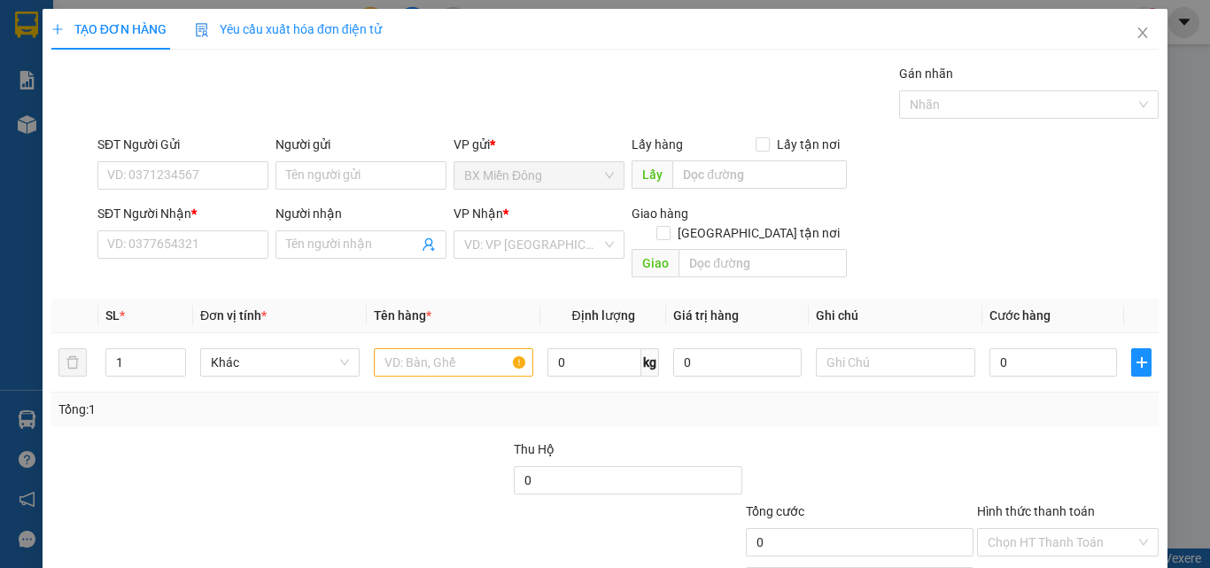
click at [183, 260] on div "SĐT Người Nhận * VD: 0377654321" at bounding box center [182, 235] width 171 height 62
click at [175, 247] on input "SĐT Người Nhận *" at bounding box center [182, 244] width 171 height 28
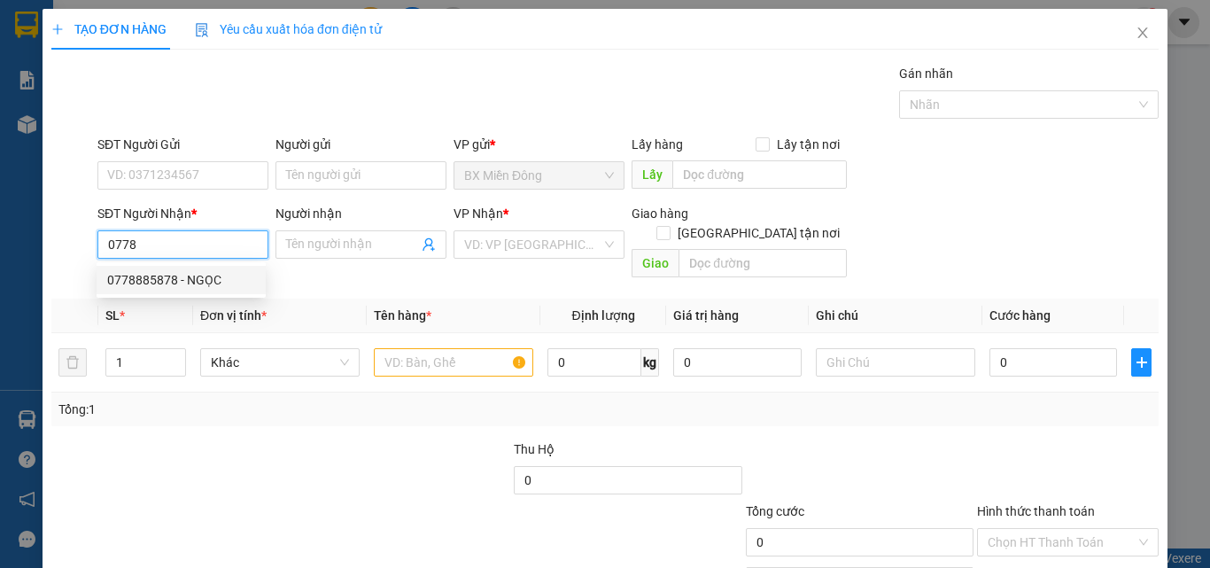
click at [153, 283] on div "0778885878 - NGỌC" at bounding box center [181, 279] width 148 height 19
type input "0778885878"
type input "NGỌC"
type input "70.000"
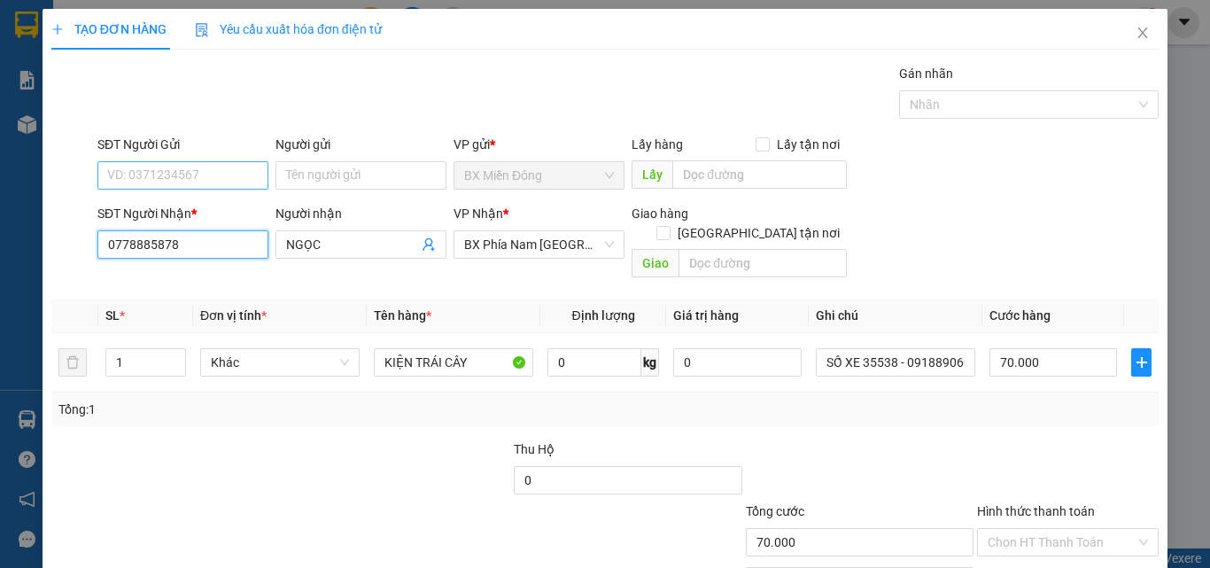
type input "0778885878"
click at [167, 184] on input "SĐT Người Gửi" at bounding box center [182, 175] width 171 height 28
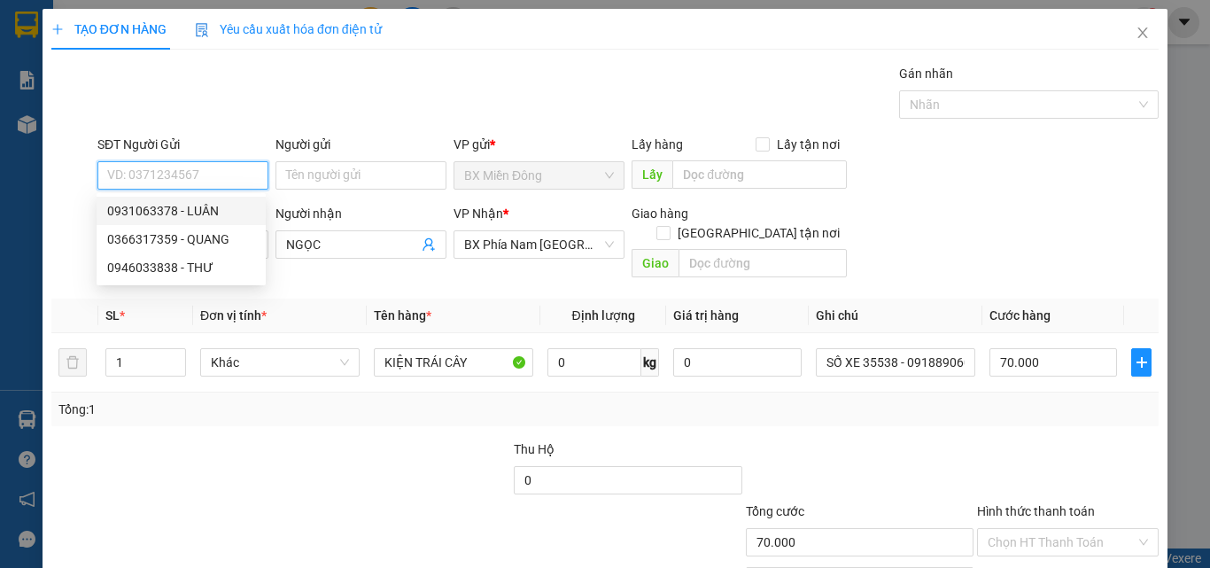
drag, startPoint x: 186, startPoint y: 206, endPoint x: 583, endPoint y: 370, distance: 429.7
click at [190, 208] on div "0931063378 - LUÂN" at bounding box center [181, 210] width 148 height 19
type input "0931063378"
type input "LUÂN"
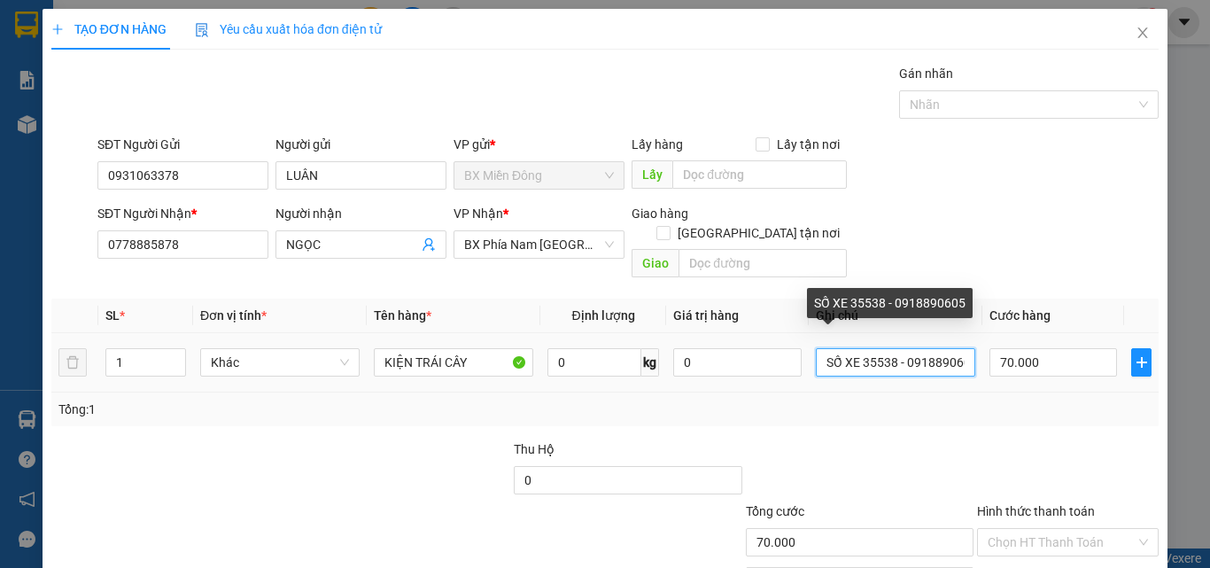
scroll to position [0, 12]
drag, startPoint x: 856, startPoint y: 343, endPoint x: 1083, endPoint y: 371, distance: 229.4
click at [1083, 371] on tr "1 Khác KIỆN TRÁI CÂY 0 kg 0 SỐ XE 35538 - 0918890605 70.000" at bounding box center [604, 362] width 1107 height 59
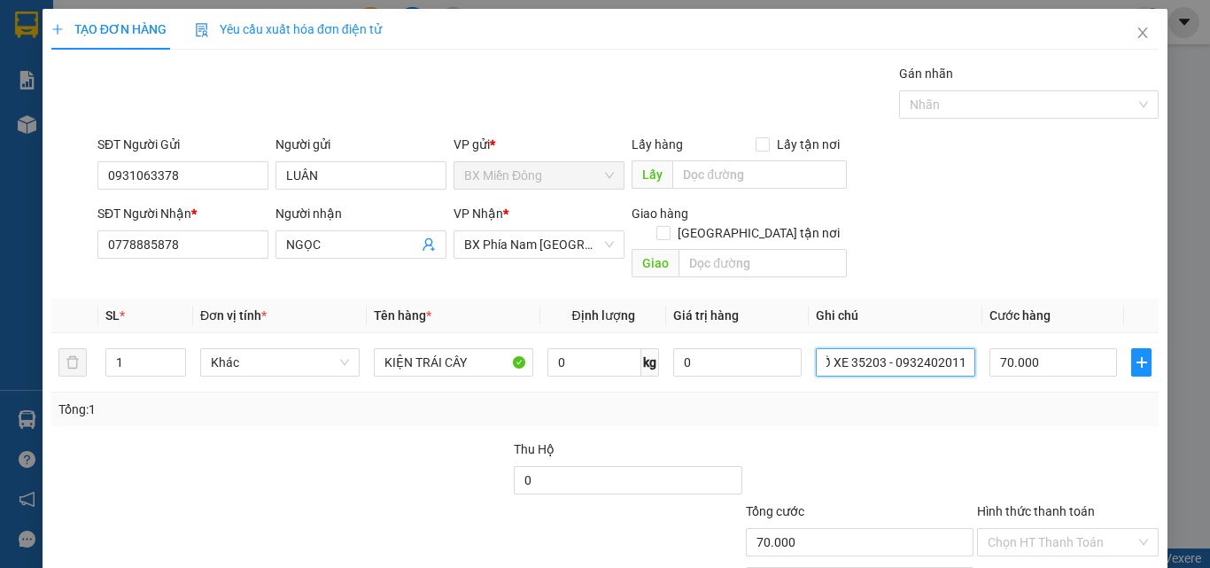
type input "SỐ XE 35203 - 0932402011"
click at [950, 400] on div "Tổng: 1" at bounding box center [604, 409] width 1107 height 34
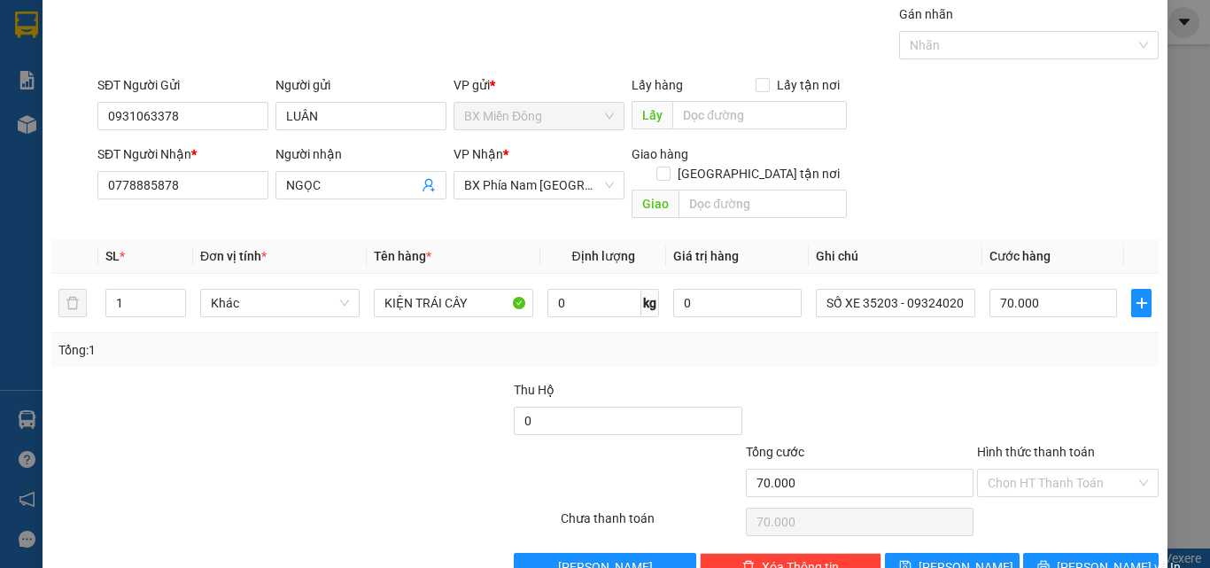
scroll to position [88, 0]
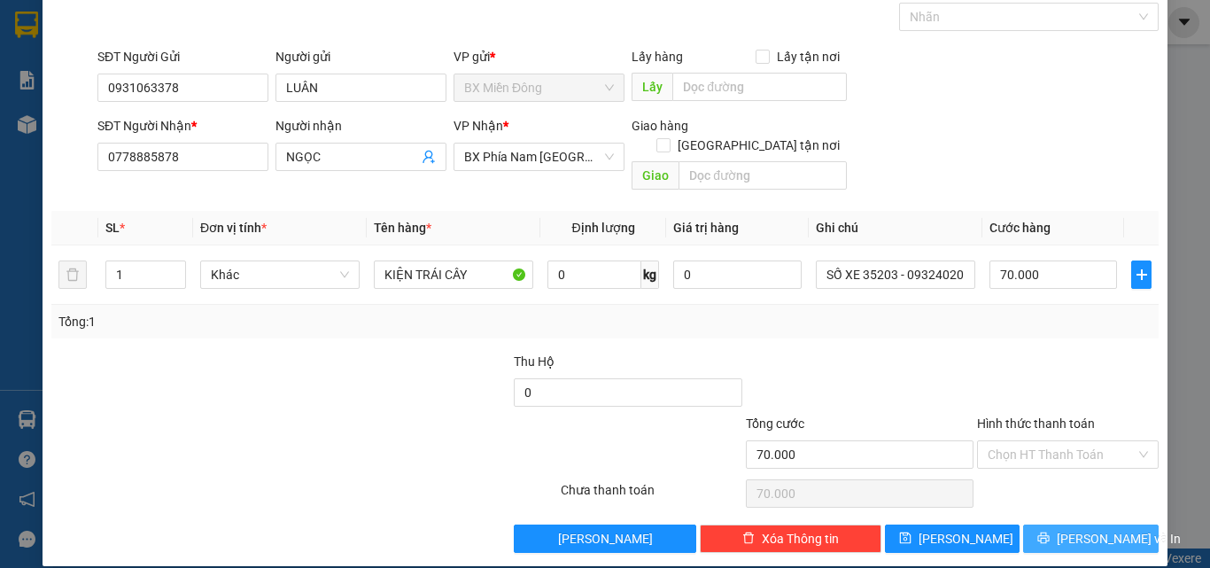
click at [1056, 524] on button "[PERSON_NAME] và In" at bounding box center [1091, 538] width 136 height 28
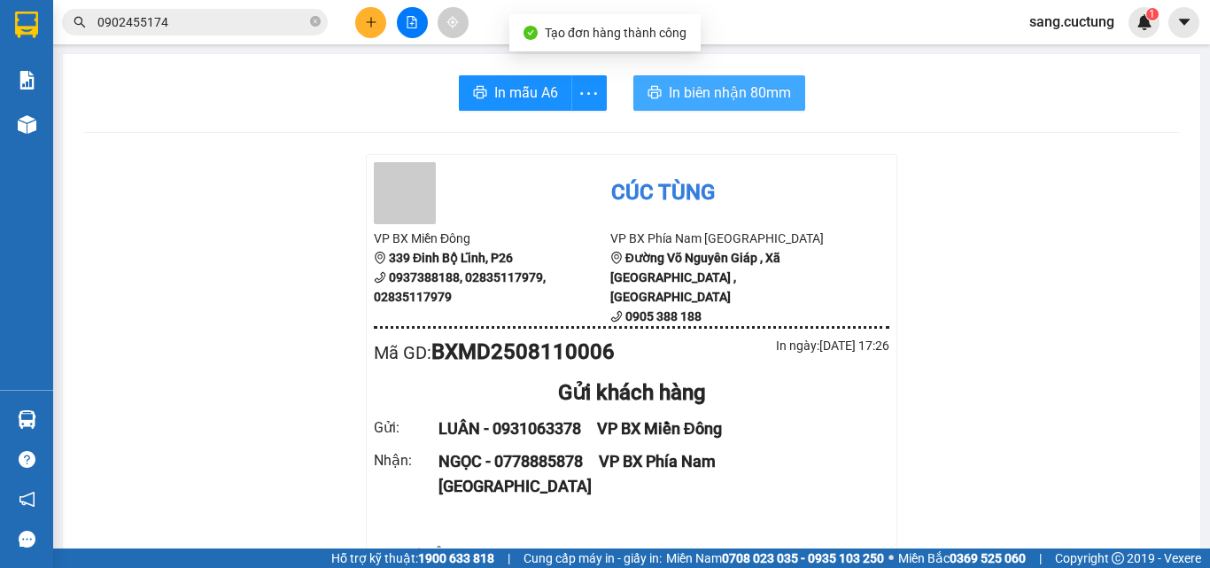
click at [707, 102] on span "In biên nhận 80mm" at bounding box center [730, 93] width 122 height 22
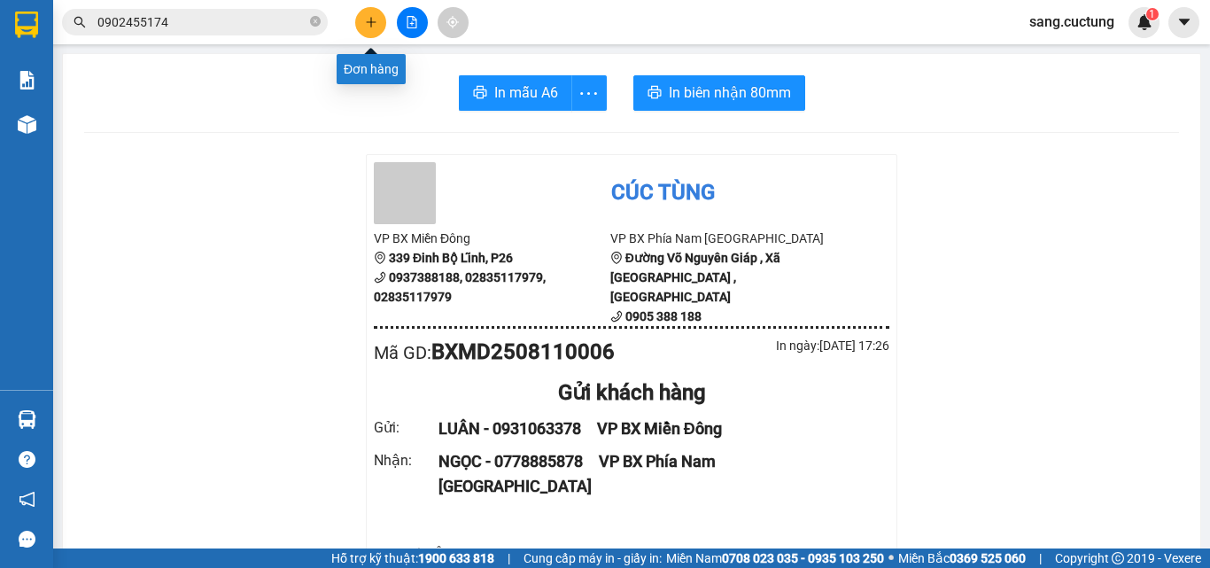
click at [375, 26] on icon "plus" at bounding box center [371, 22] width 12 height 12
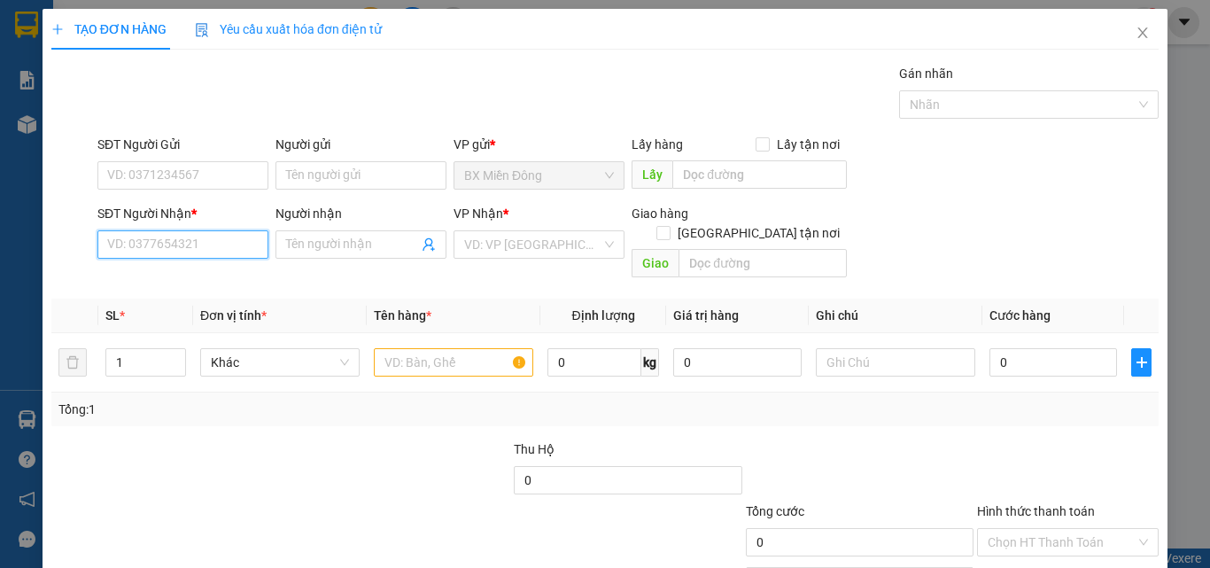
click at [161, 254] on input "SĐT Người Nhận *" at bounding box center [182, 244] width 171 height 28
click at [148, 270] on div "0399260773 - HÀNH" at bounding box center [181, 279] width 148 height 19
type input "0399260773"
type input "HÀNH"
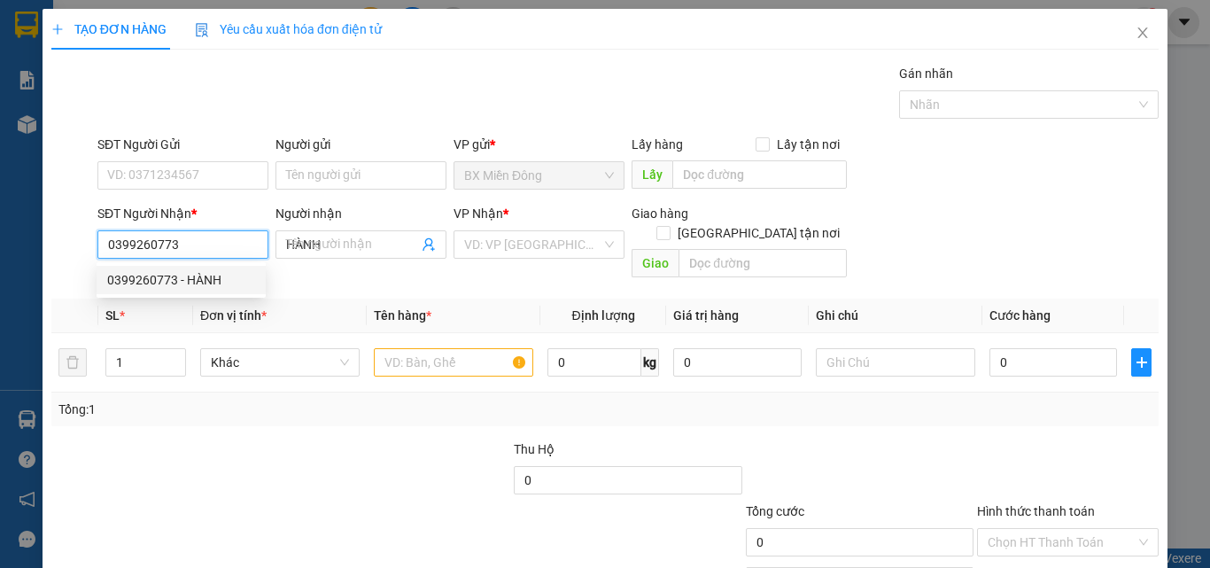
type input "50.000"
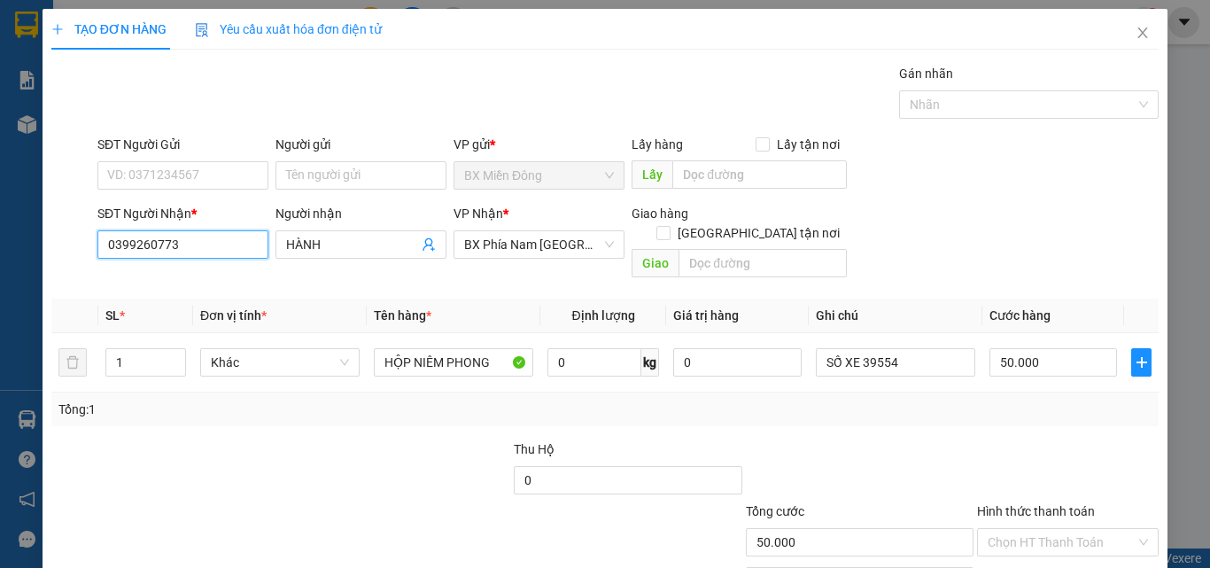
type input "0399260773"
click at [156, 195] on div "SĐT Người Gửi VD: 0371234567" at bounding box center [182, 166] width 171 height 62
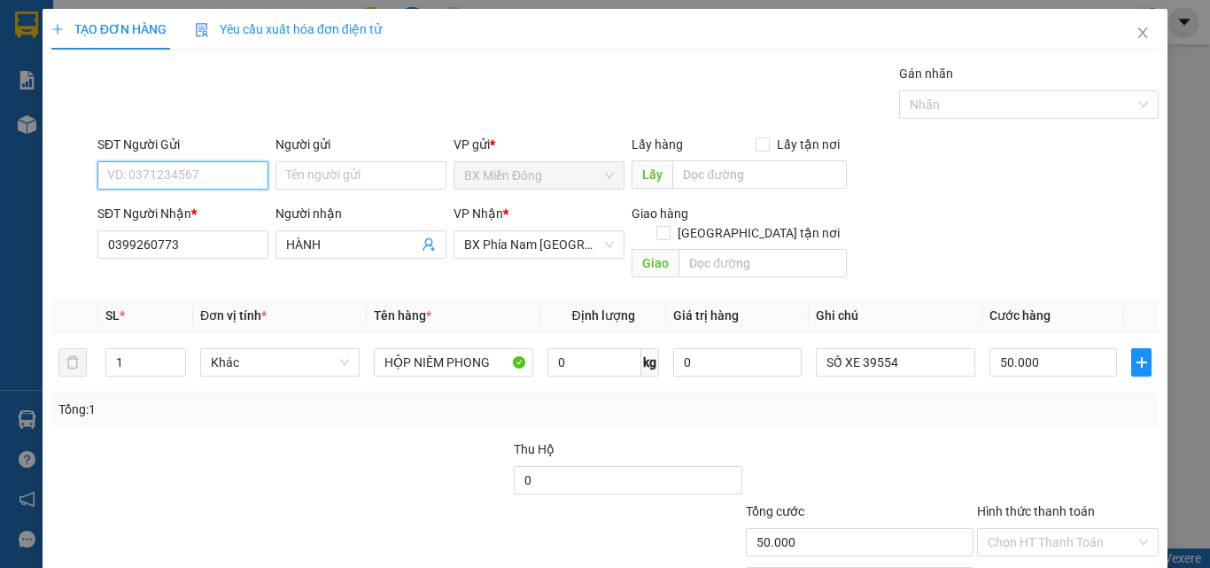
click at [156, 167] on input "SĐT Người Gửi" at bounding box center [182, 175] width 171 height 28
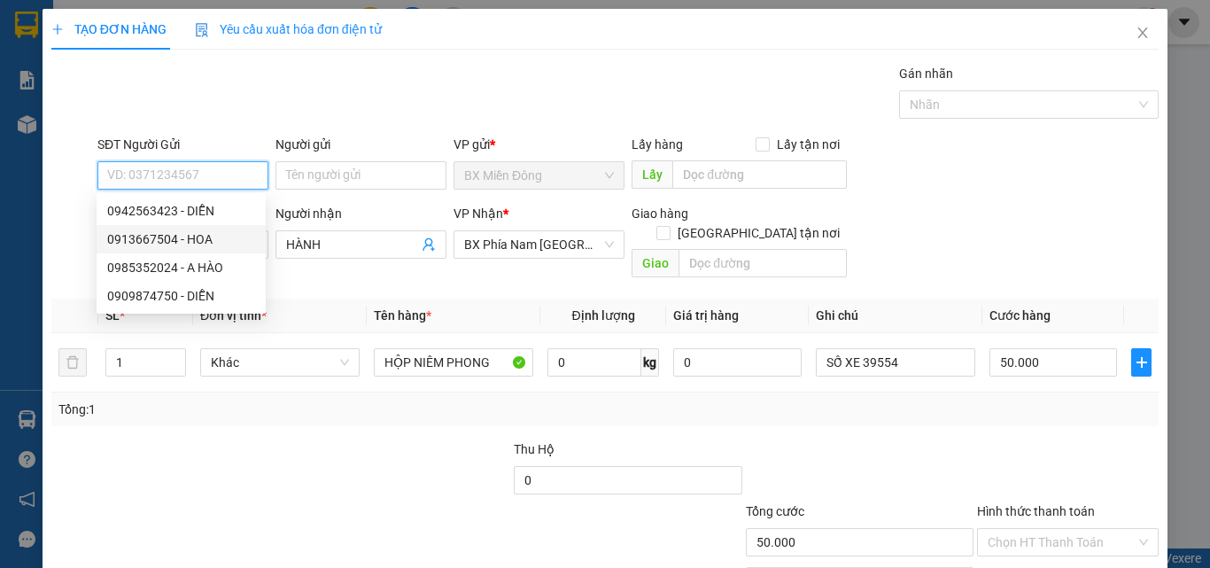
click at [176, 238] on div "0913667504 - HOA" at bounding box center [181, 238] width 148 height 19
type input "0913667504"
type input "HOA"
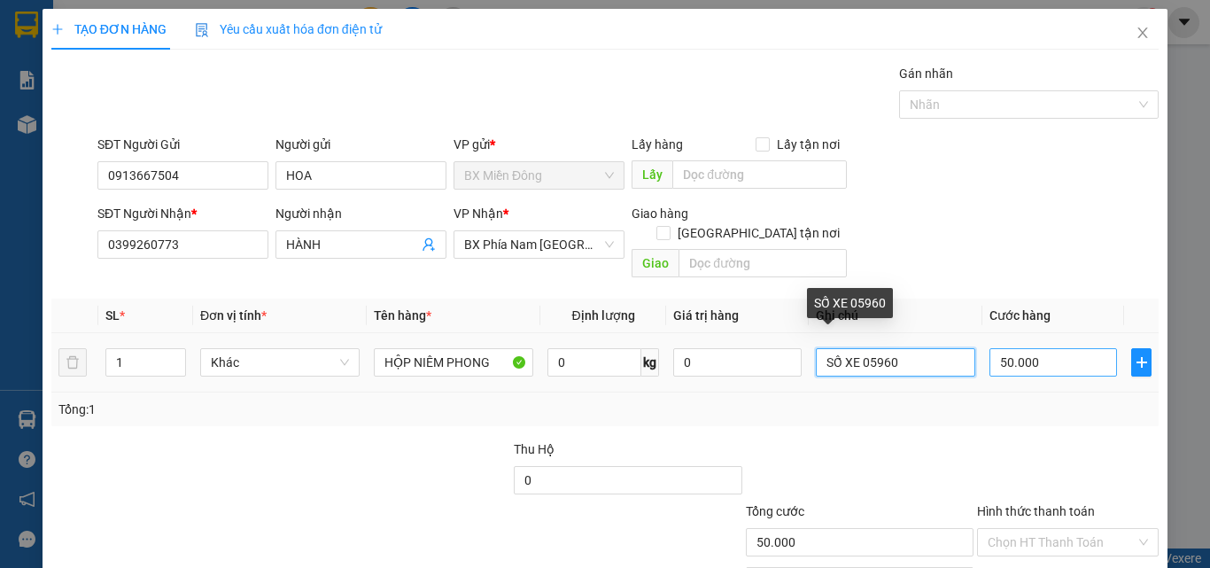
drag, startPoint x: 855, startPoint y: 345, endPoint x: 1044, endPoint y: 354, distance: 189.0
click at [1044, 354] on tr "1 Khác HỘP NIÊM PHONG 0 kg 0 SỐ XE 05960 50.000" at bounding box center [604, 362] width 1107 height 59
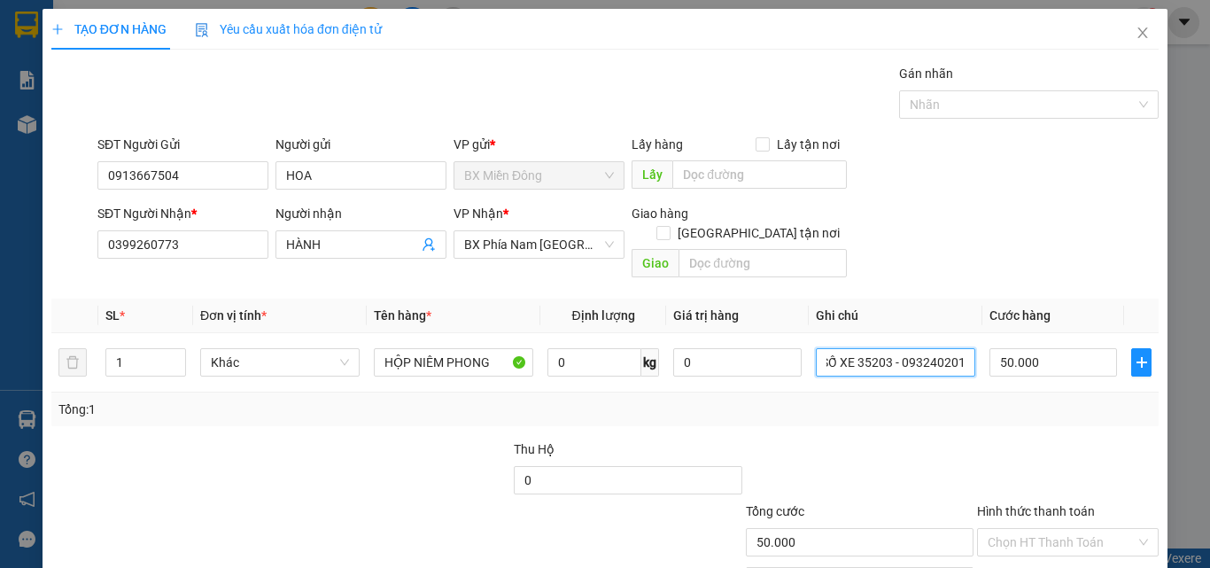
scroll to position [0, 12]
type input "SỐ XE 35203 - 0932402011"
type input "7"
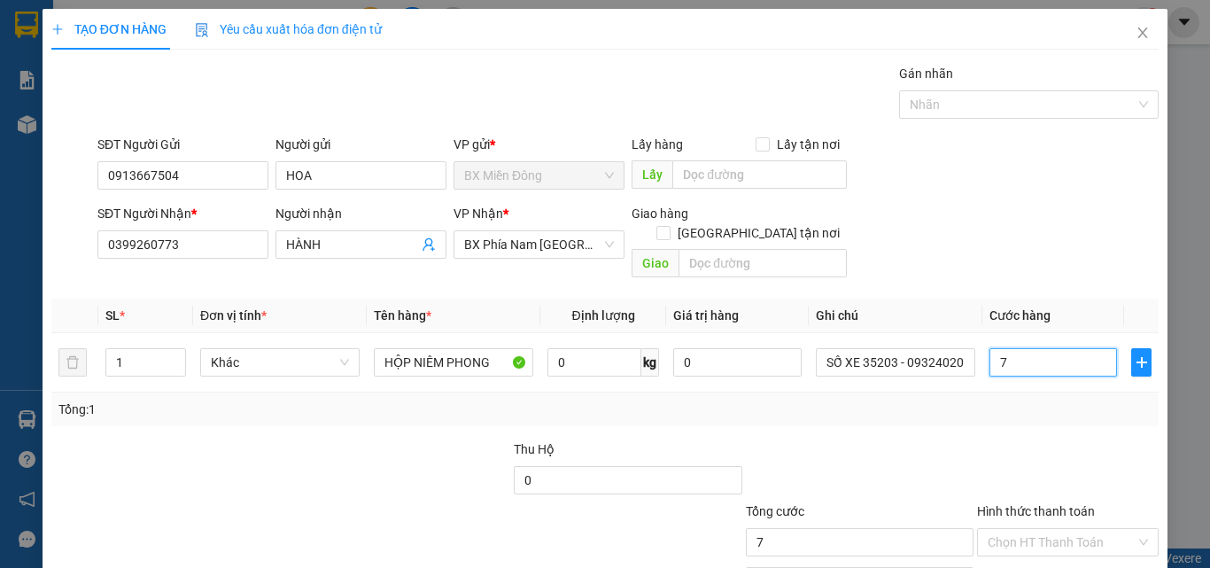
type input "70"
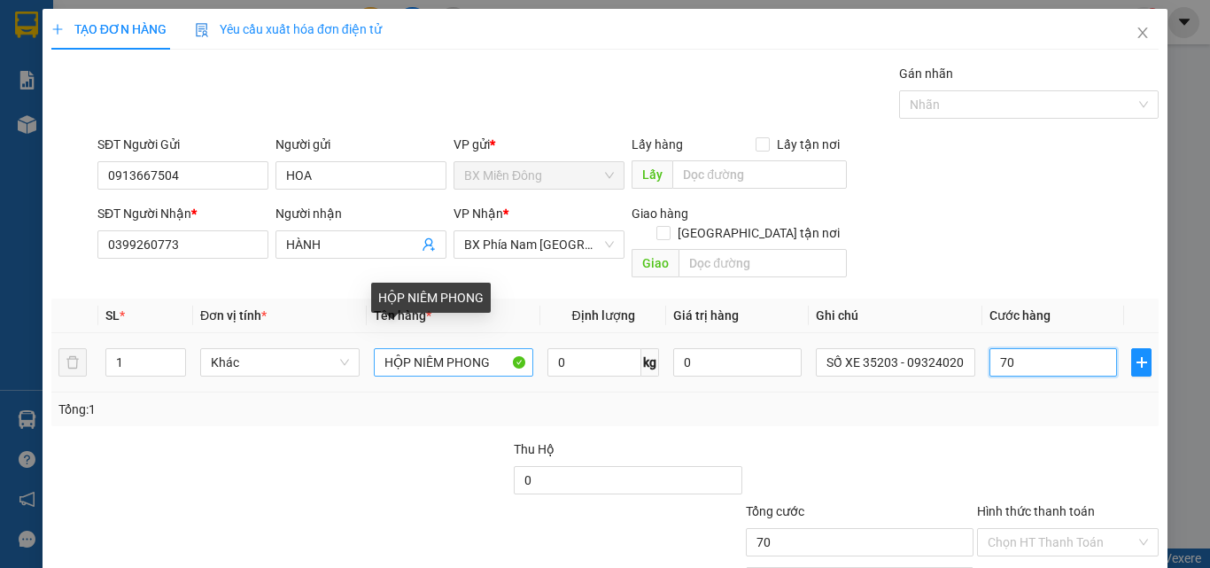
type input "70"
type input "70.000"
drag, startPoint x: 402, startPoint y: 346, endPoint x: 334, endPoint y: 374, distance: 73.9
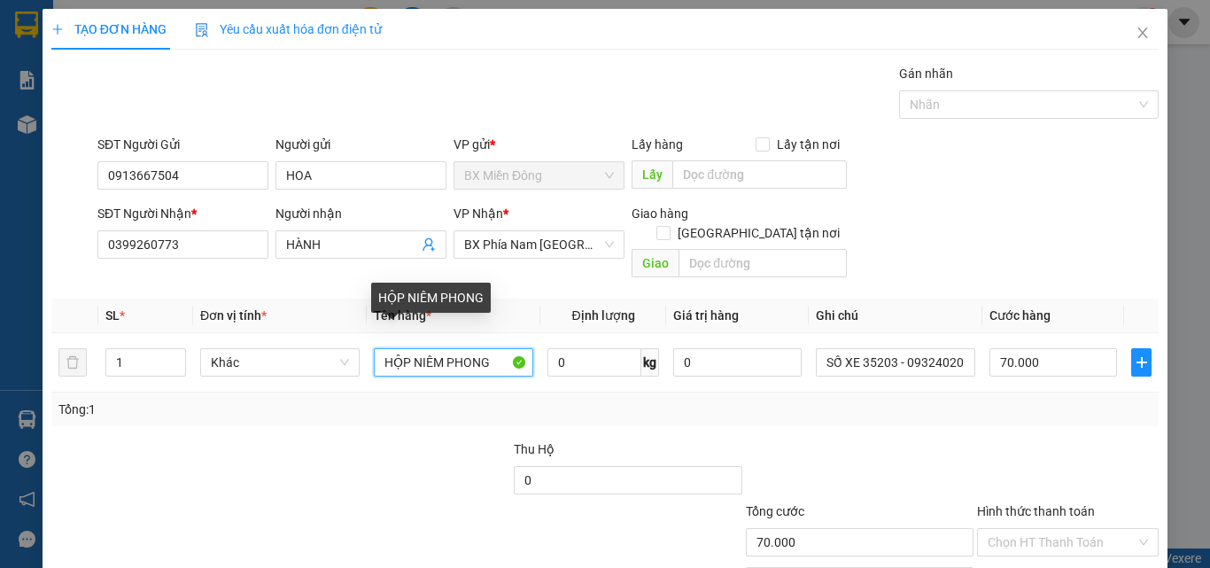
click at [334, 374] on div "SL * Đơn vị tính * Tên hàng * Định lượng Giá trị hàng Ghi chú Cước hàng 1 Khác …" at bounding box center [604, 363] width 1107 height 128
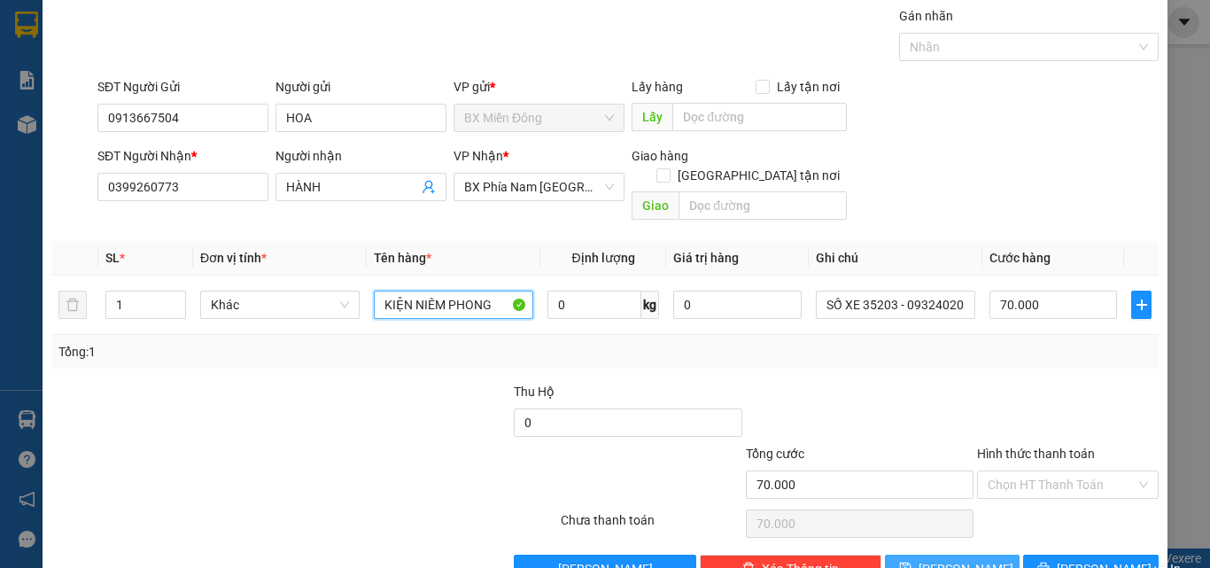
scroll to position [88, 0]
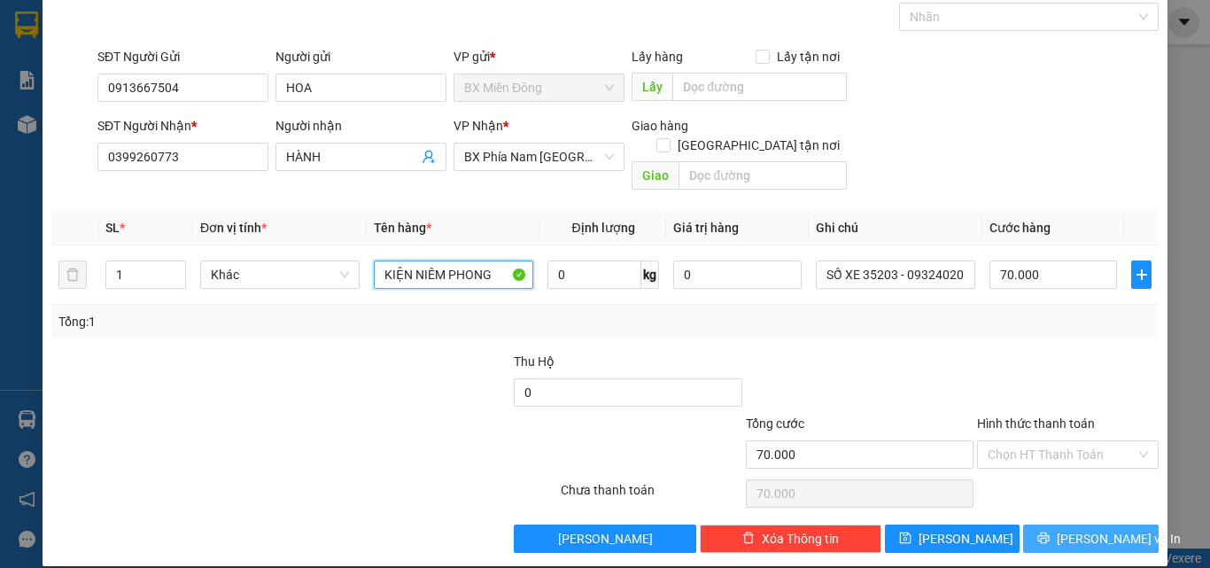
type input "KIỆN NIÊM PHONG"
click at [1050, 532] on icon "printer" at bounding box center [1043, 538] width 12 height 12
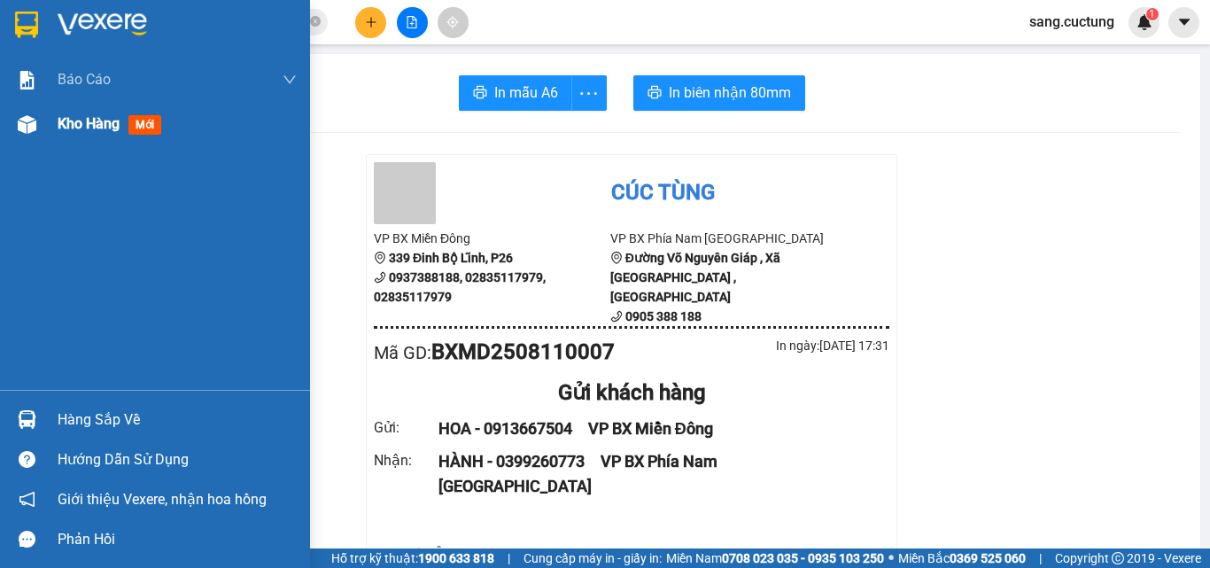
click at [35, 115] on img at bounding box center [27, 124] width 19 height 19
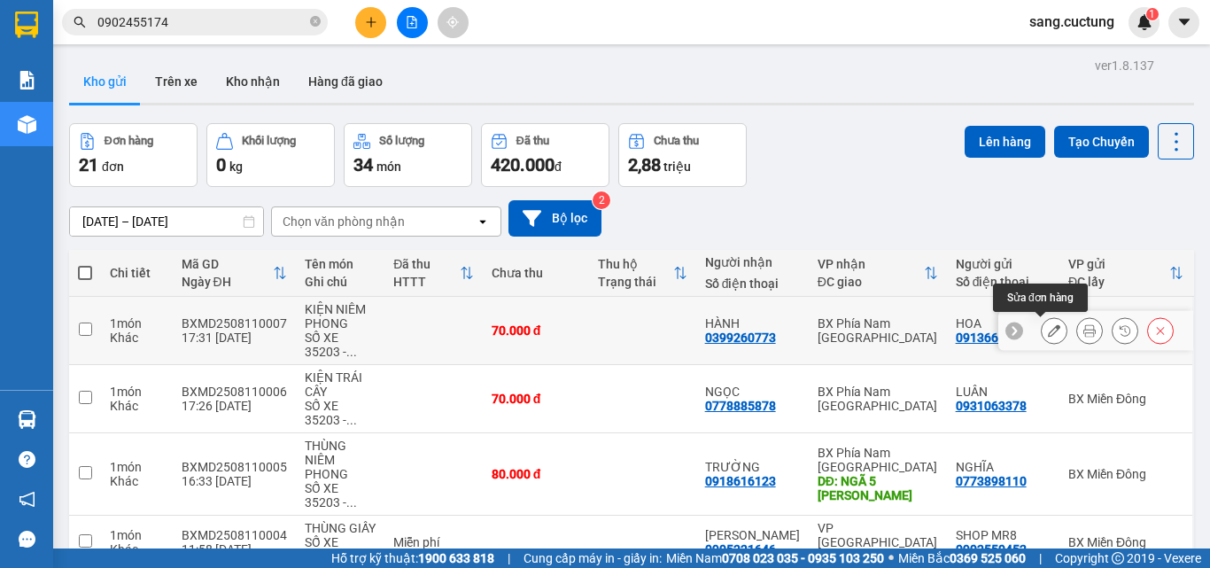
click at [1047, 336] on button at bounding box center [1054, 330] width 25 height 31
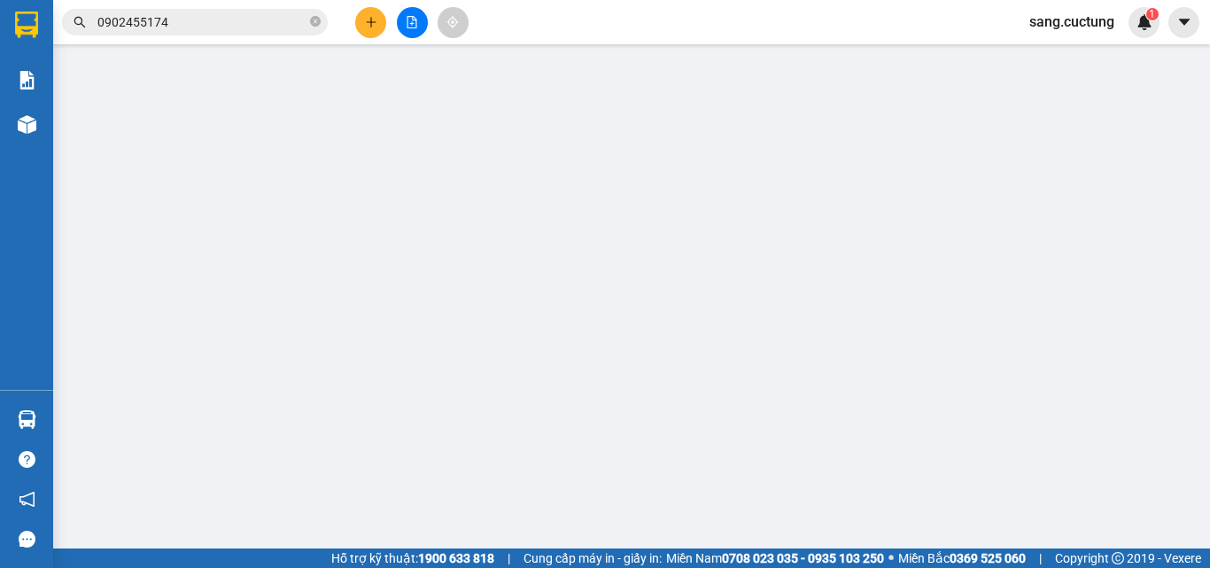
type input "0913667504"
type input "0399260773"
type input "70.000"
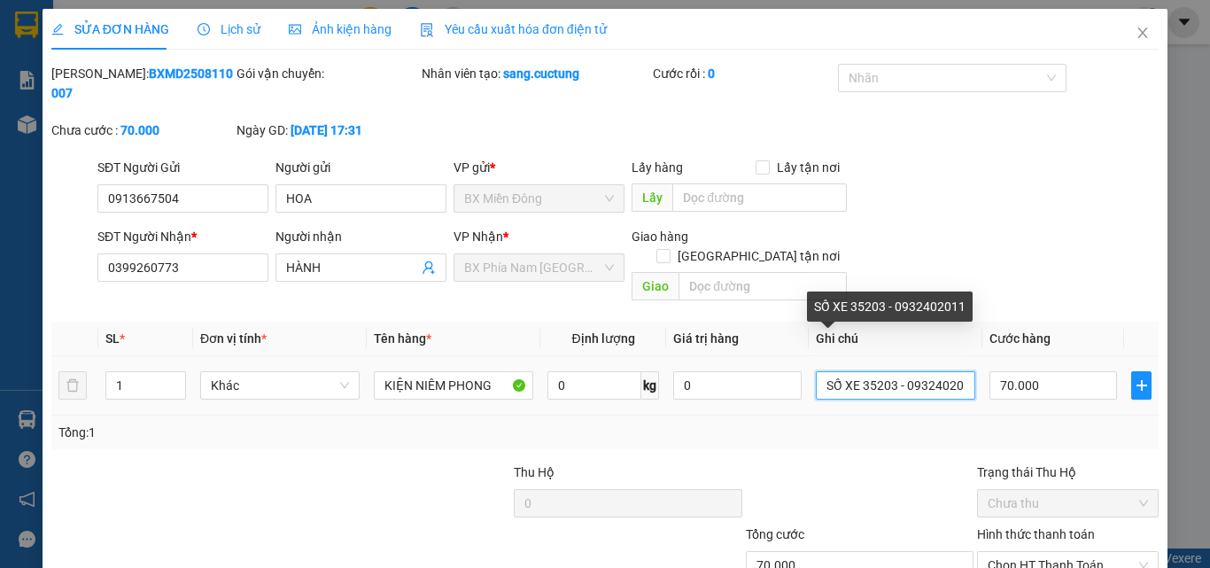
click at [863, 371] on input "SỐ XE 35203 - 0932402011" at bounding box center [895, 385] width 159 height 28
drag, startPoint x: 861, startPoint y: 346, endPoint x: 1076, endPoint y: 369, distance: 216.4
click at [1076, 369] on tr "1 Khác KIỆN NIÊM PHONG 0 kg 0 SỐ XE 35203 - 0932402011 70.000" at bounding box center [604, 385] width 1107 height 59
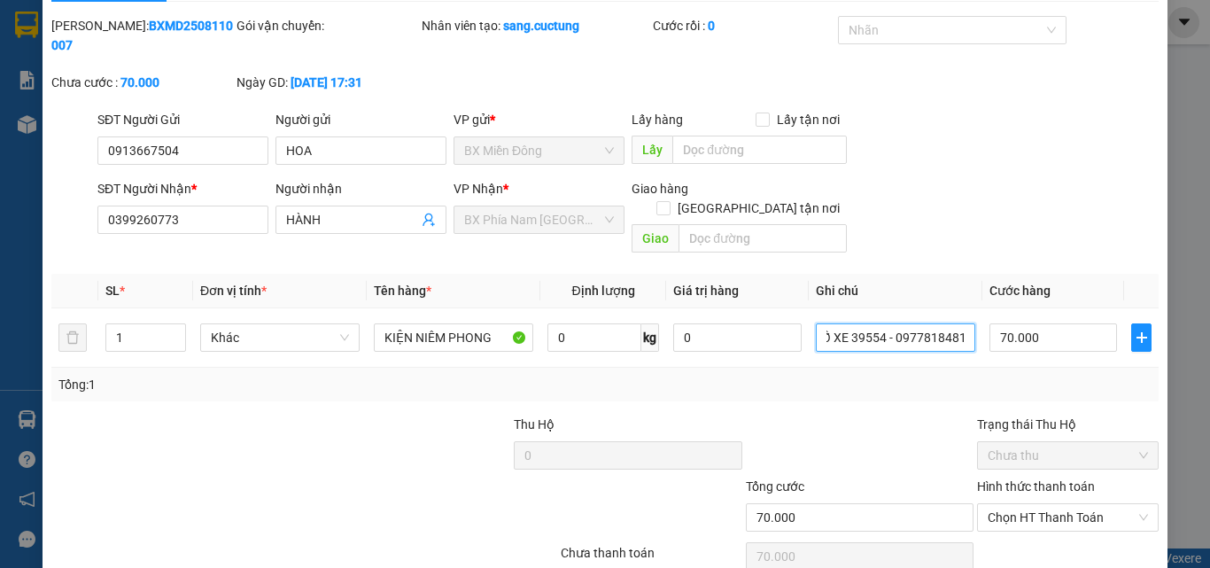
scroll to position [91, 0]
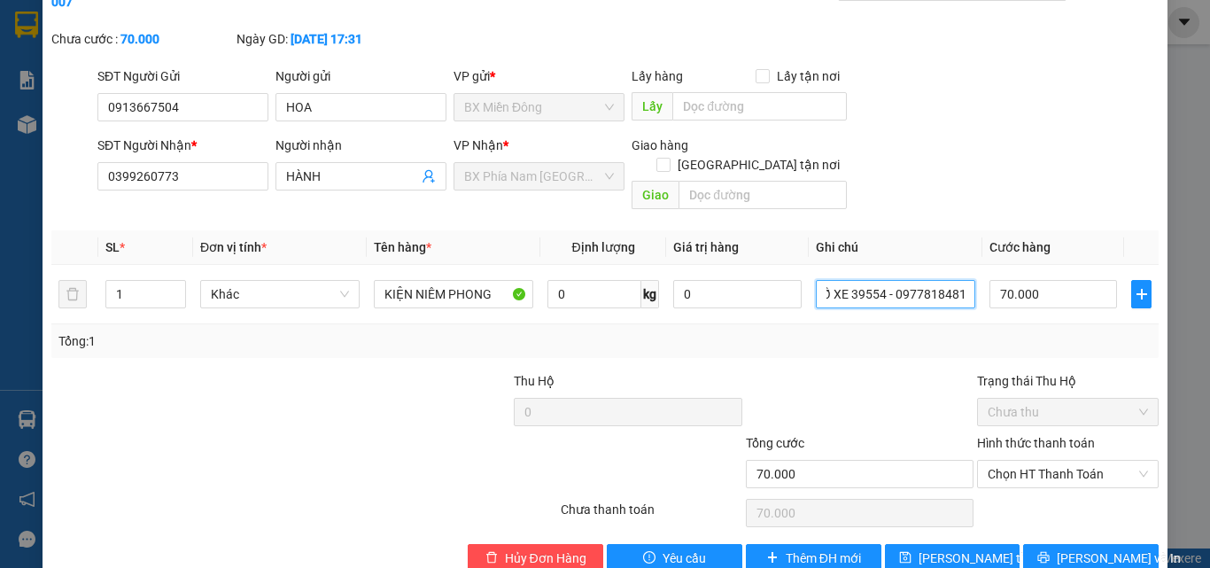
type input "SỐ XE 39554 - 0977818481"
click at [912, 373] on div at bounding box center [859, 402] width 231 height 62
click at [1080, 548] on span "[PERSON_NAME] và In" at bounding box center [1119, 557] width 124 height 19
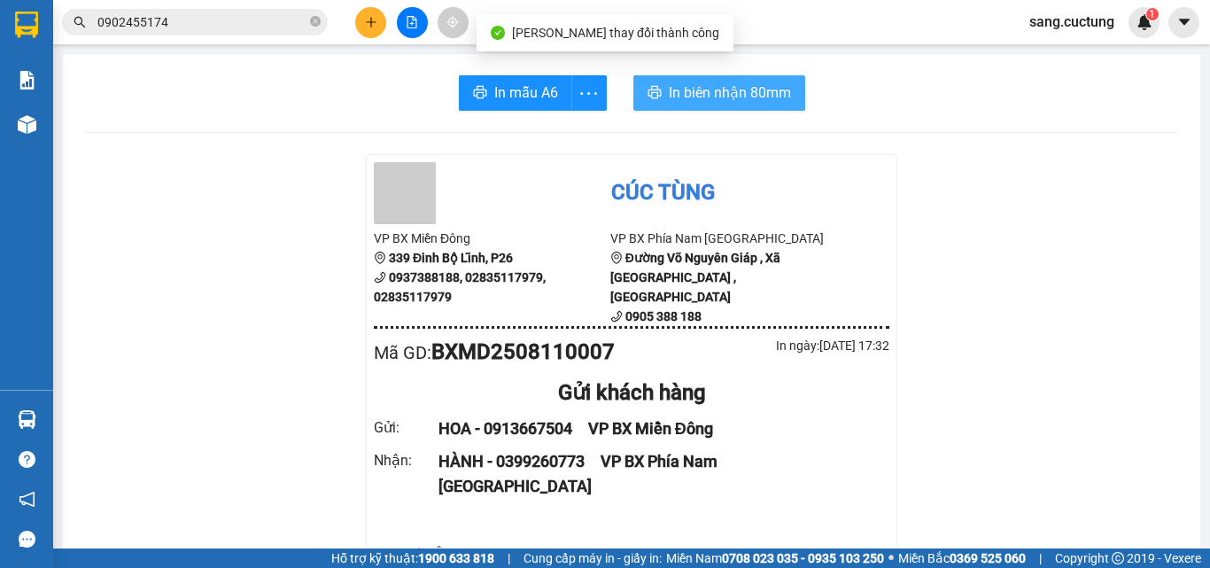
click at [713, 85] on span "In biên nhận 80mm" at bounding box center [730, 93] width 122 height 22
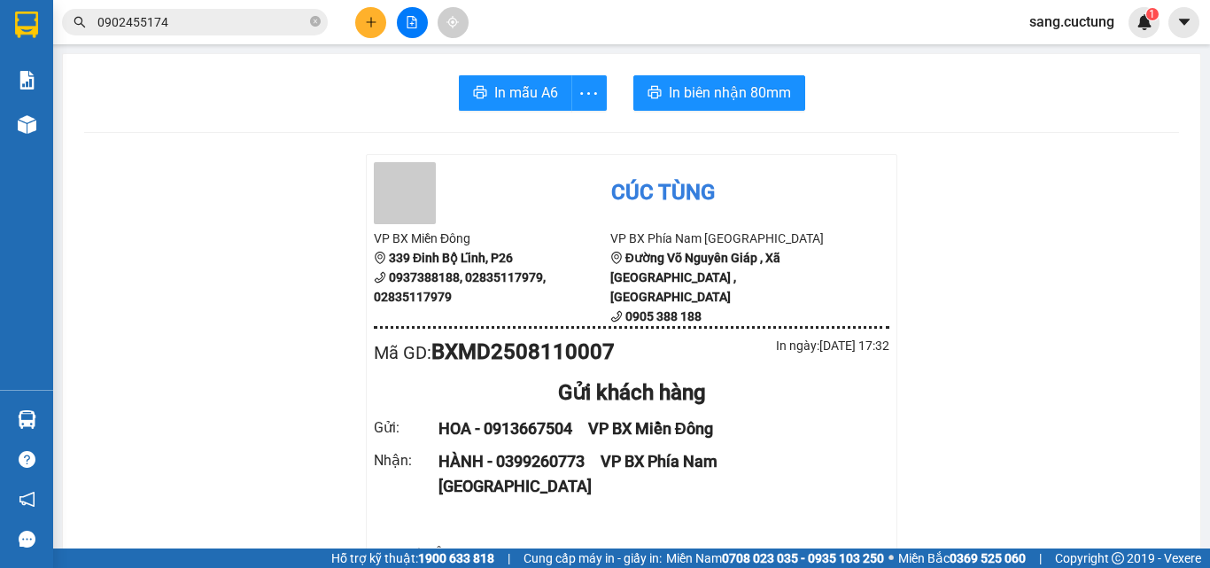
click at [381, 10] on div at bounding box center [412, 22] width 133 height 31
click at [384, 21] on button at bounding box center [370, 22] width 31 height 31
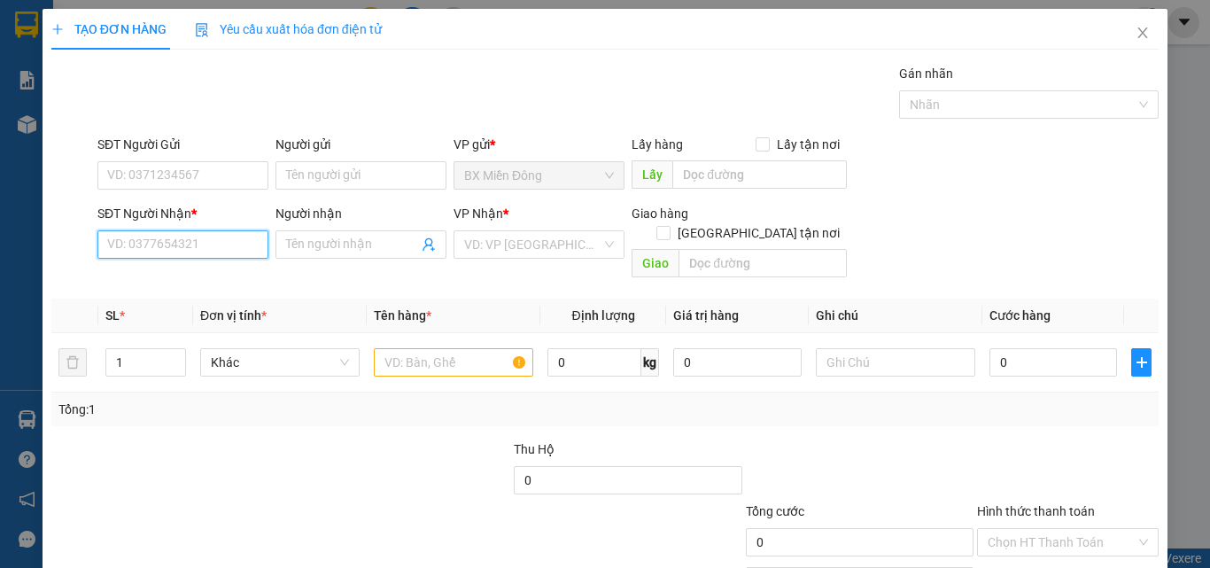
click at [192, 248] on input "SĐT Người Nhận *" at bounding box center [182, 244] width 171 height 28
click at [164, 272] on div "0977333519 - THÁI" at bounding box center [181, 279] width 148 height 19
type input "0977333519"
type input "THÁI"
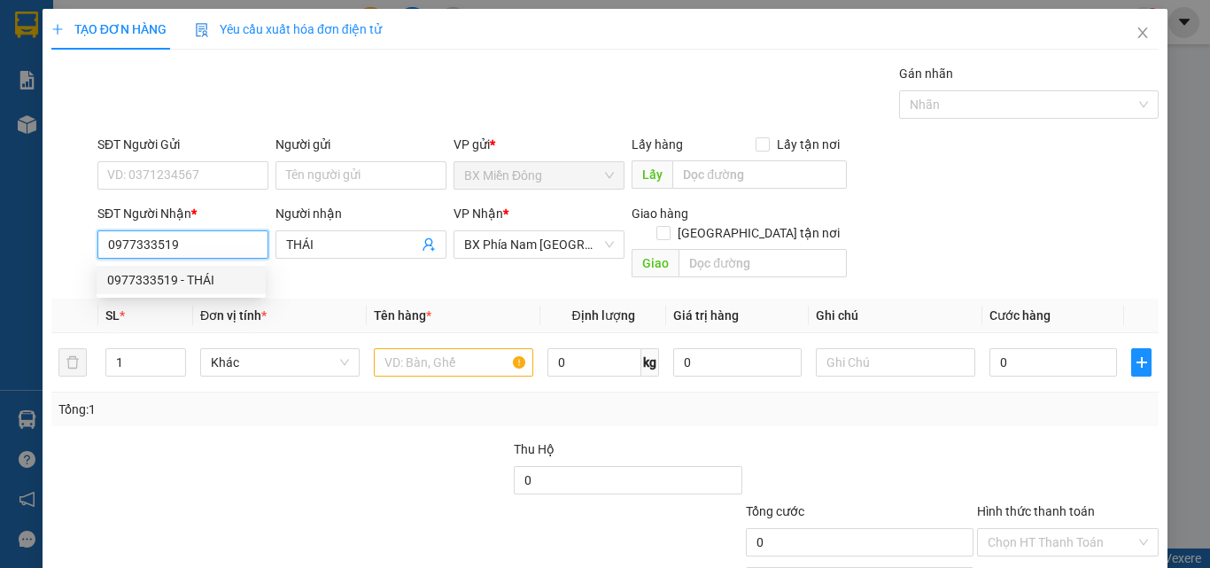
type input "100.000"
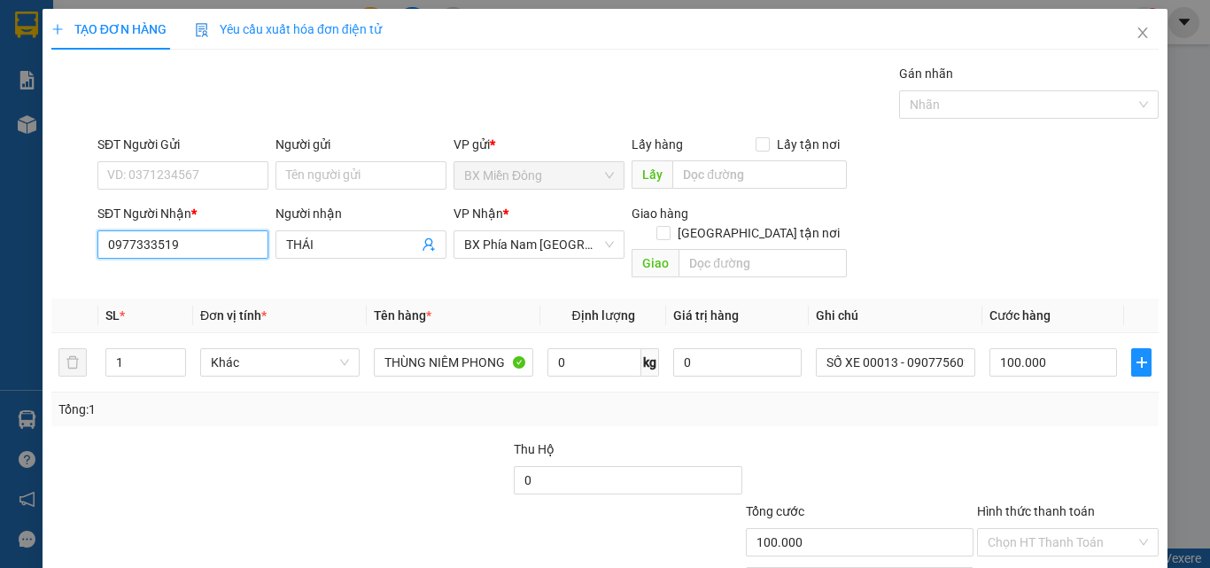
click at [164, 234] on input "0977333519" at bounding box center [182, 244] width 171 height 28
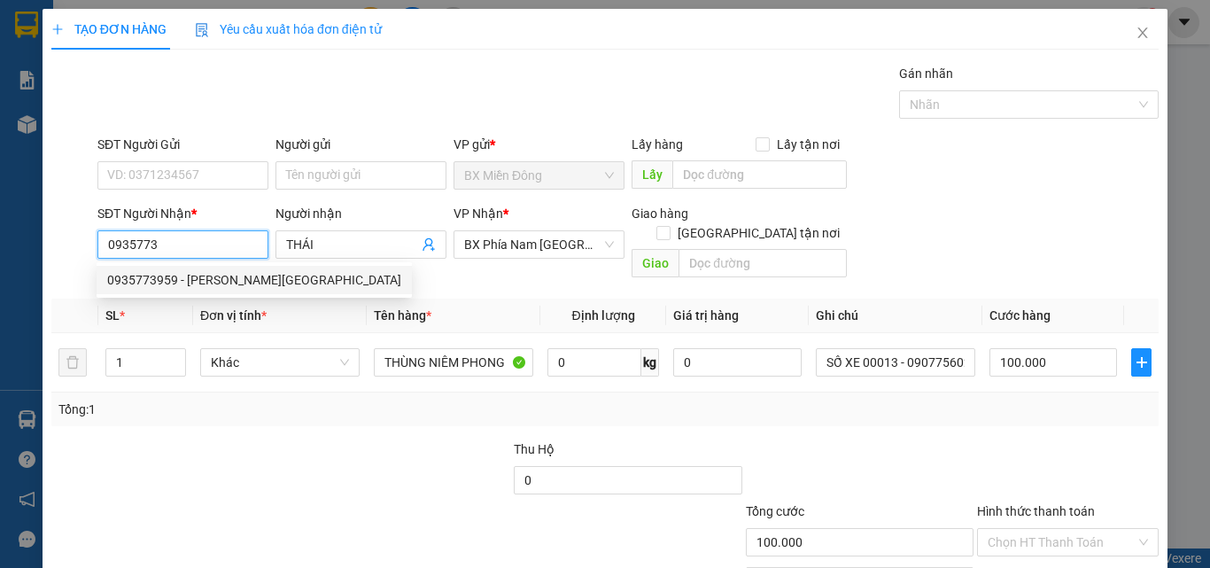
click at [156, 278] on div "0935773959 - [PERSON_NAME][GEOGRAPHIC_DATA]" at bounding box center [254, 279] width 294 height 19
type input "0935773959"
type input "QUỐC HUY"
type input "450.000"
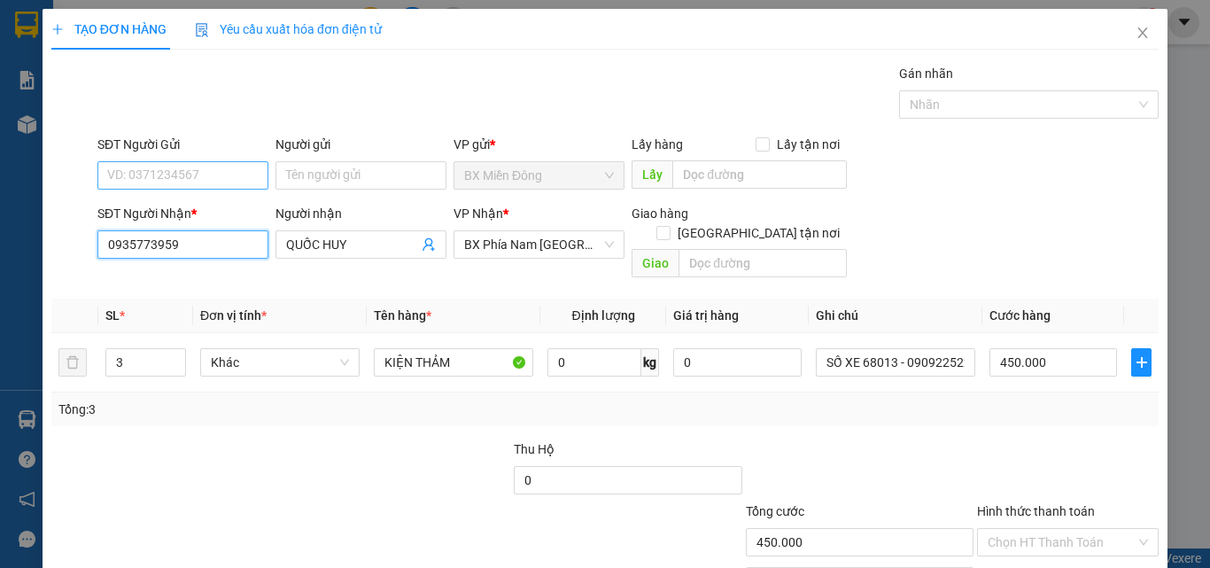
type input "0935773959"
click at [171, 180] on input "SĐT Người Gửi" at bounding box center [182, 175] width 171 height 28
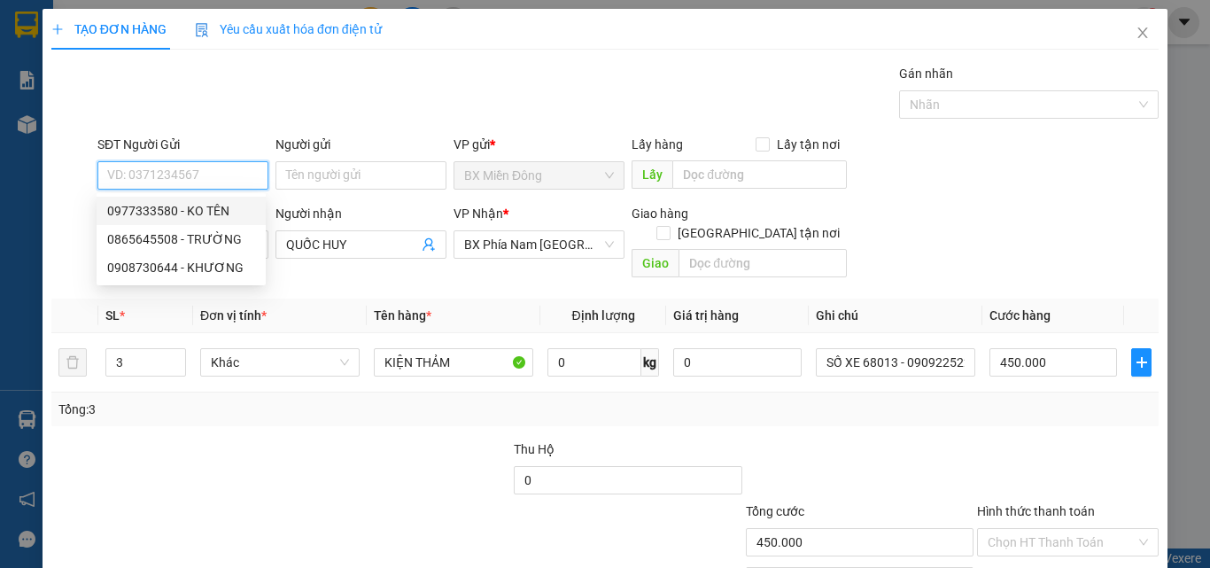
click at [167, 215] on div "0977333580 - KO TÊN" at bounding box center [181, 210] width 148 height 19
type input "0977333580"
type input "KO TÊN"
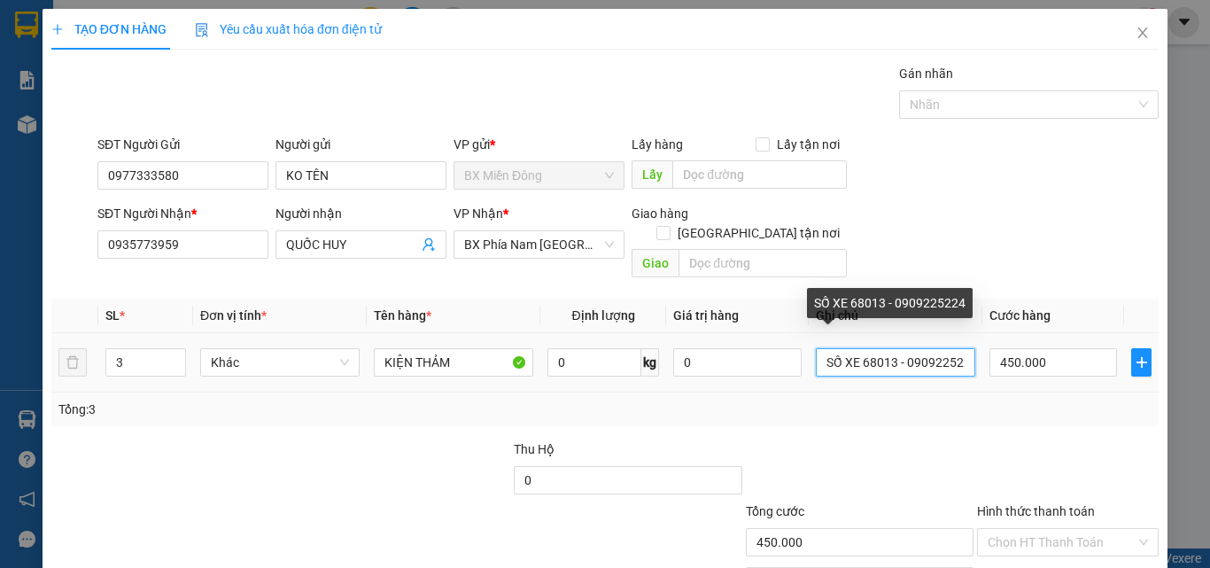
scroll to position [0, 12]
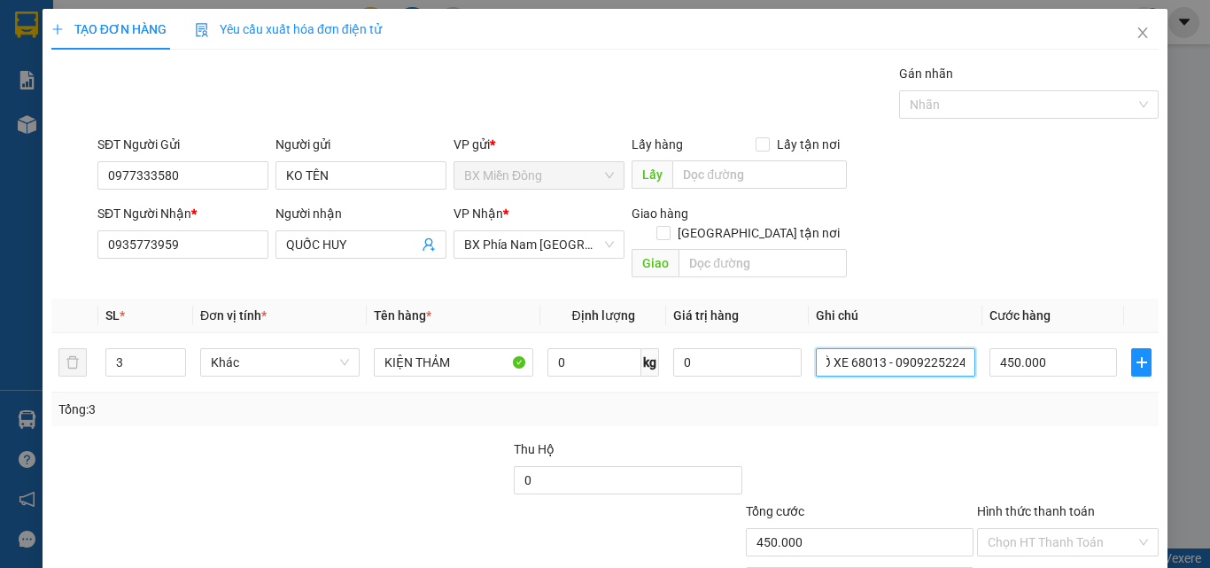
drag, startPoint x: 857, startPoint y: 346, endPoint x: 1071, endPoint y: 375, distance: 216.3
click at [1071, 375] on div "SL * Đơn vị tính * Tên hàng * Định lượng Giá trị hàng Ghi chú Cước hàng 3 Khác …" at bounding box center [604, 363] width 1107 height 128
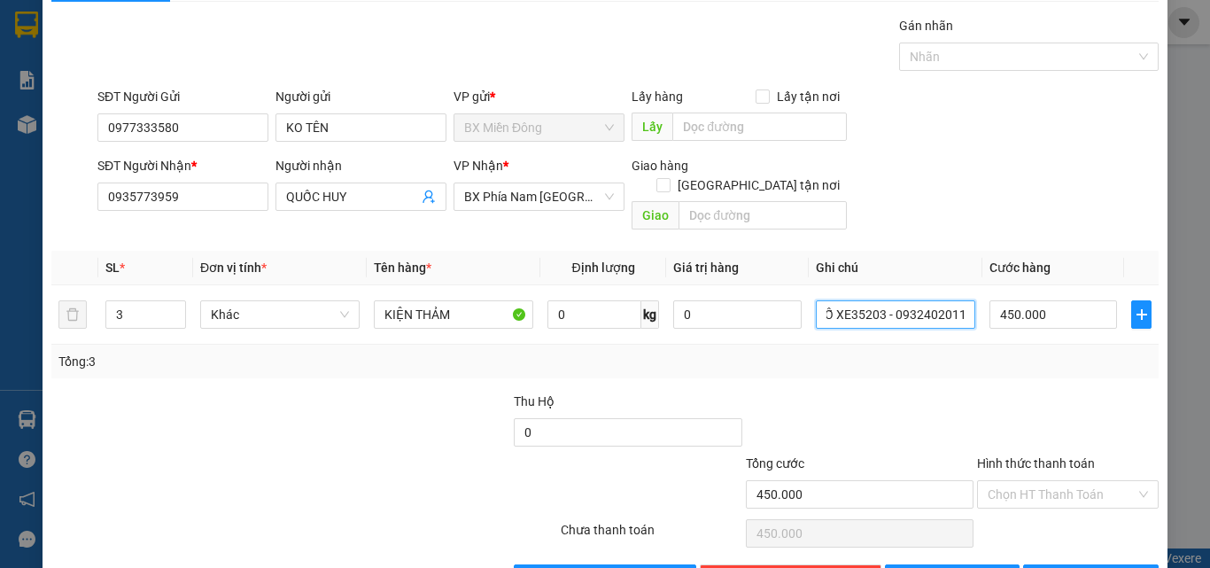
scroll to position [88, 0]
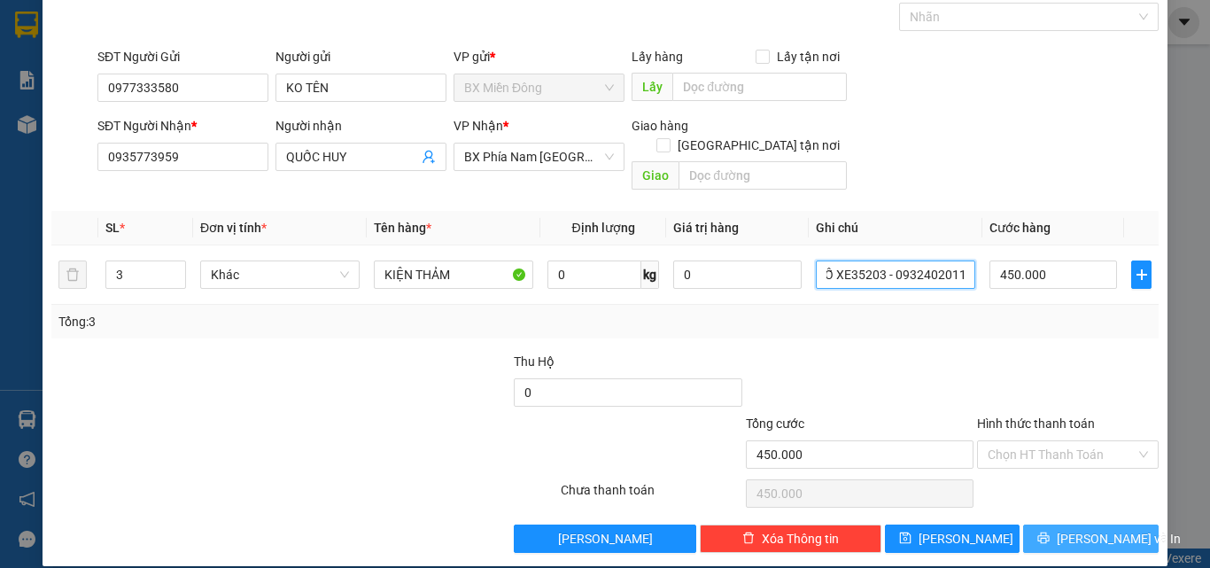
type input "SỐ XE35203 - 0932402011"
click at [1071, 530] on button "[PERSON_NAME] và In" at bounding box center [1091, 538] width 136 height 28
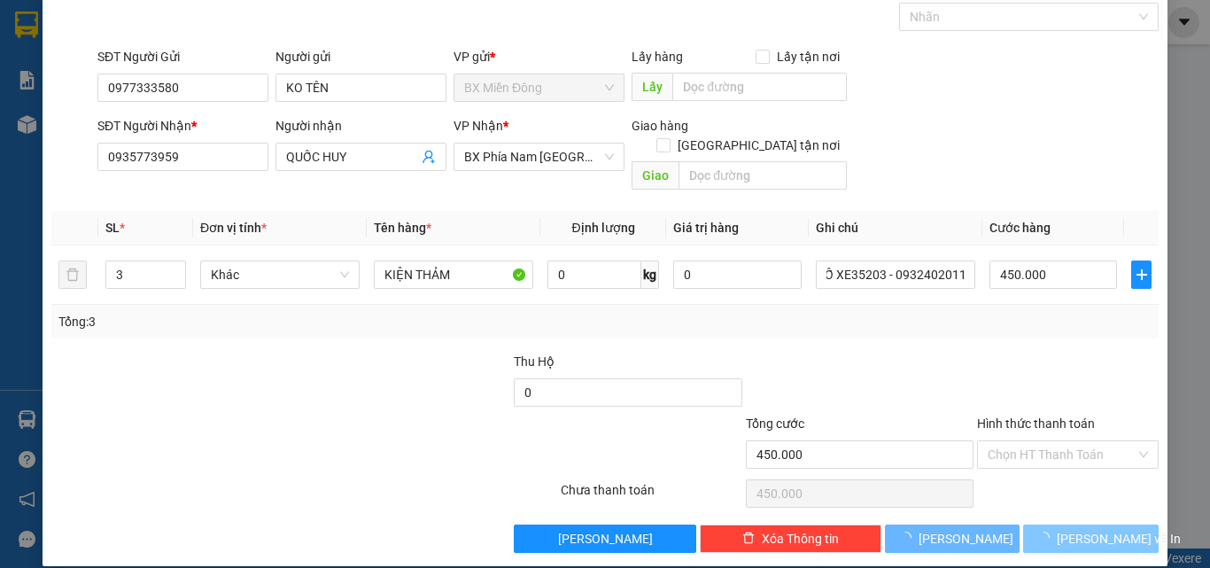
scroll to position [0, 0]
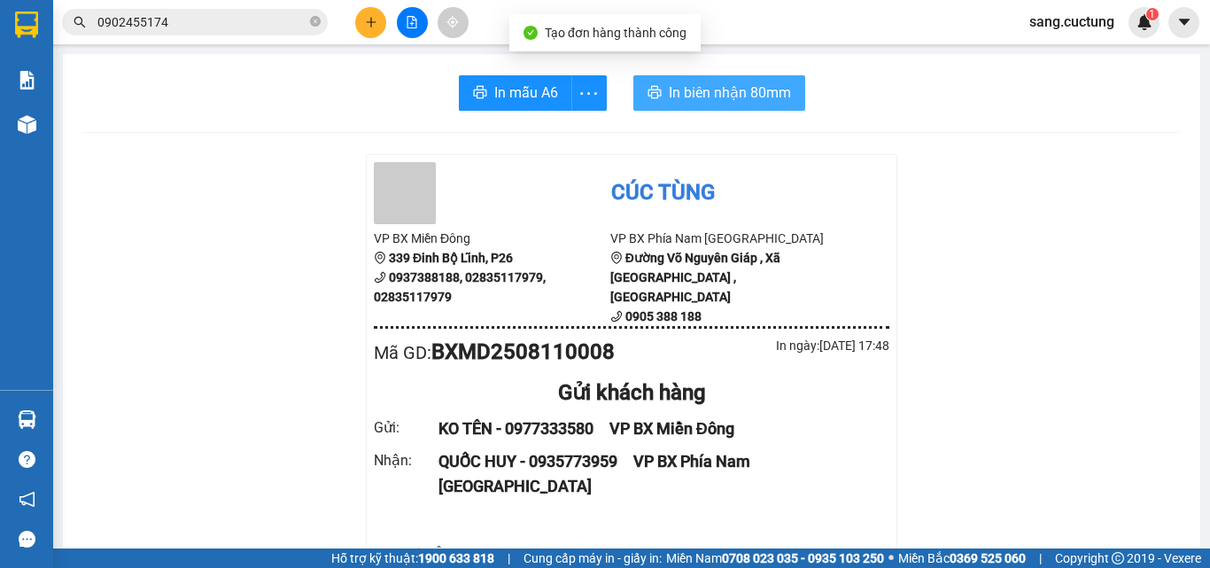
click at [716, 96] on span "In biên nhận 80mm" at bounding box center [730, 93] width 122 height 22
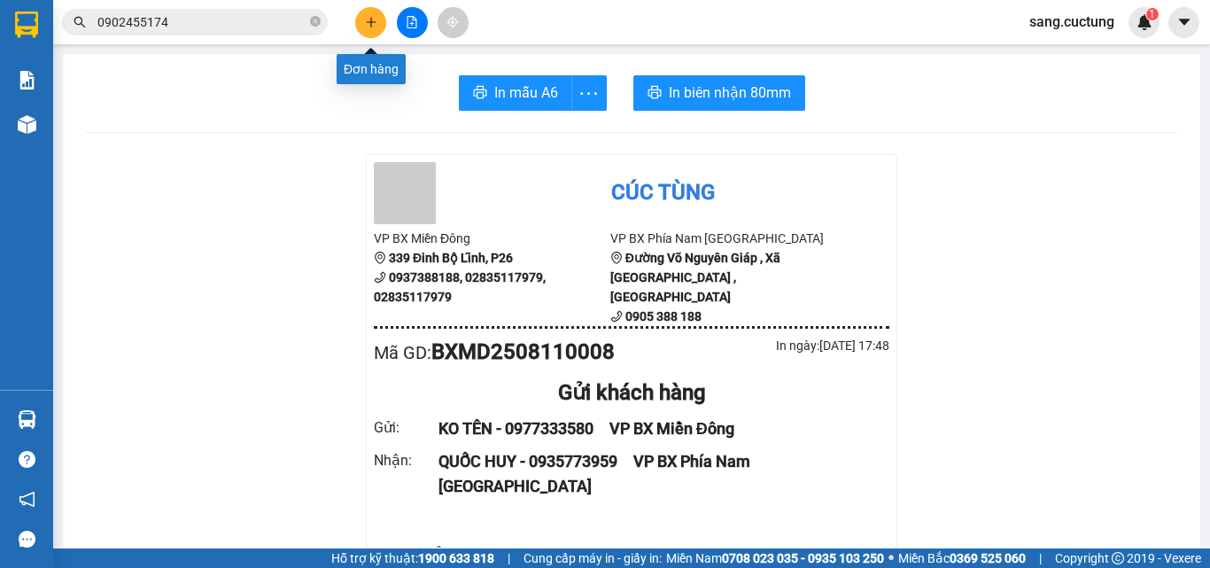
click at [371, 17] on icon "plus" at bounding box center [371, 22] width 12 height 12
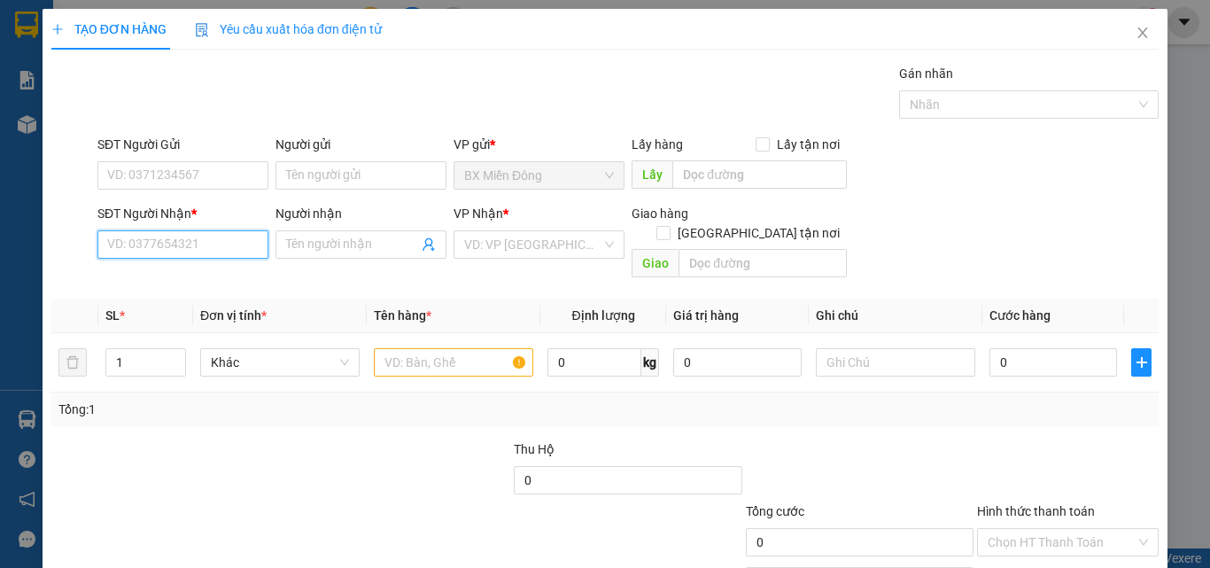
click at [178, 231] on input "SĐT Người Nhận *" at bounding box center [182, 244] width 171 height 28
type input "0905331646"
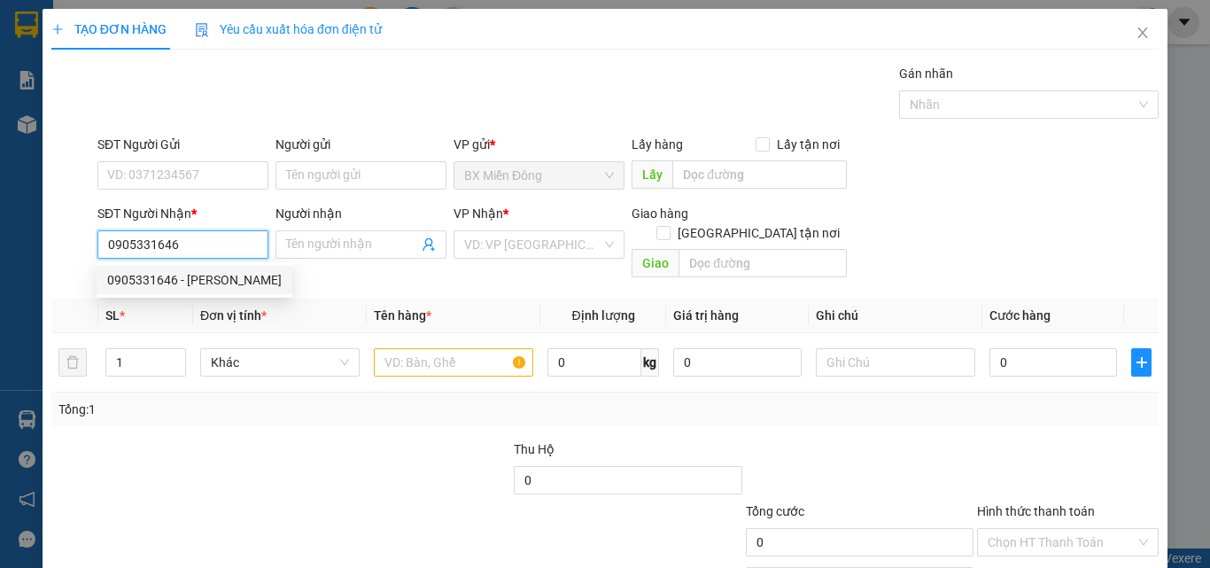
click at [171, 276] on div "0905331646 - [PERSON_NAME]" at bounding box center [194, 279] width 175 height 19
type input "[PERSON_NAME]"
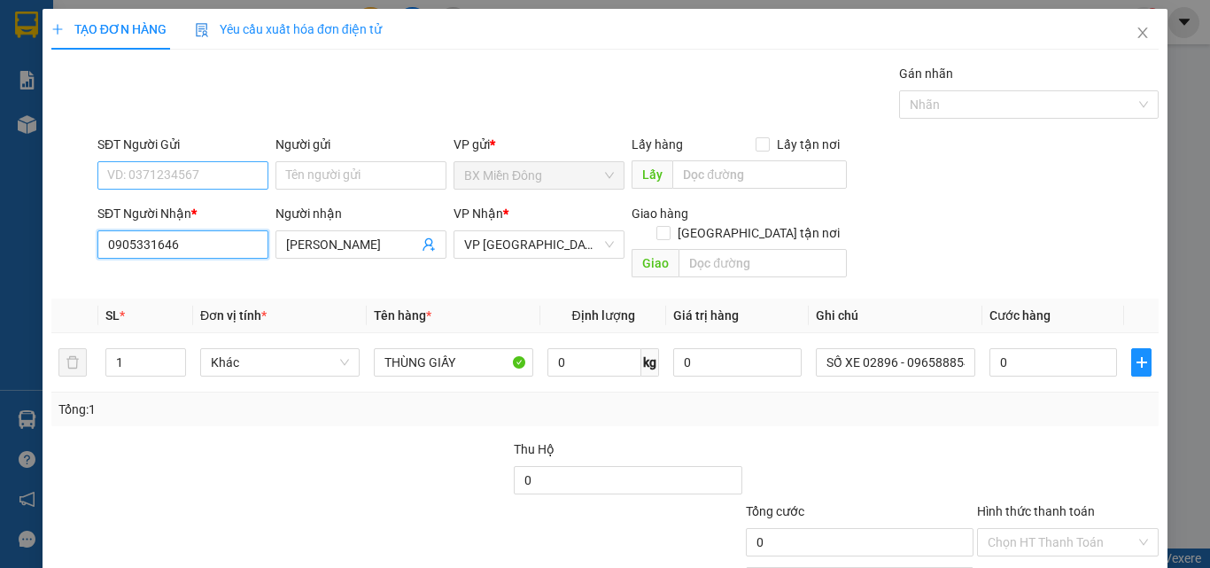
type input "0905331646"
click at [137, 177] on input "SĐT Người Gửi" at bounding box center [182, 175] width 171 height 28
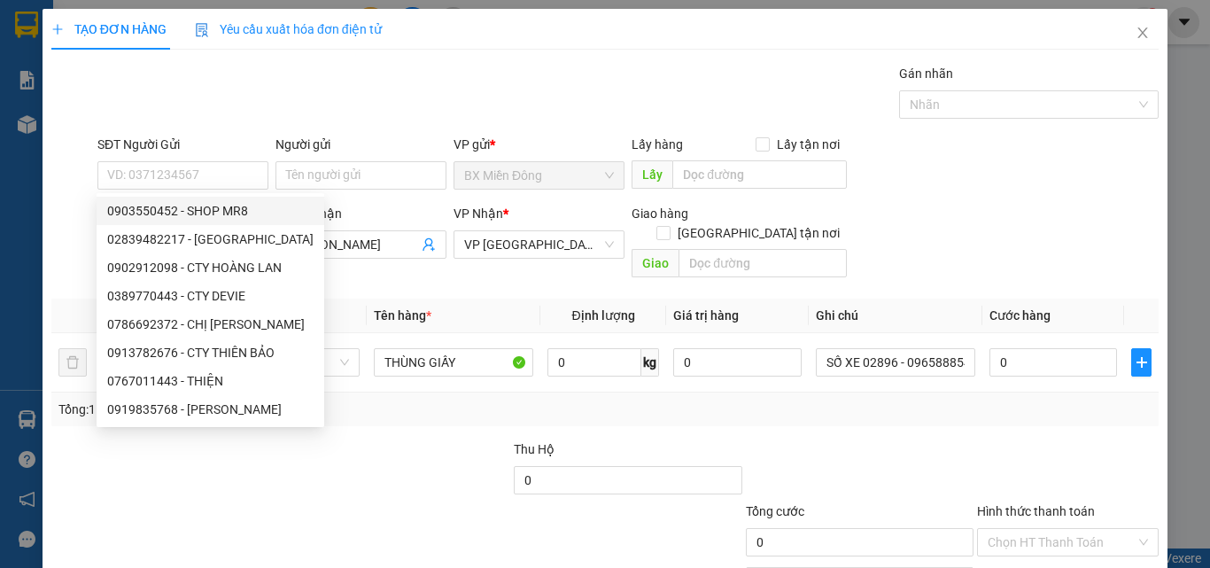
click at [440, 400] on div "Tổng: 1" at bounding box center [263, 409] width 410 height 19
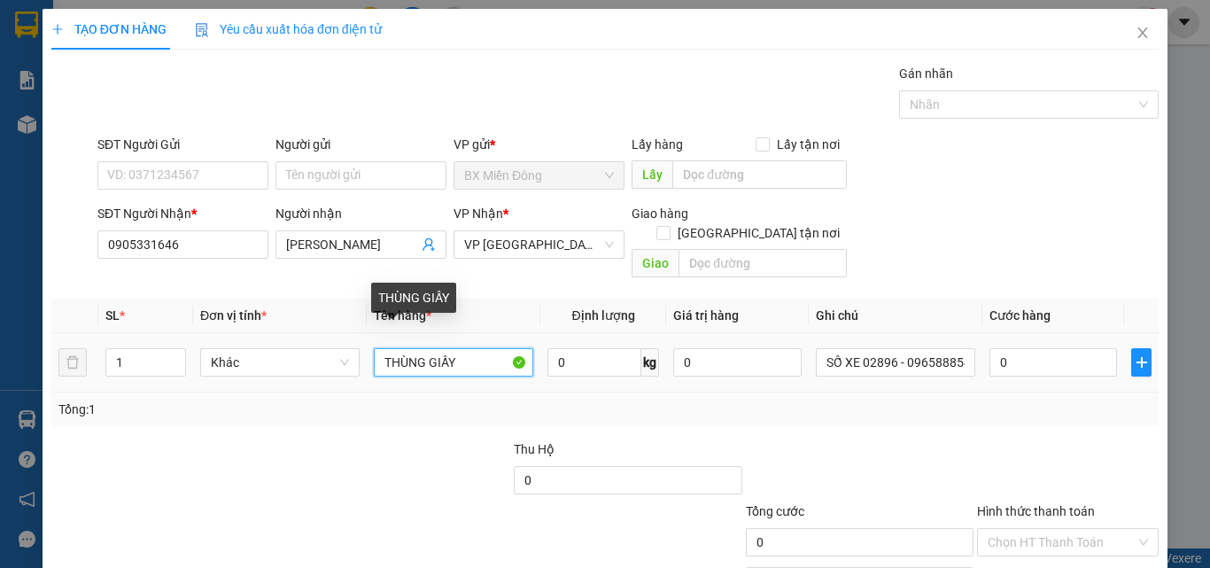
click at [429, 352] on input "THÙNG GIẤY" at bounding box center [453, 362] width 159 height 28
type input "KIỆN TRÁI CÂY"
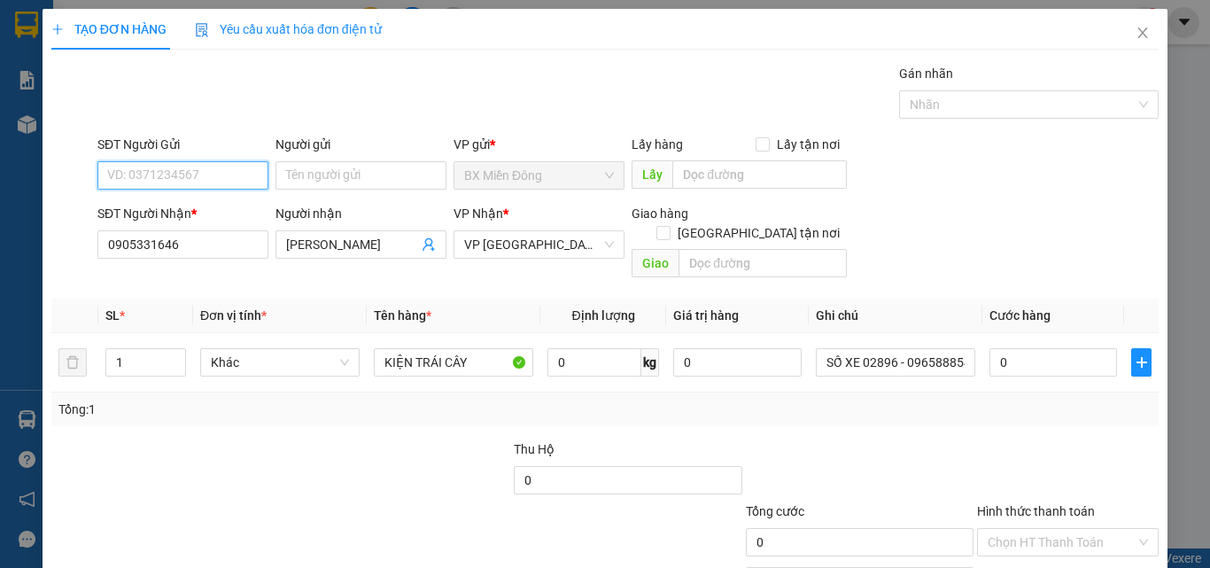
click at [192, 183] on input "SĐT Người Gửi" at bounding box center [182, 175] width 171 height 28
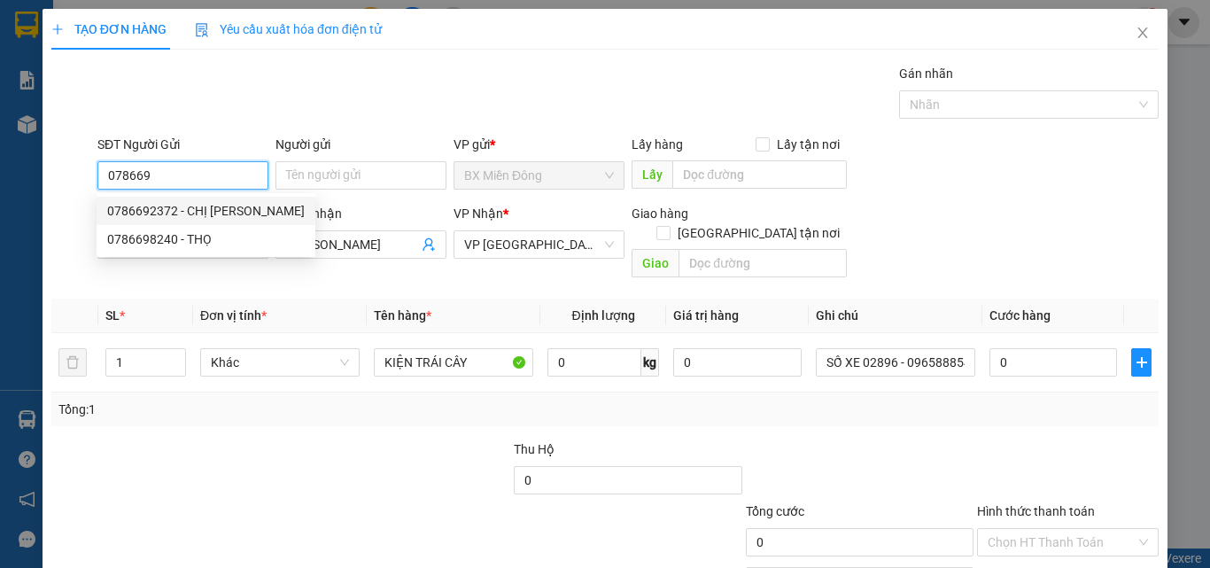
click at [151, 221] on div "0786692372 - CHỊ [PERSON_NAME]" at bounding box center [206, 211] width 219 height 28
type input "0786692372"
type input "CHỊ [PERSON_NAME]"
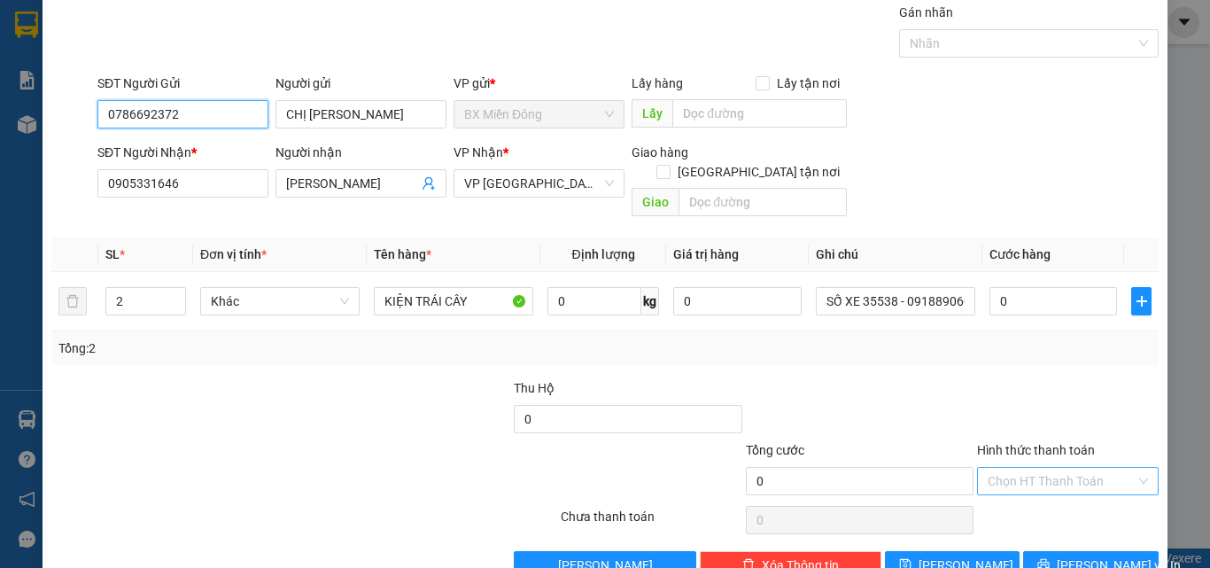
scroll to position [88, 0]
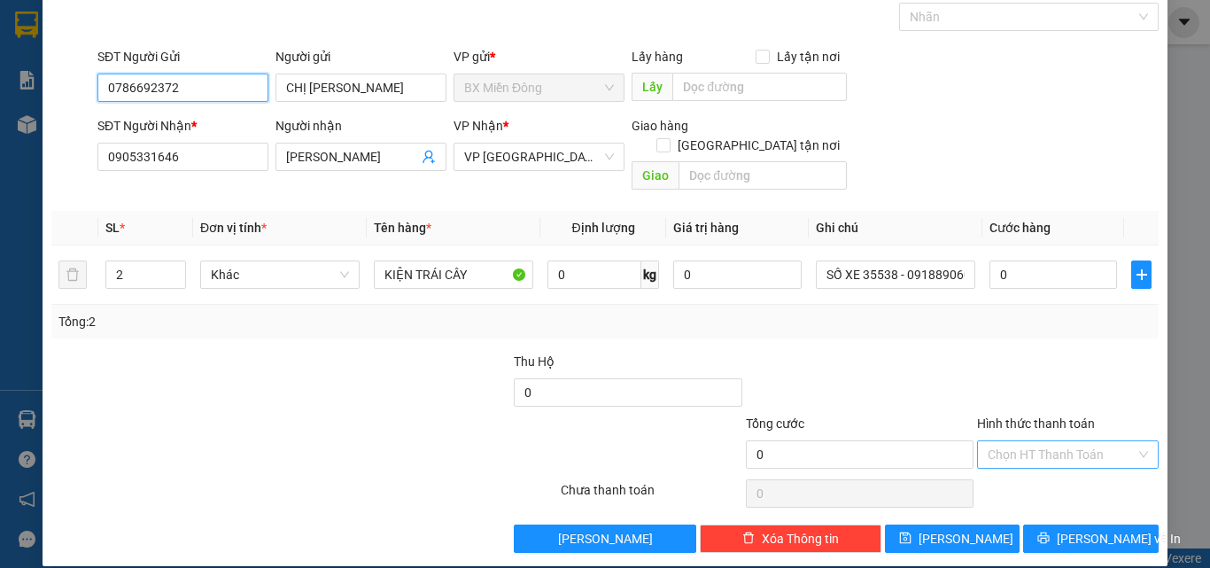
type input "0786692372"
click at [1039, 441] on input "Hình thức thanh toán" at bounding box center [1062, 454] width 148 height 27
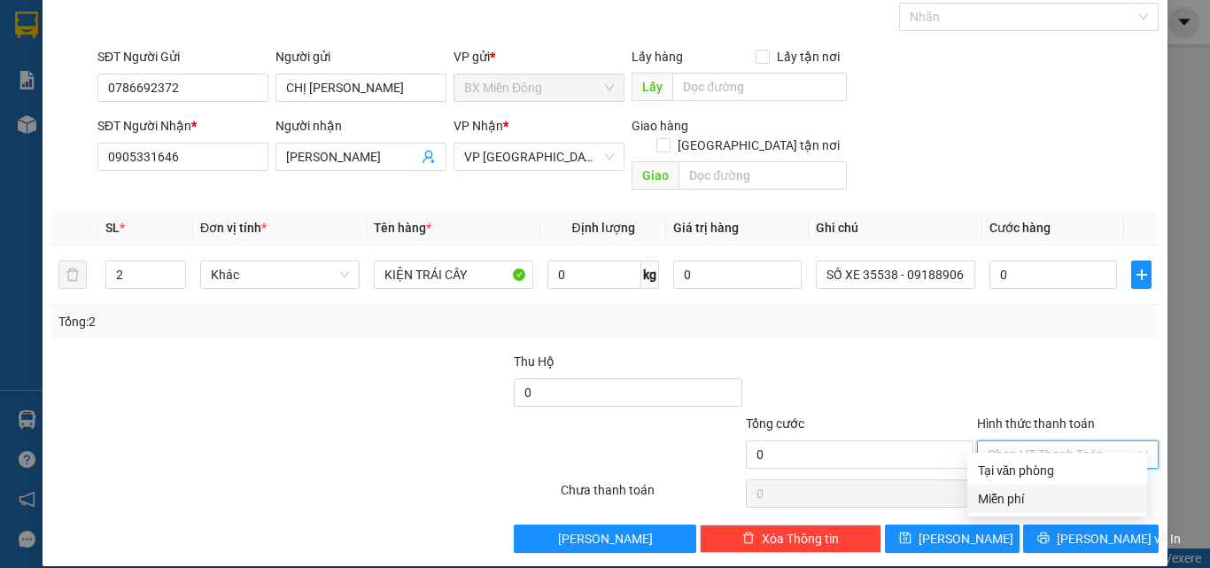
click at [1051, 490] on div "Miễn phí" at bounding box center [1057, 498] width 159 height 19
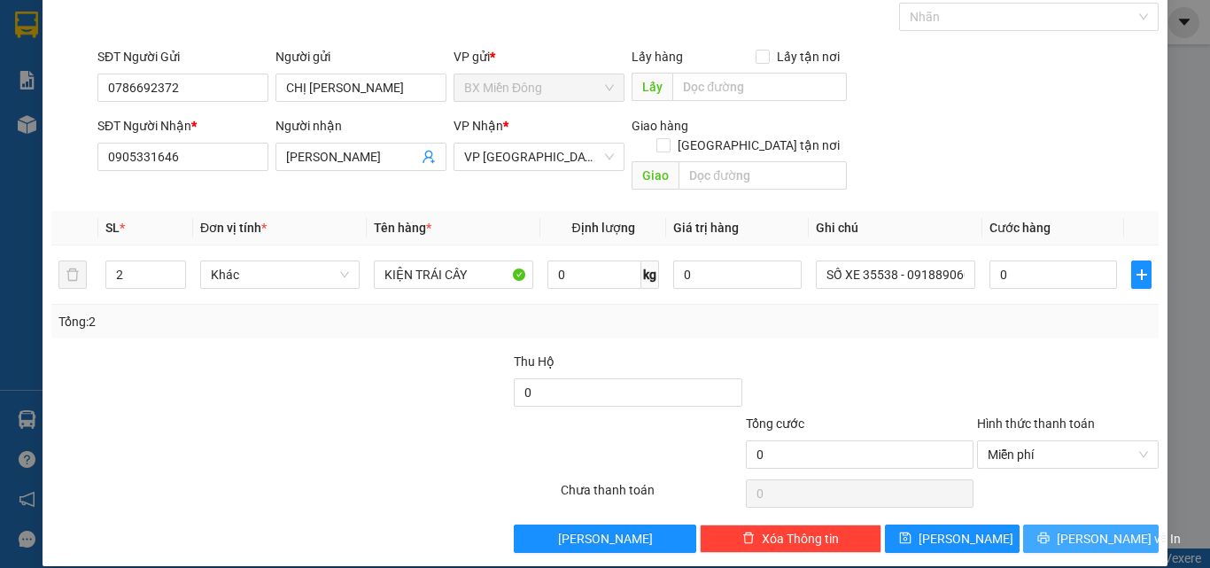
click at [1114, 529] on span "[PERSON_NAME] và In" at bounding box center [1119, 538] width 124 height 19
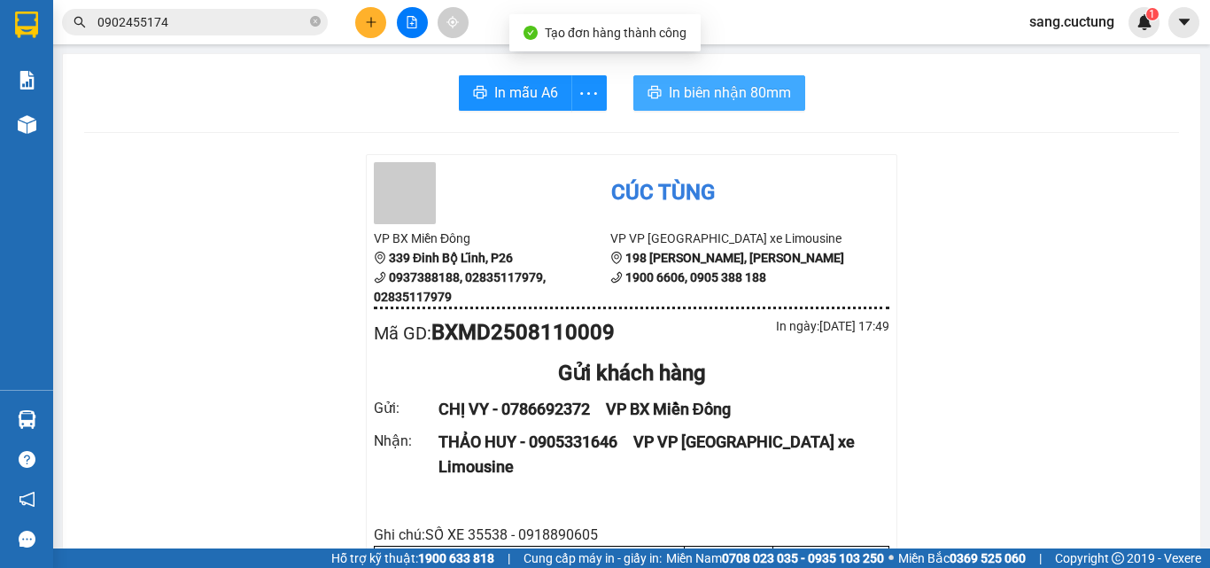
click at [711, 89] on span "In biên nhận 80mm" at bounding box center [730, 93] width 122 height 22
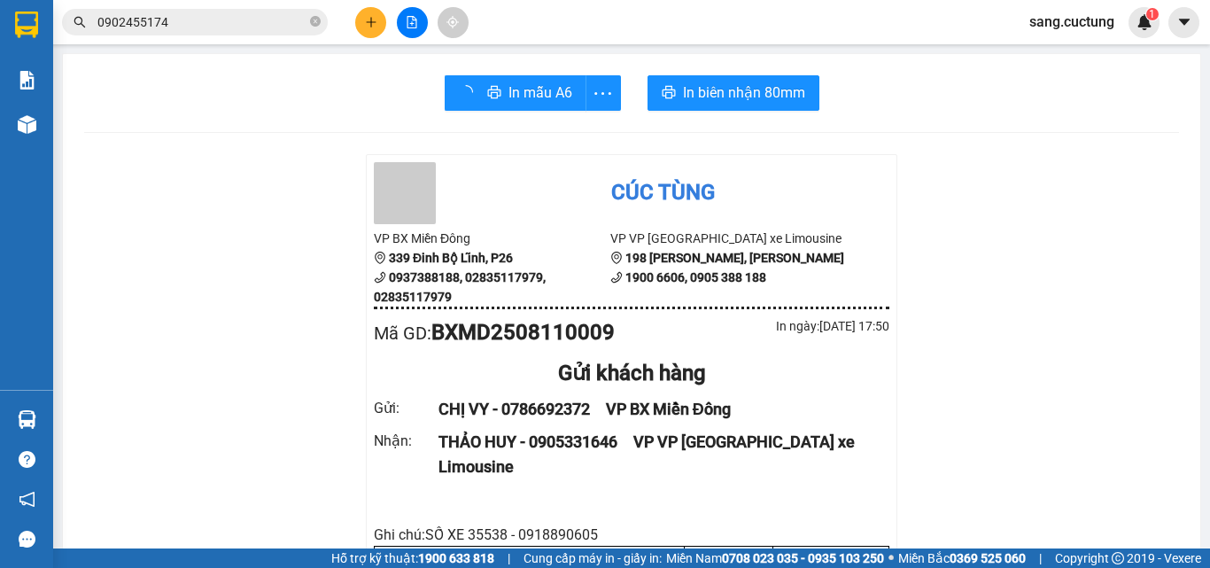
scroll to position [177, 0]
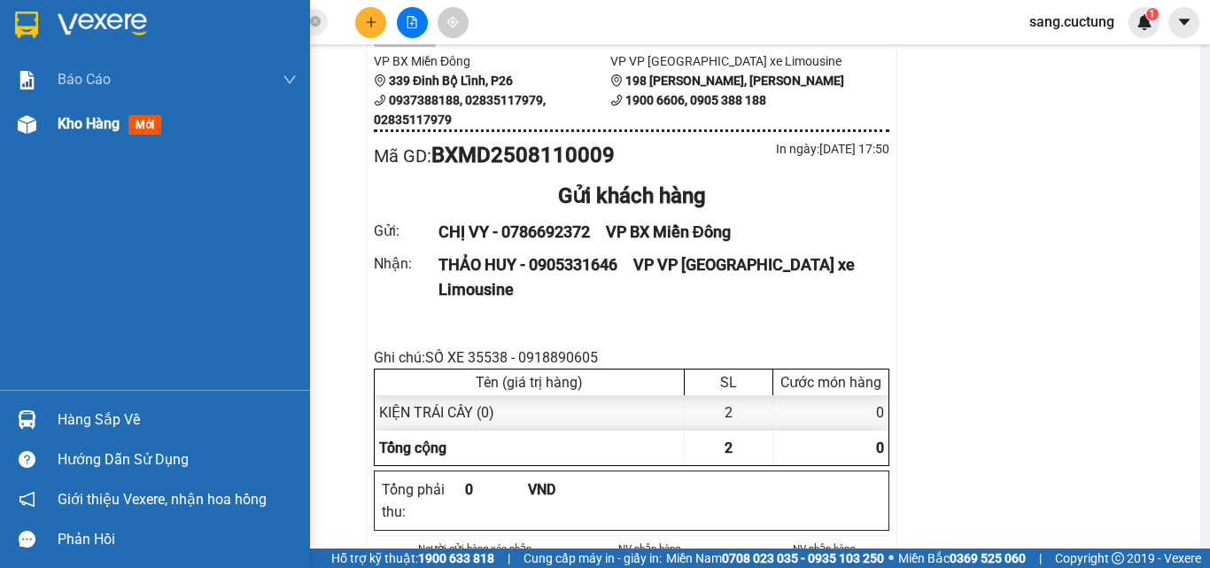
click at [42, 128] on div at bounding box center [27, 124] width 31 height 31
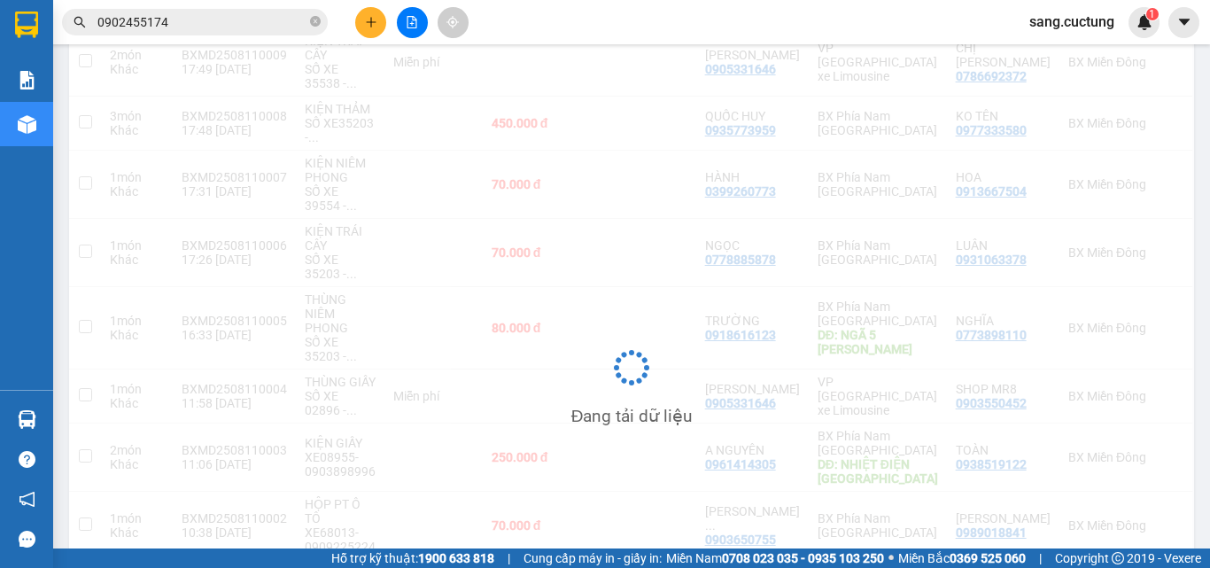
scroll to position [268, 0]
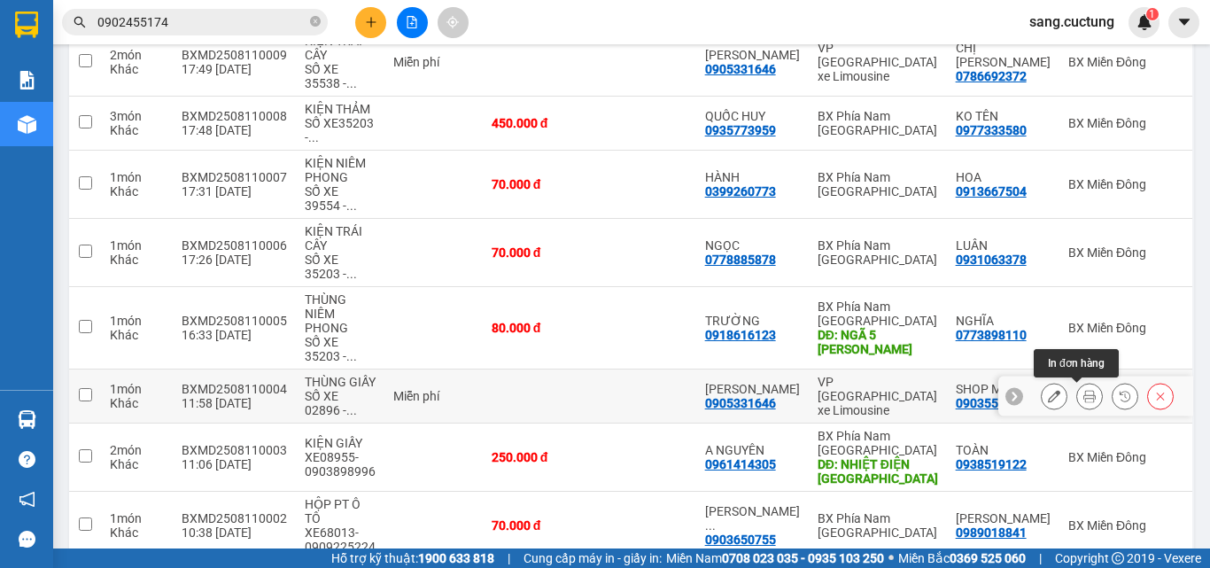
click at [1083, 398] on icon at bounding box center [1089, 396] width 12 height 12
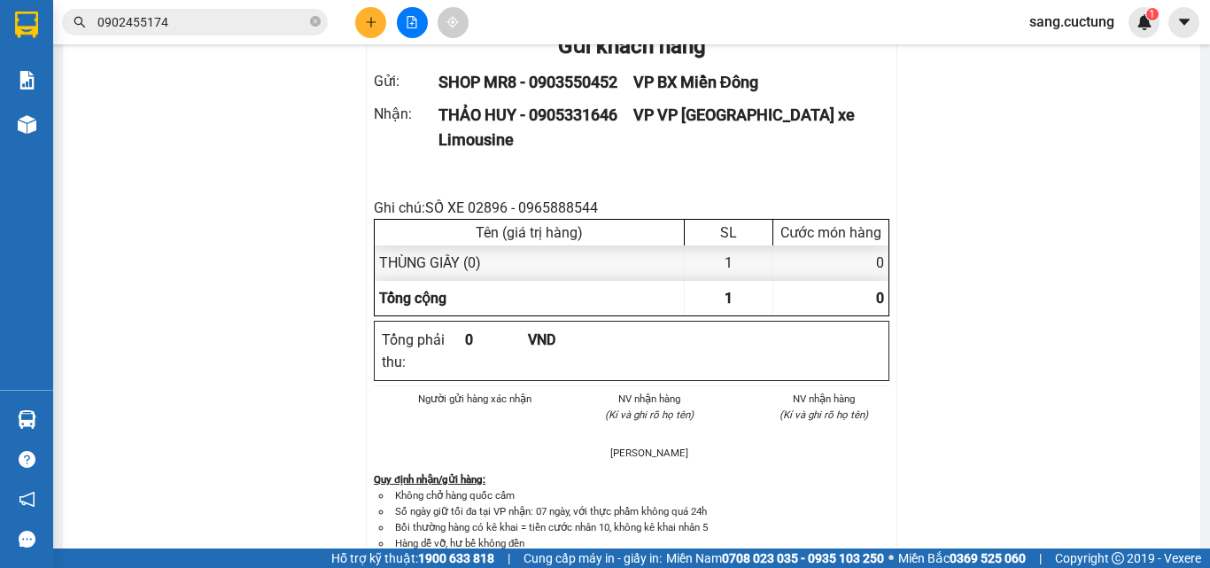
scroll to position [238, 0]
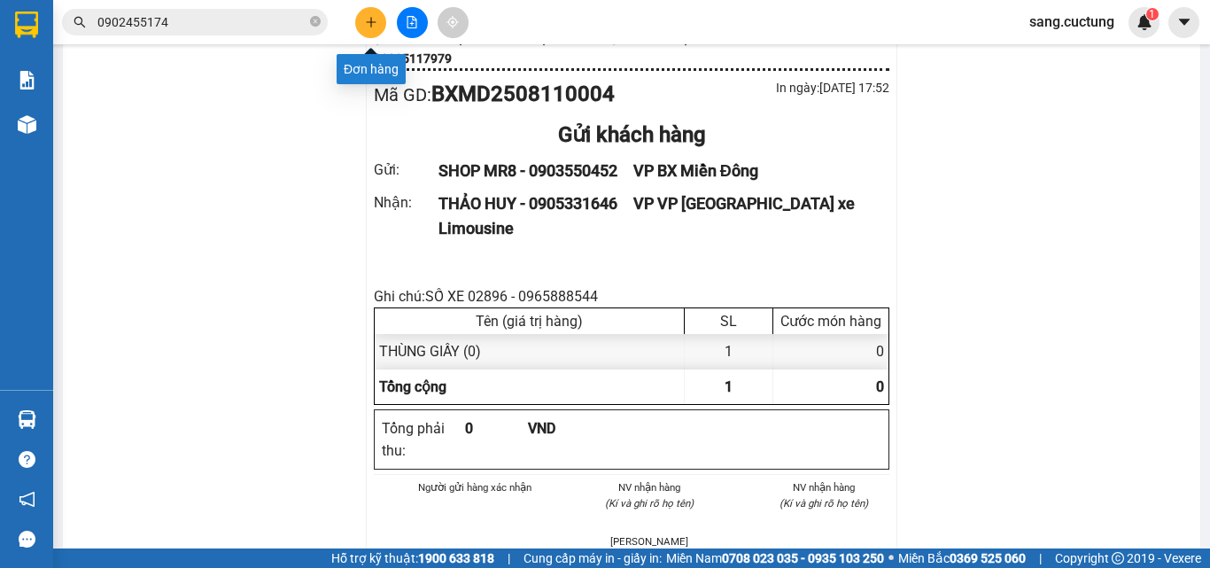
click at [366, 24] on icon "plus" at bounding box center [371, 22] width 12 height 12
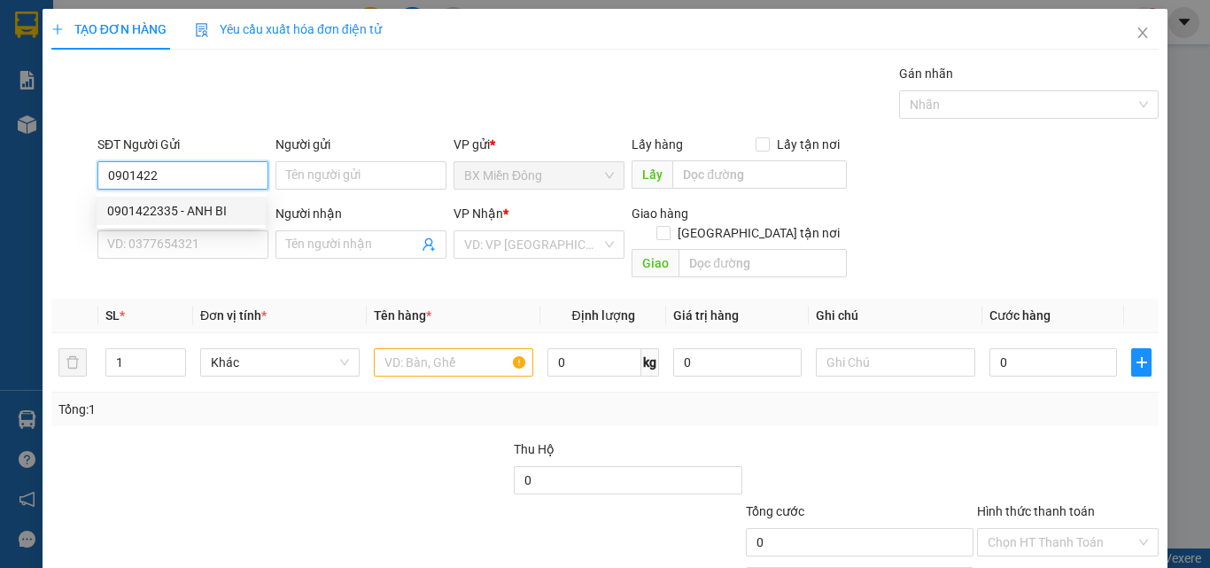
click at [188, 206] on div "0901422335 - ANH BI" at bounding box center [181, 210] width 148 height 19
type input "0901422335"
type input "ANH BI"
type input "0898384436"
type input "A ĐIỂM"
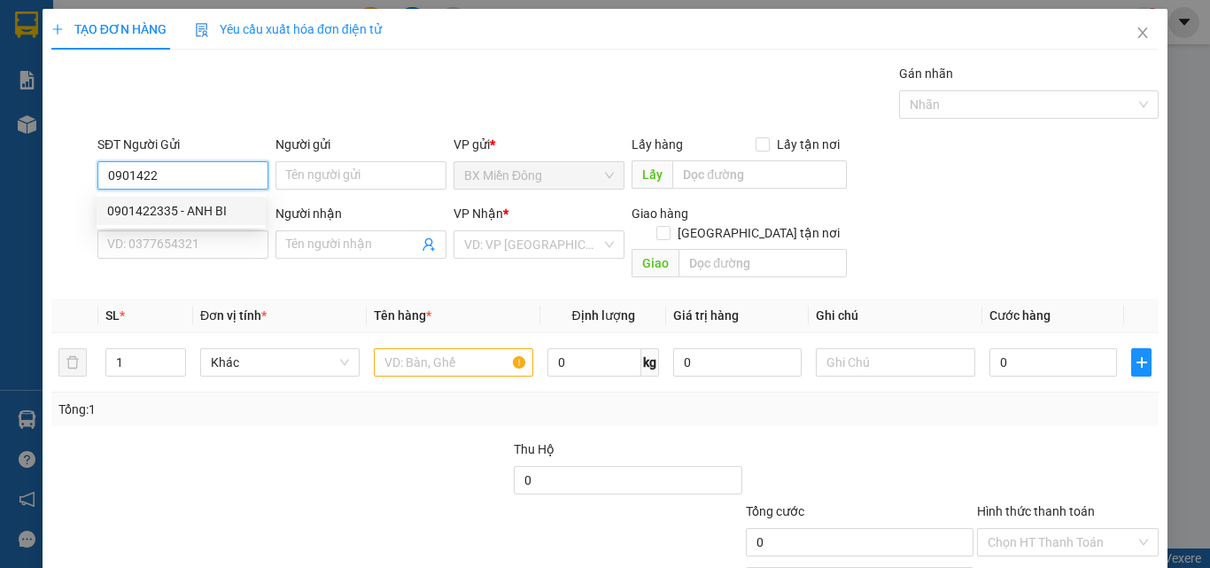
type input "CAM HÒA"
type input "60.000"
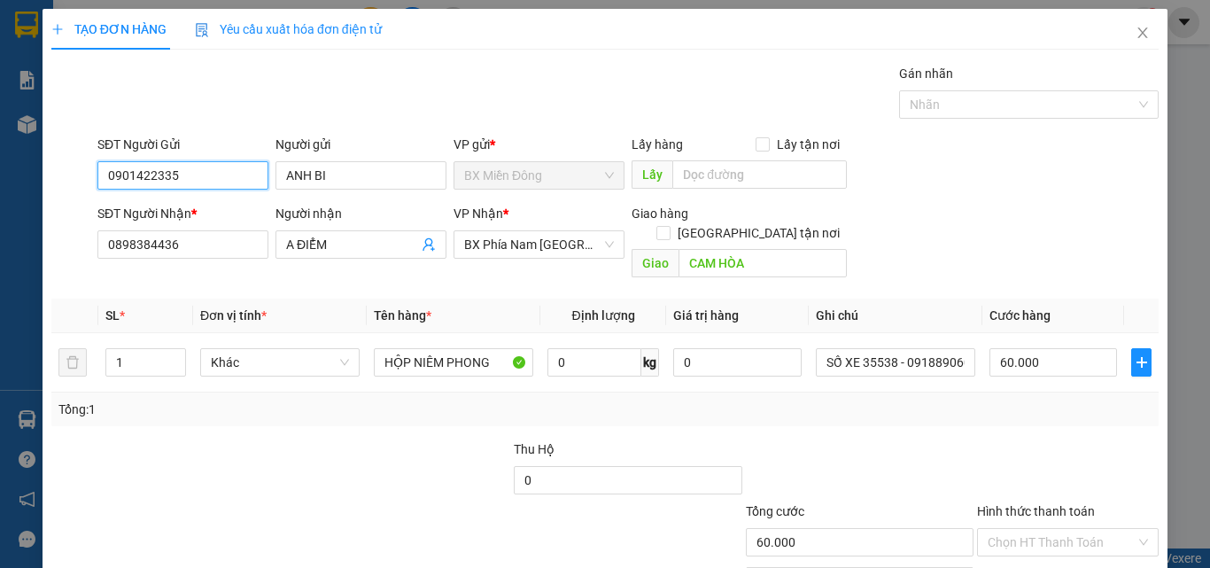
click at [190, 178] on input "0901422335" at bounding box center [182, 175] width 171 height 28
type input "0901422760"
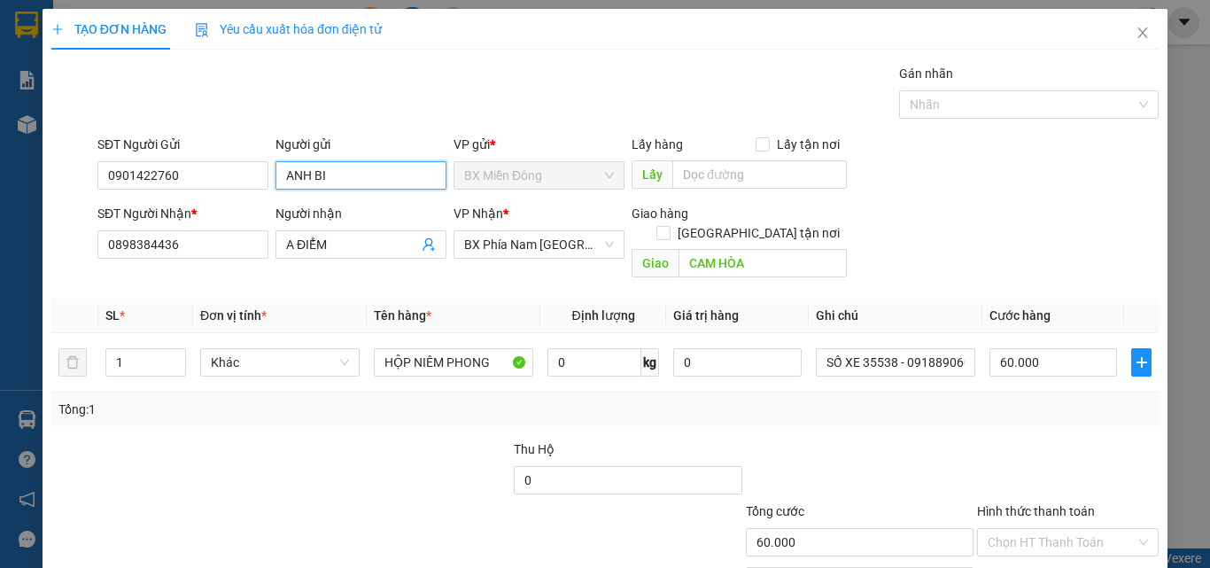
click at [290, 183] on input "ANH BI" at bounding box center [361, 175] width 171 height 28
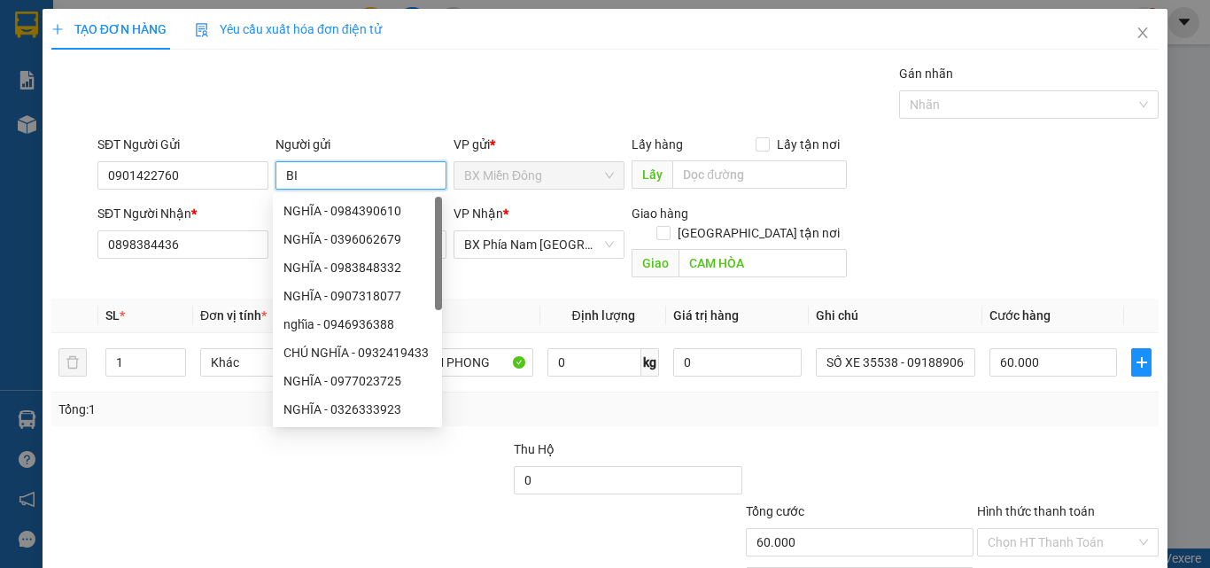
type input "B"
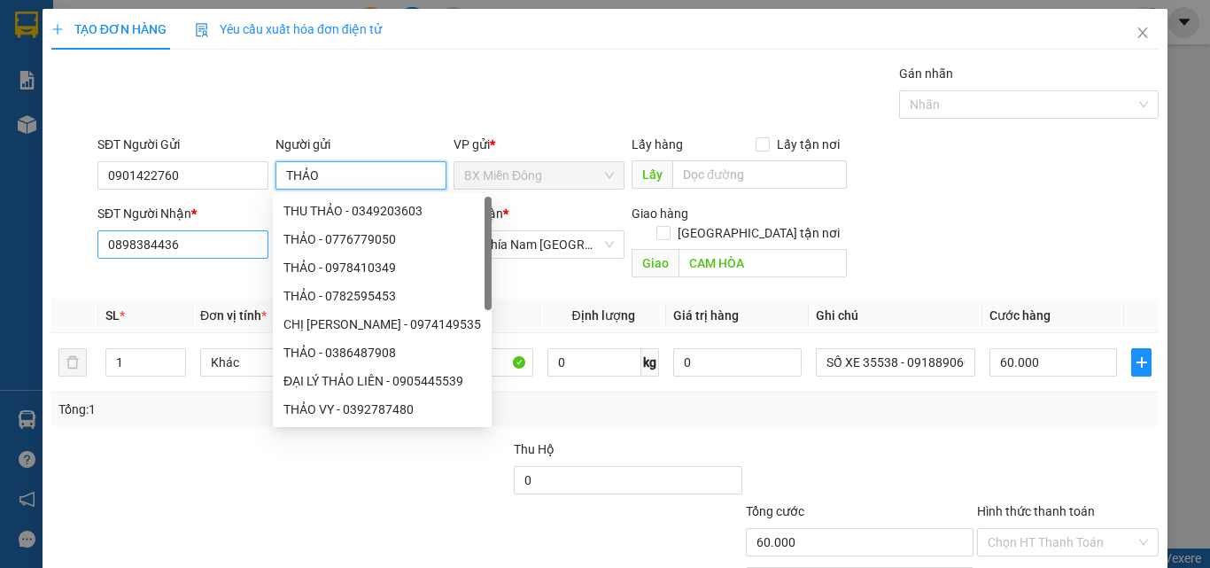
type input "THẢO"
click at [166, 249] on input "0898384436" at bounding box center [182, 244] width 171 height 28
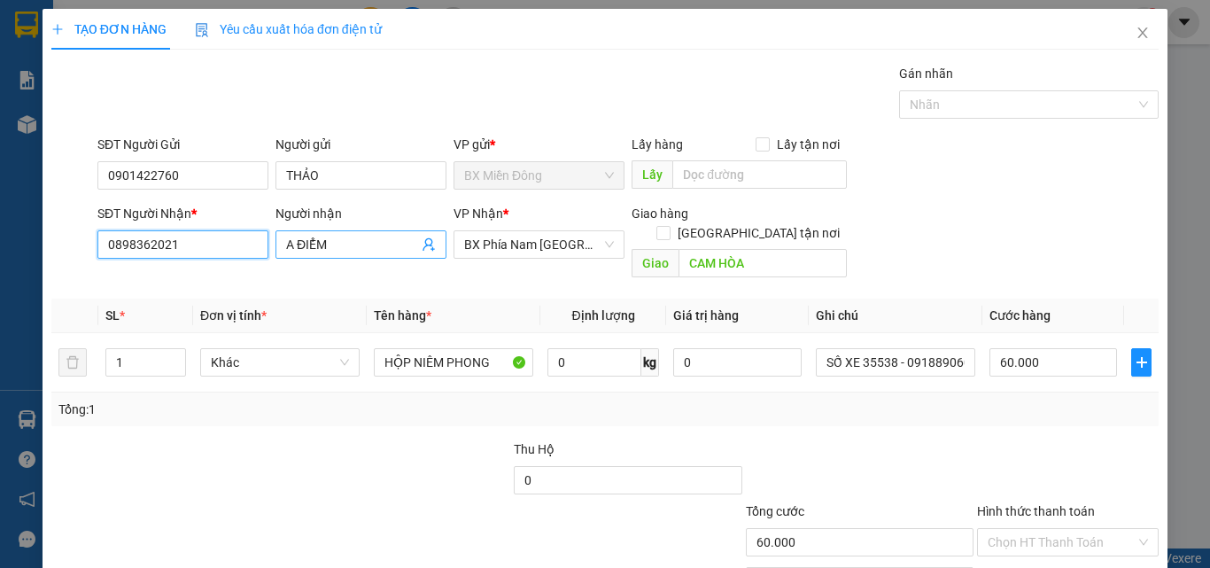
type input "0898362021"
click at [376, 246] on input "A ĐIỂM" at bounding box center [352, 244] width 132 height 19
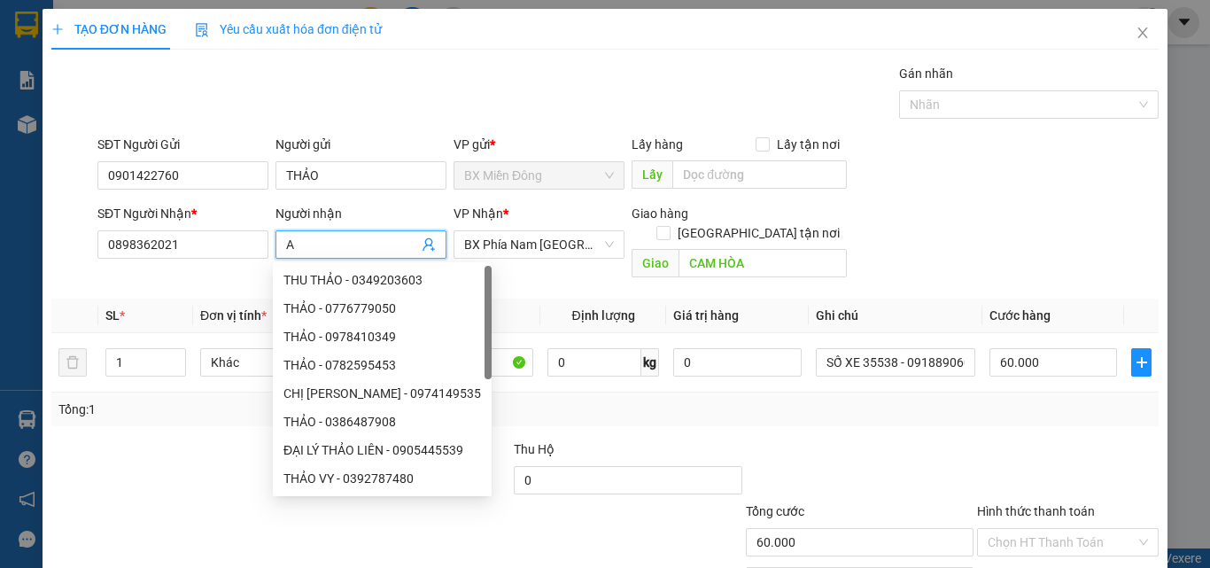
type input "A"
type input "CHI"
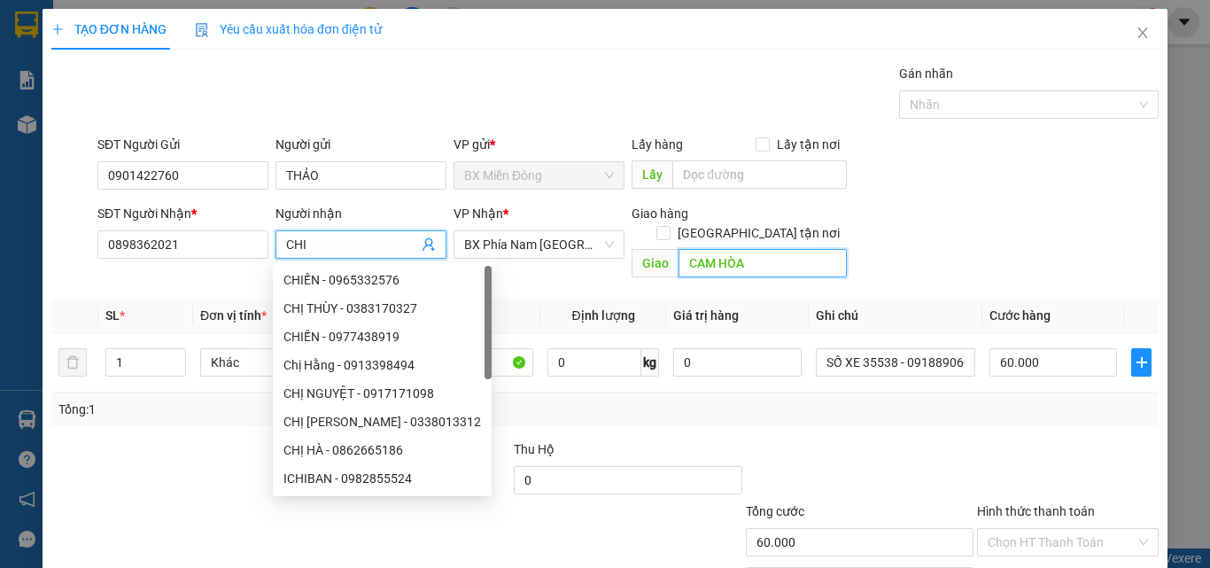
click at [734, 252] on input "CAM HÒA" at bounding box center [763, 263] width 168 height 28
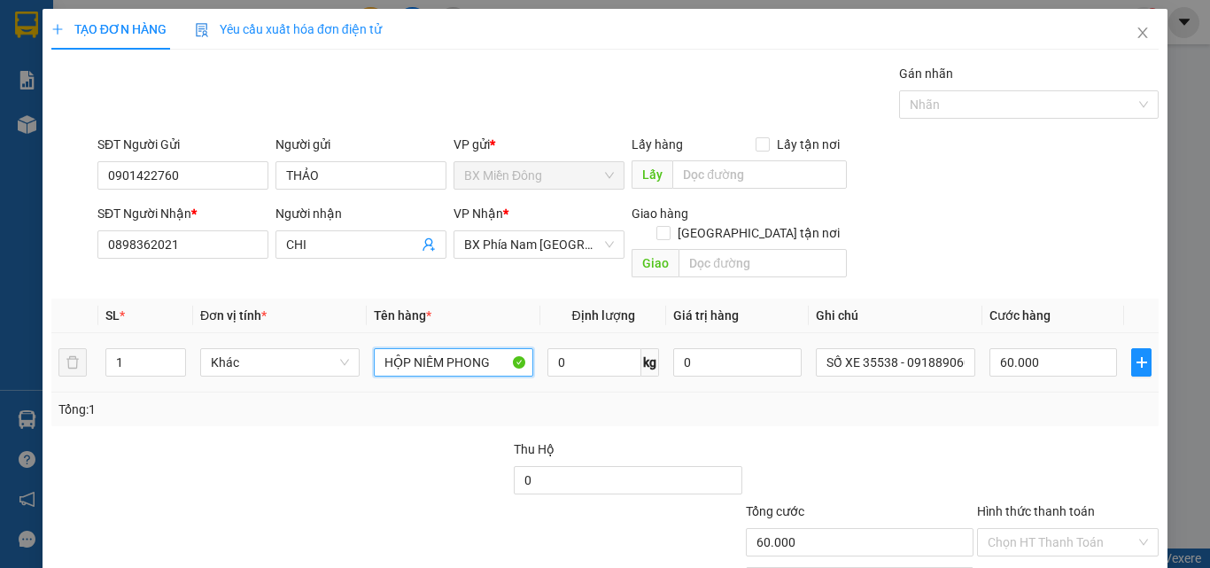
click at [395, 348] on input "HỘP NIÊM PHONG" at bounding box center [453, 362] width 159 height 28
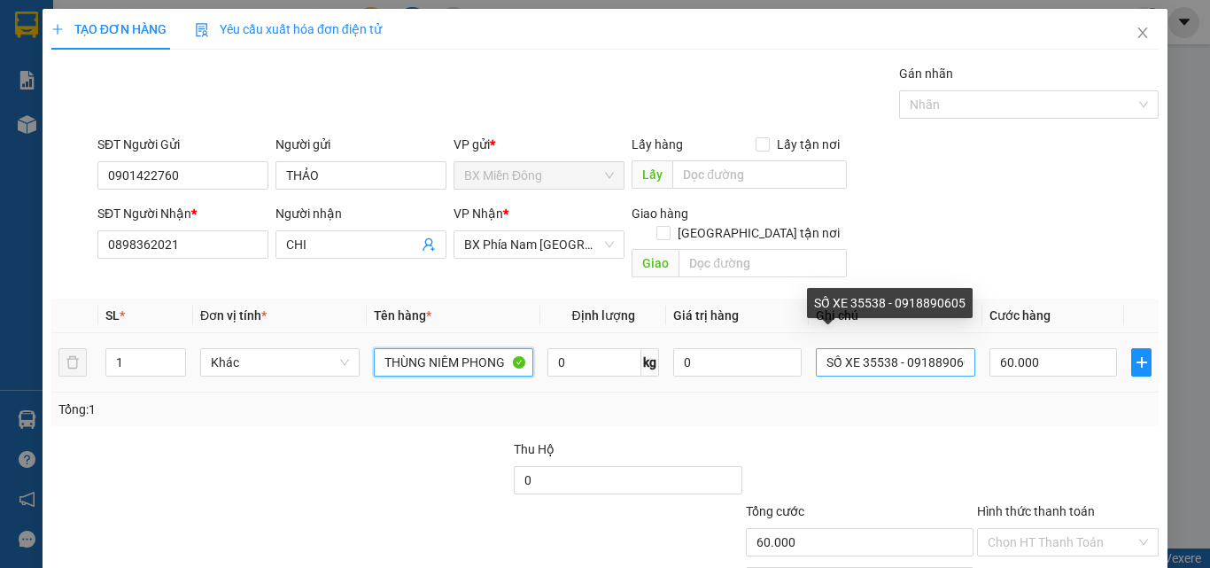
type input "THÙNG NIÊM PHONG"
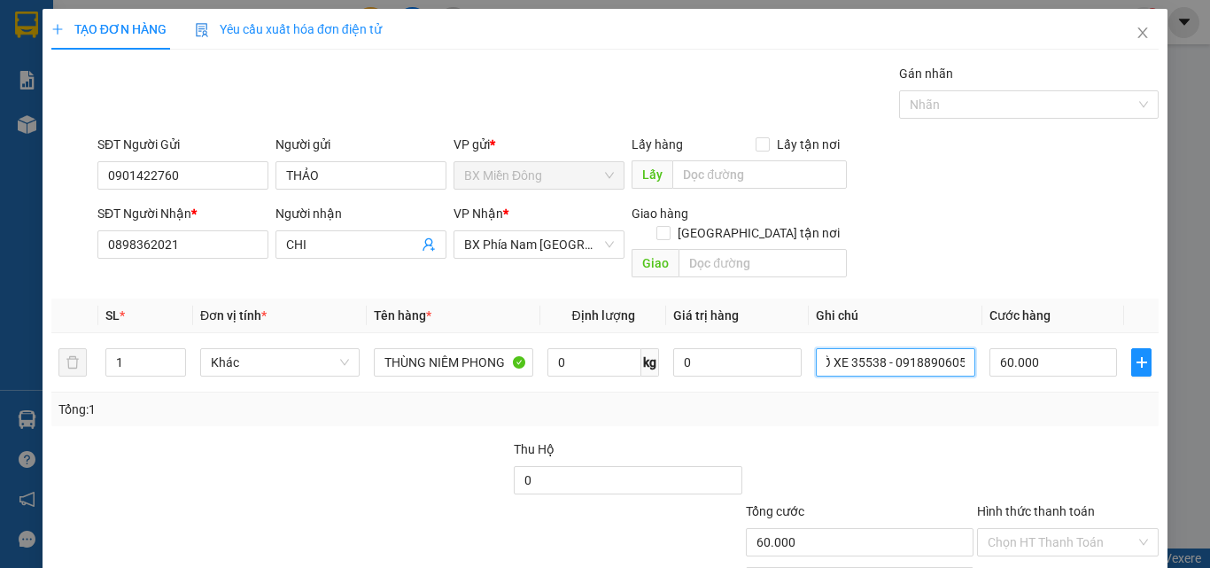
drag, startPoint x: 856, startPoint y: 342, endPoint x: 1011, endPoint y: 378, distance: 159.2
click at [1011, 378] on div "SL * Đơn vị tính * Tên hàng * Định lượng Giá trị hàng Ghi chú Cước hàng 1 Khác …" at bounding box center [604, 363] width 1107 height 128
type input "SỐ XE 35203 - 0932402011"
type input "1"
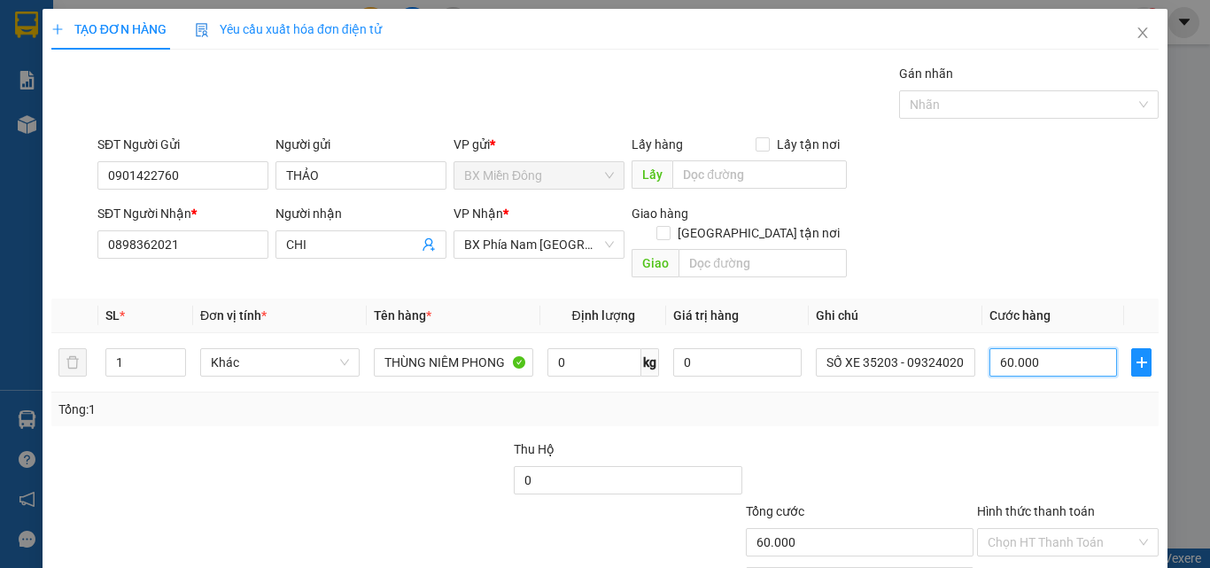
type input "1"
type input "10"
type input "100"
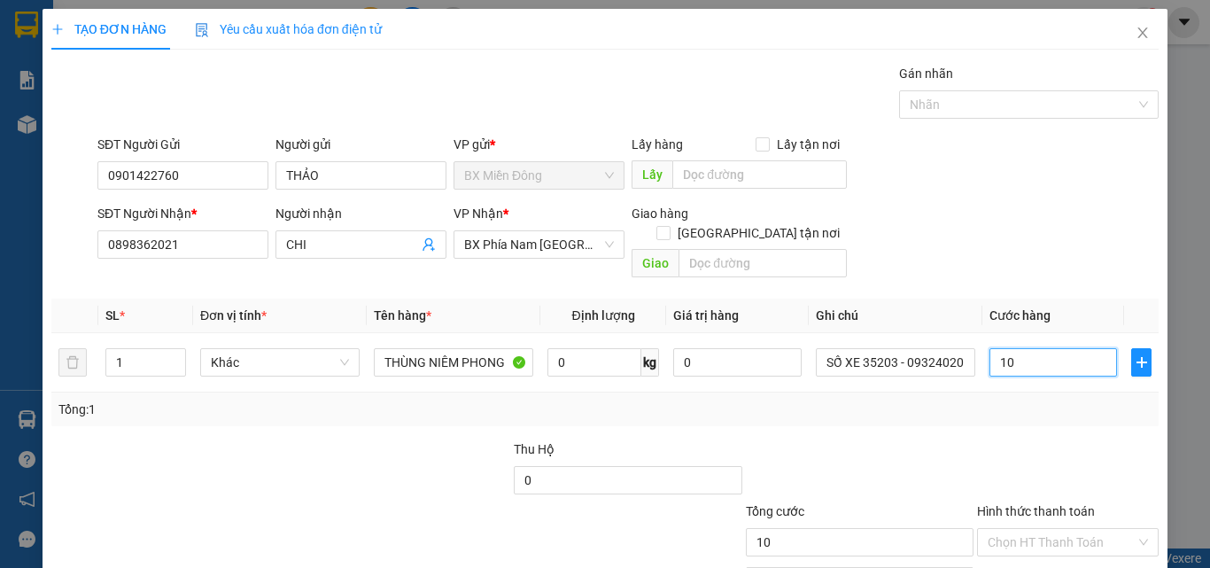
type input "100"
type input "100.000"
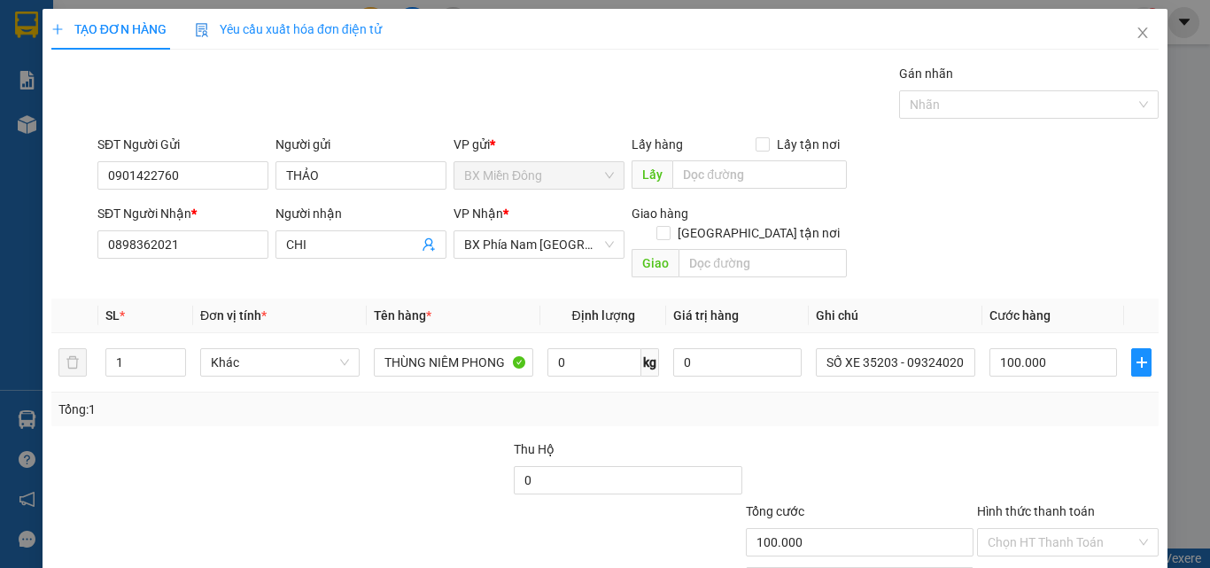
click at [998, 439] on div at bounding box center [1067, 470] width 185 height 62
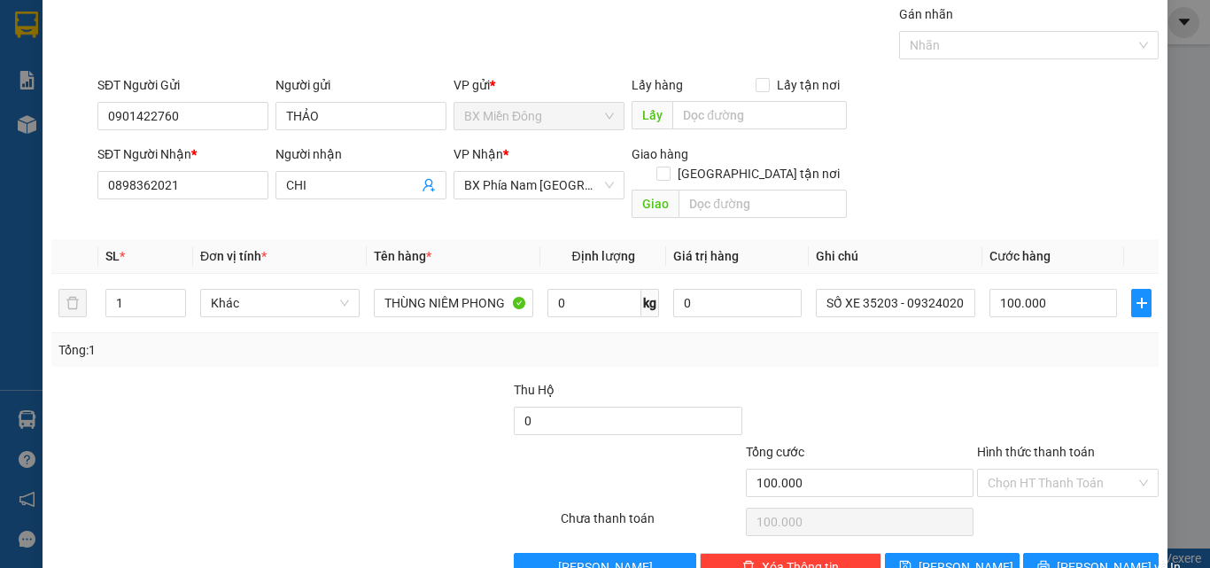
scroll to position [88, 0]
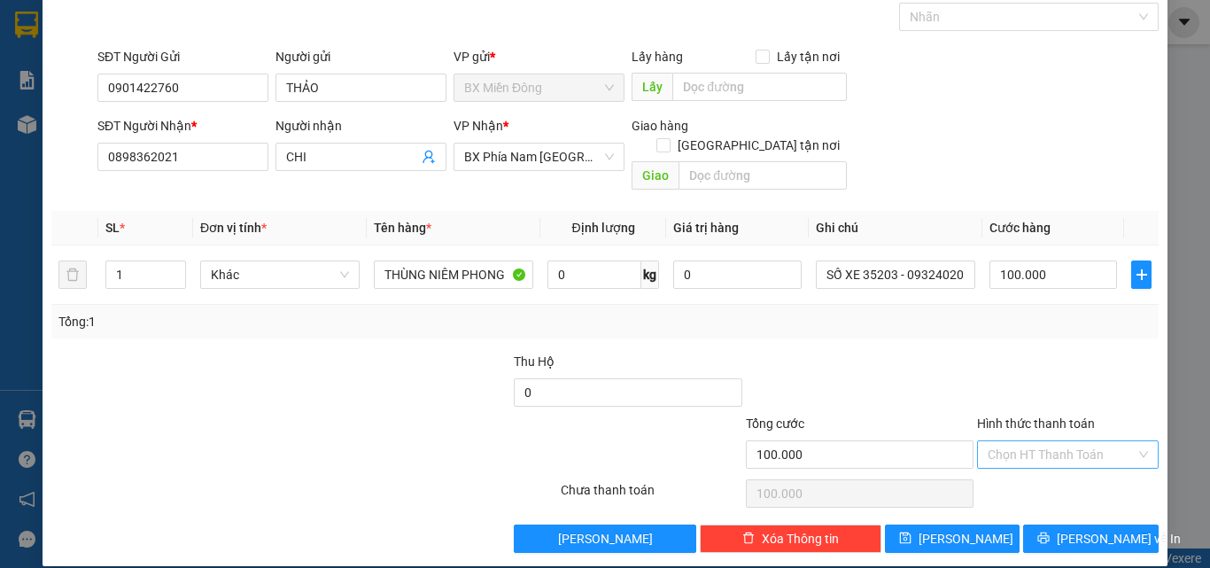
click at [1014, 441] on input "Hình thức thanh toán" at bounding box center [1062, 454] width 148 height 27
click at [999, 460] on div "Tại văn phòng" at bounding box center [1057, 470] width 180 height 28
type input "0"
click at [1032, 524] on button "[PERSON_NAME] và In" at bounding box center [1091, 538] width 136 height 28
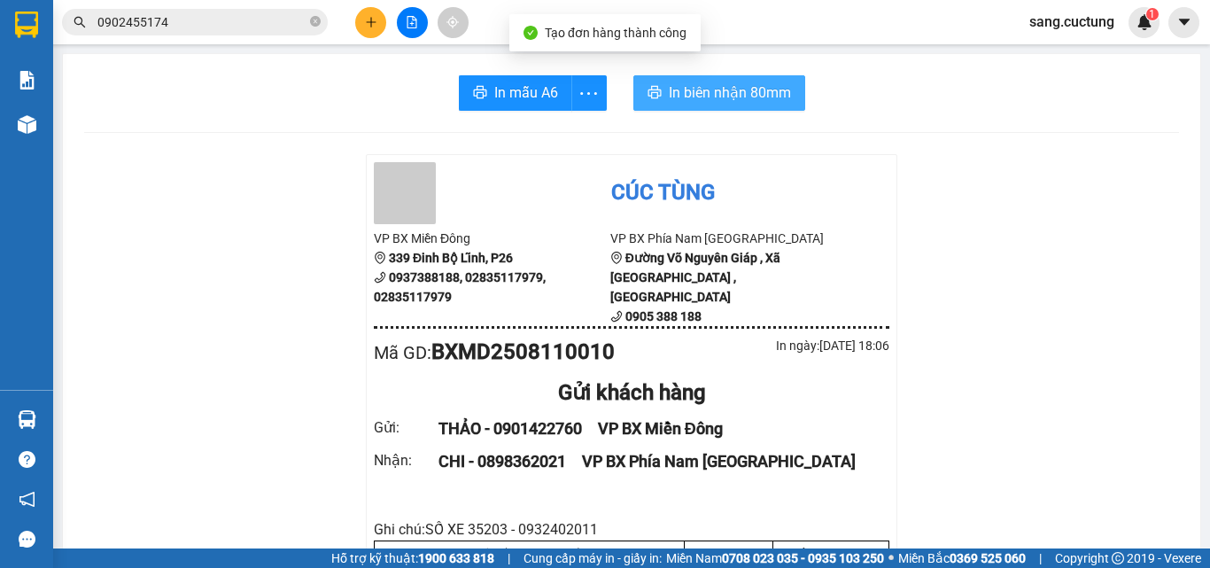
click at [669, 82] on span "In biên nhận 80mm" at bounding box center [730, 93] width 122 height 22
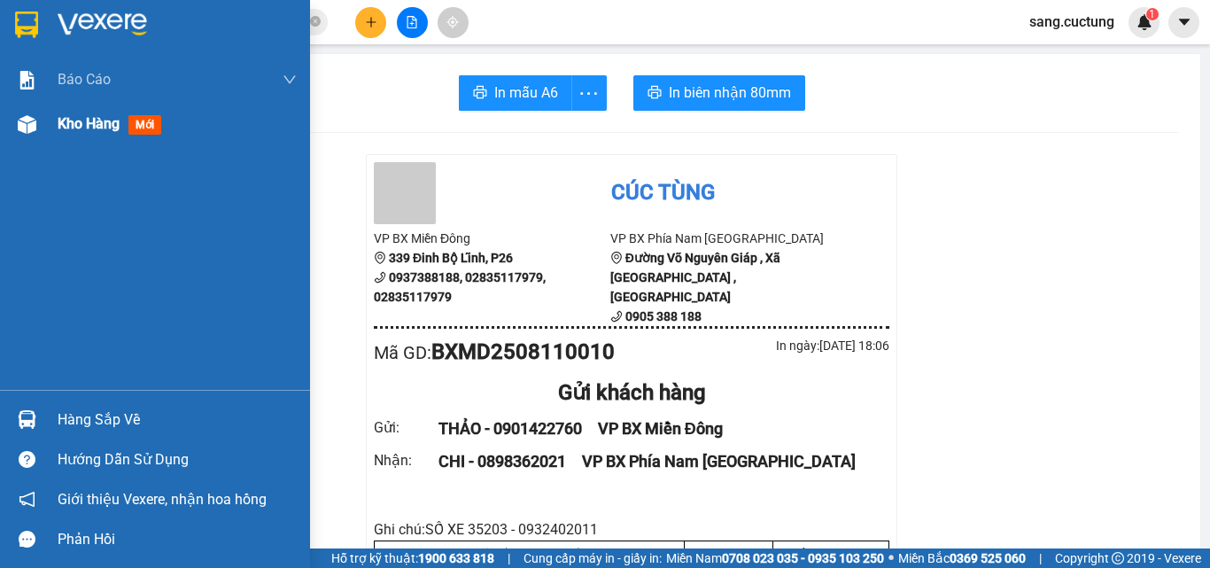
click at [42, 111] on div at bounding box center [27, 124] width 31 height 31
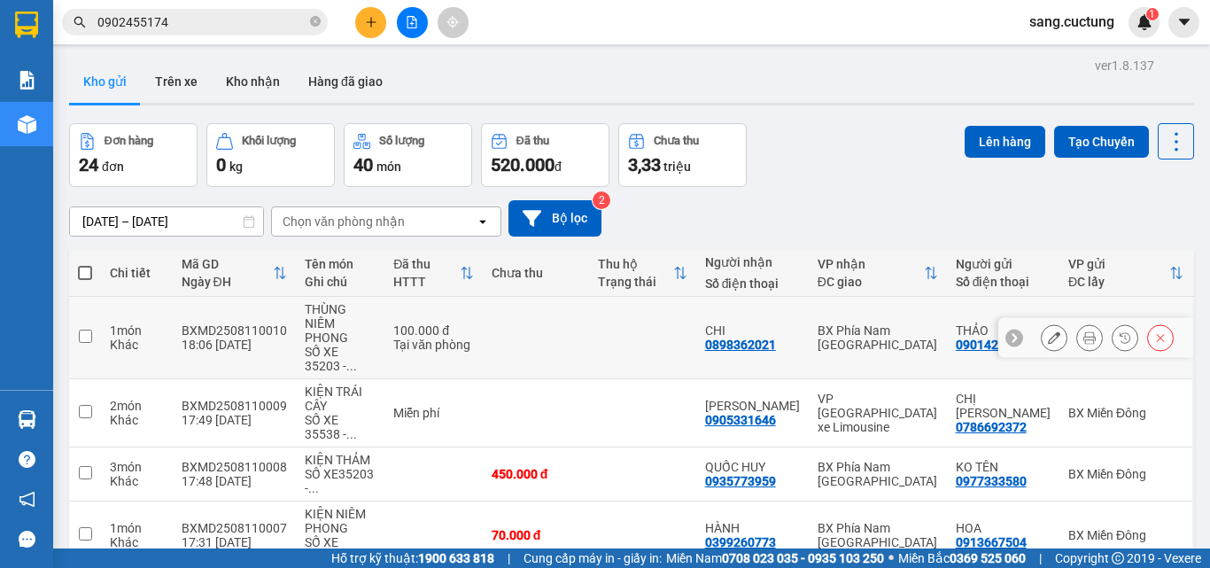
scroll to position [89, 0]
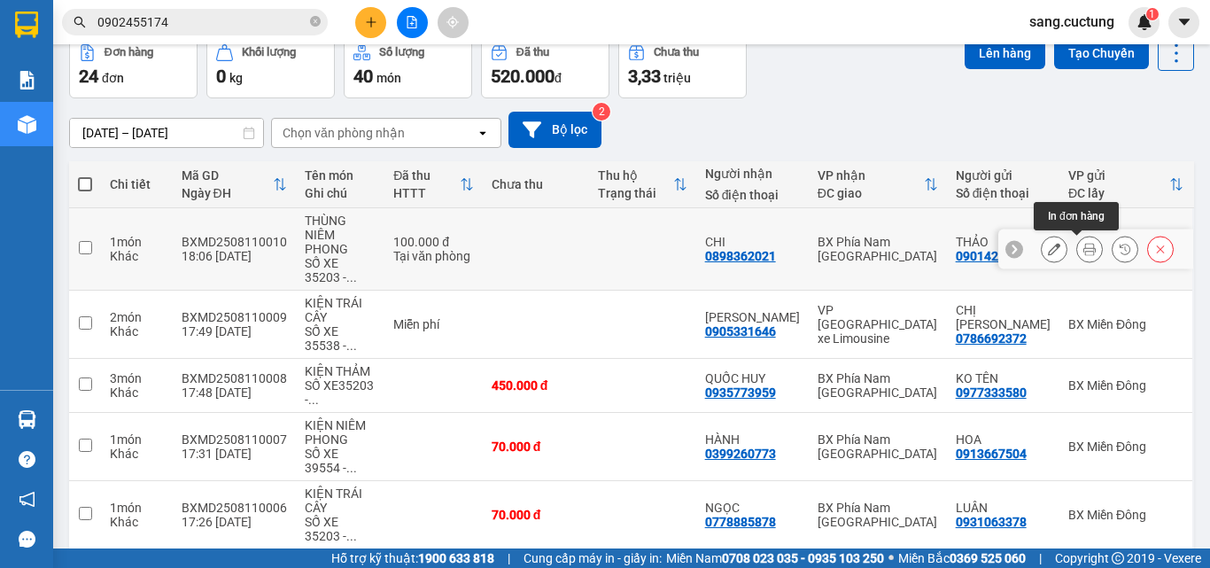
click at [1083, 250] on icon at bounding box center [1089, 249] width 12 height 12
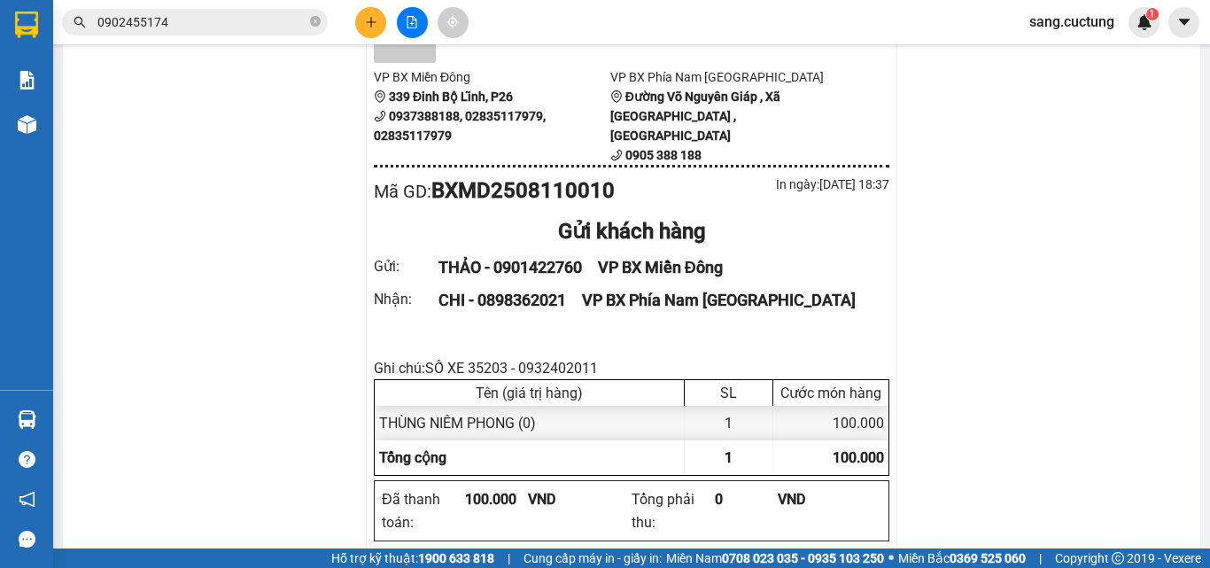
scroll to position [177, 0]
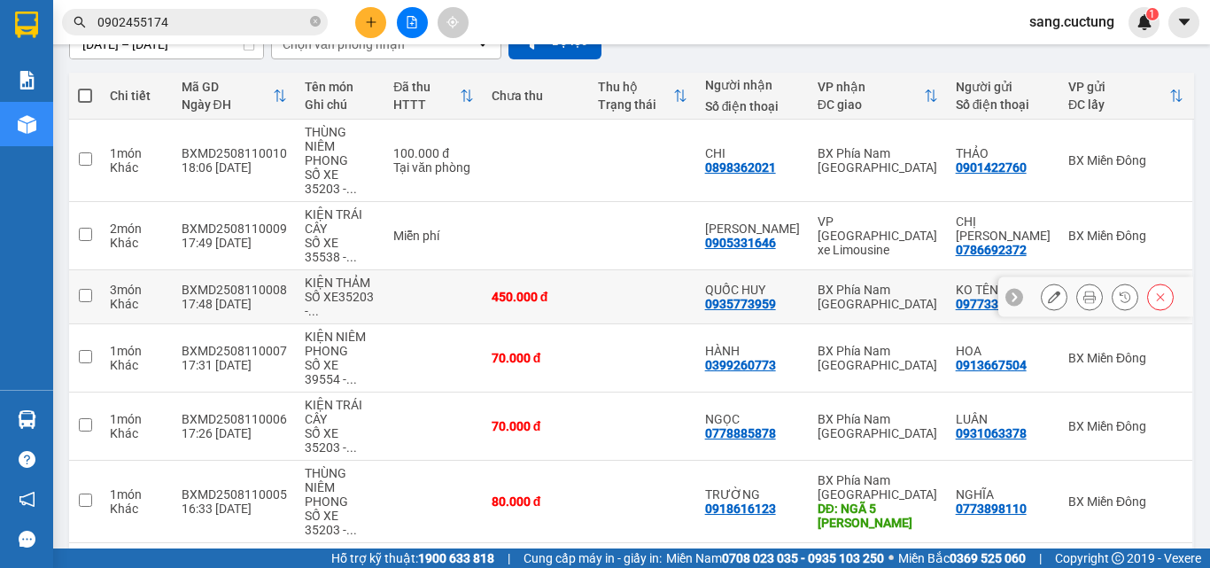
click at [1085, 299] on button at bounding box center [1089, 297] width 25 height 31
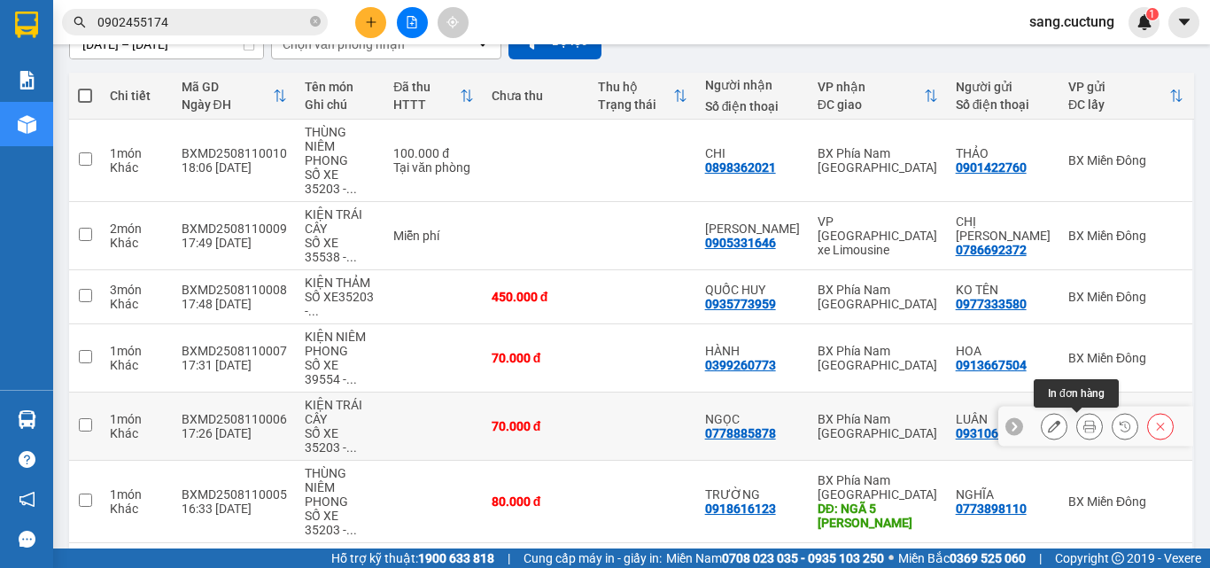
click at [1083, 431] on icon at bounding box center [1089, 426] width 12 height 12
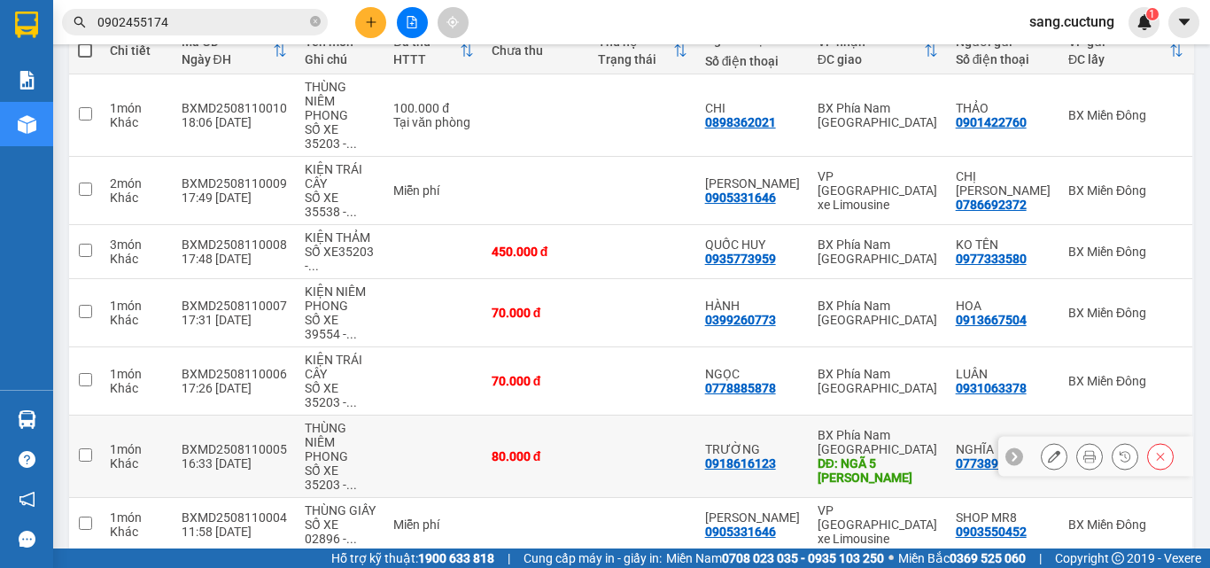
scroll to position [266, 0]
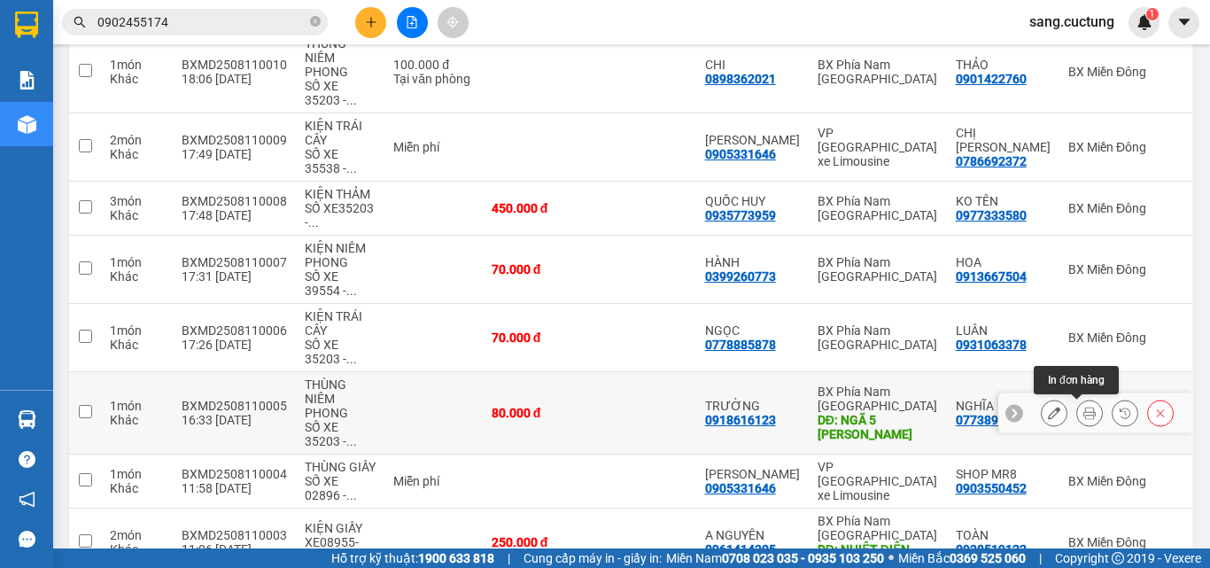
click at [1083, 416] on icon at bounding box center [1089, 413] width 12 height 12
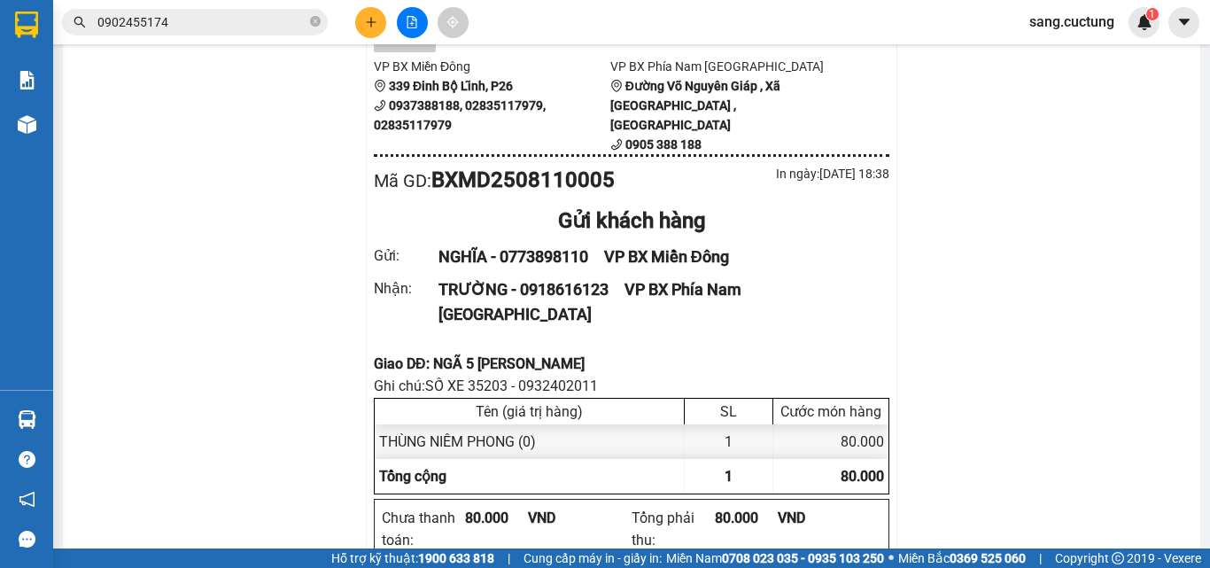
scroll to position [147, 0]
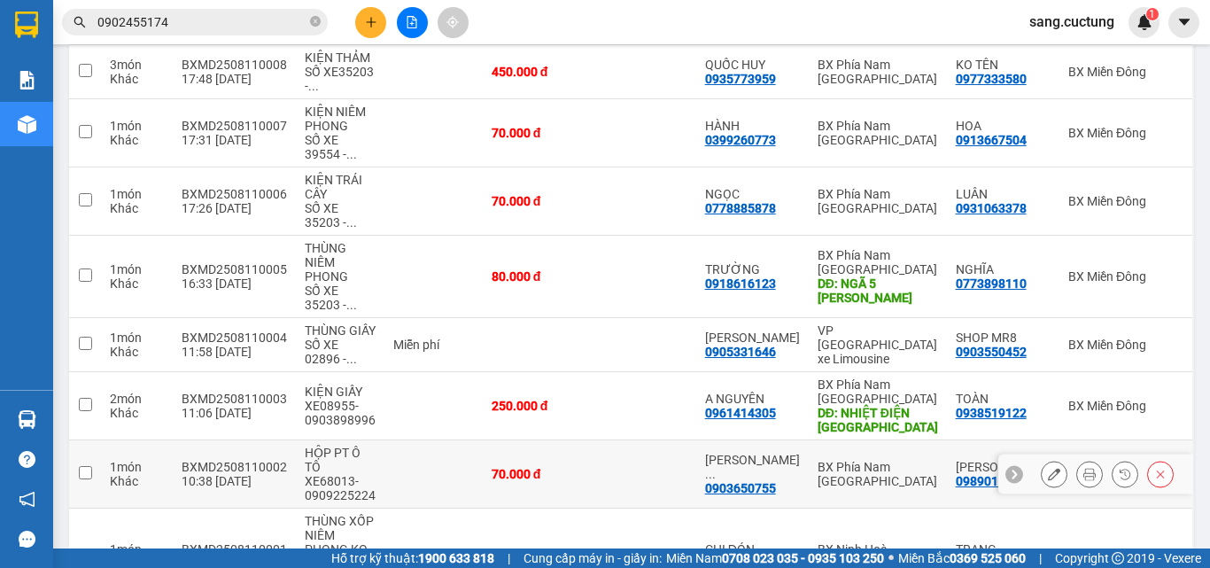
scroll to position [413, 0]
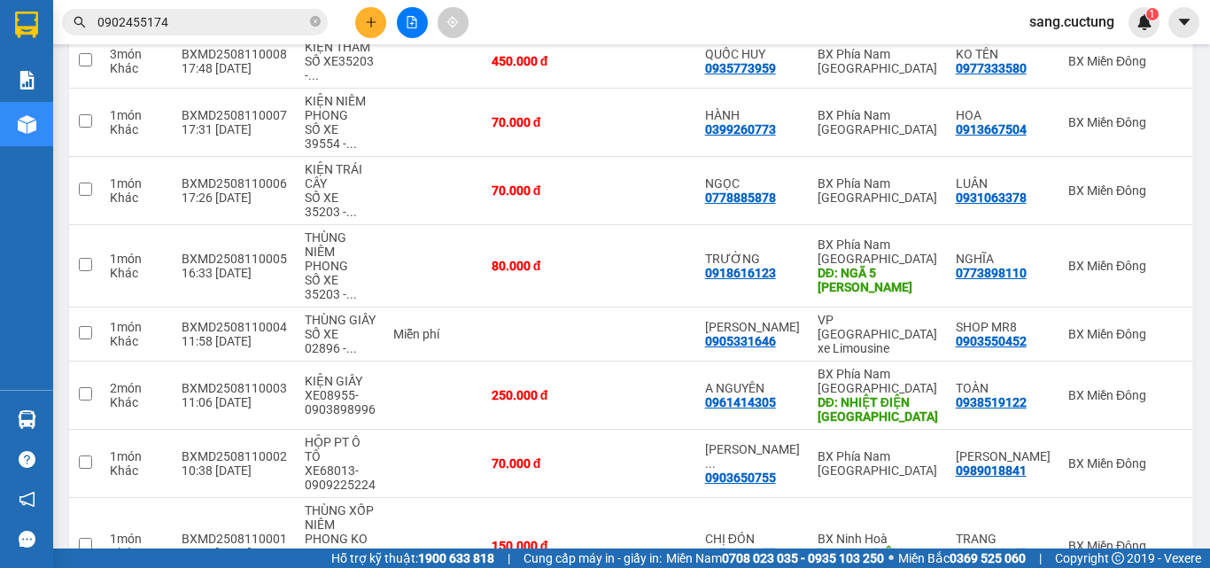
click at [371, 21] on icon "plus" at bounding box center [370, 22] width 1 height 10
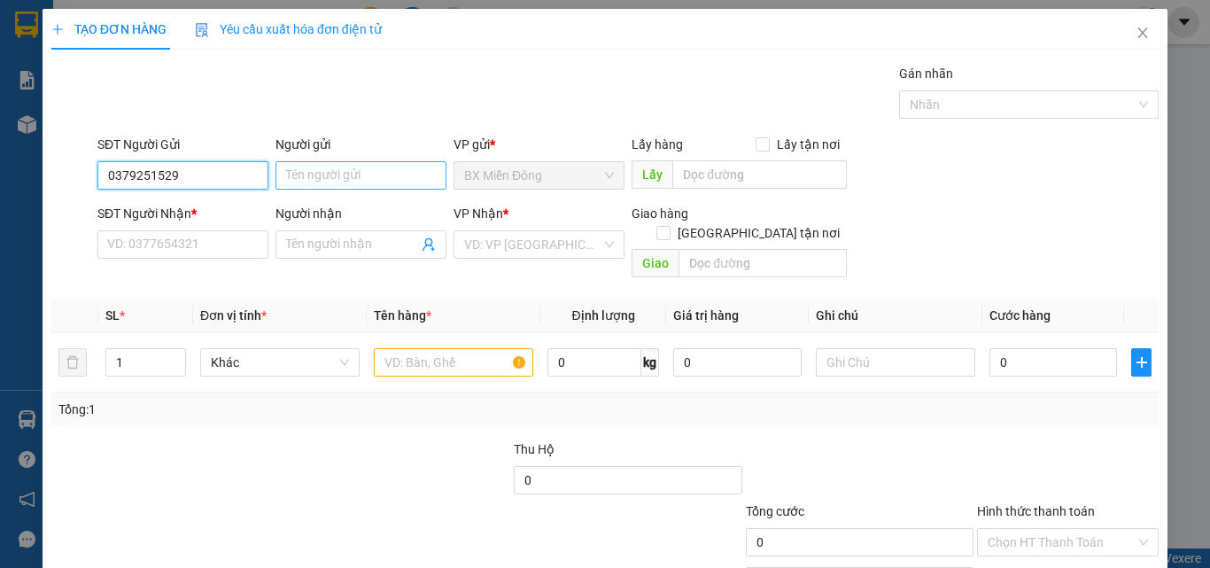
type input "0379251529"
click at [365, 185] on input "Người gửi" at bounding box center [361, 175] width 171 height 28
click at [351, 175] on input "Người gửi" at bounding box center [361, 175] width 171 height 28
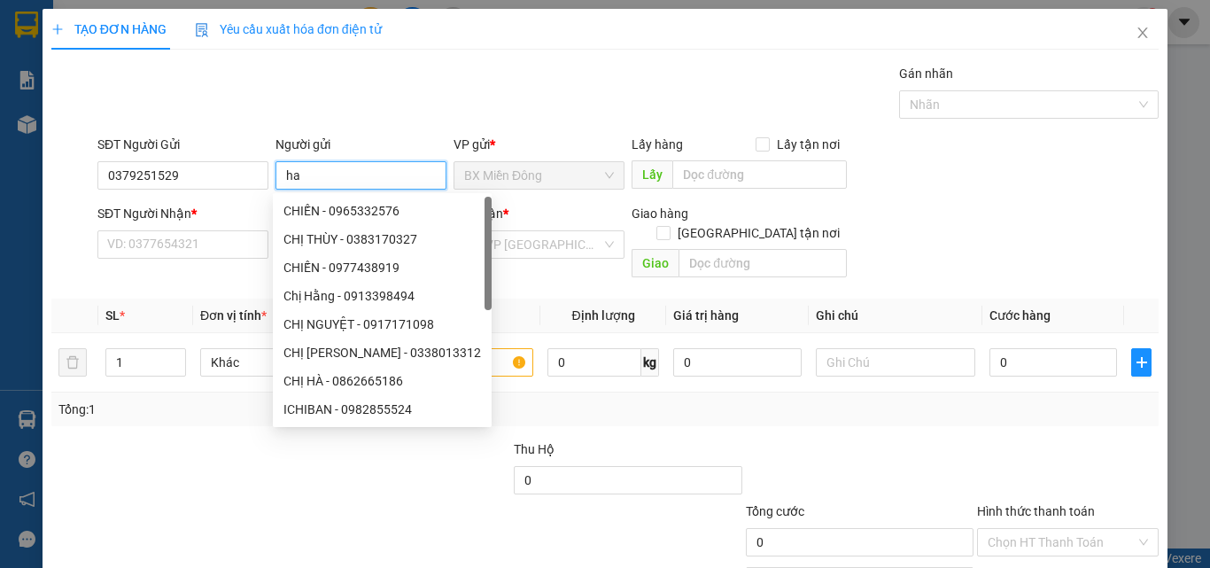
type input "h"
type input "HẰNG"
click at [145, 238] on input "SĐT Người Nhận *" at bounding box center [182, 244] width 171 height 28
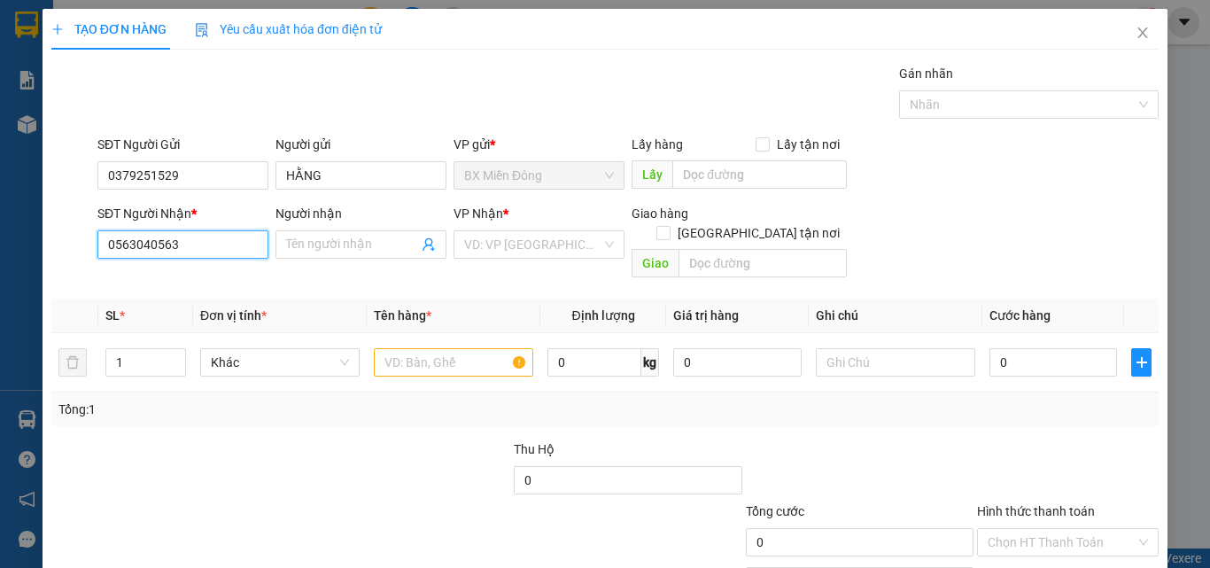
type input "0563040563"
click at [330, 263] on div "Người nhận Tên người nhận" at bounding box center [361, 235] width 171 height 62
click at [320, 245] on input "Người nhận" at bounding box center [352, 244] width 132 height 19
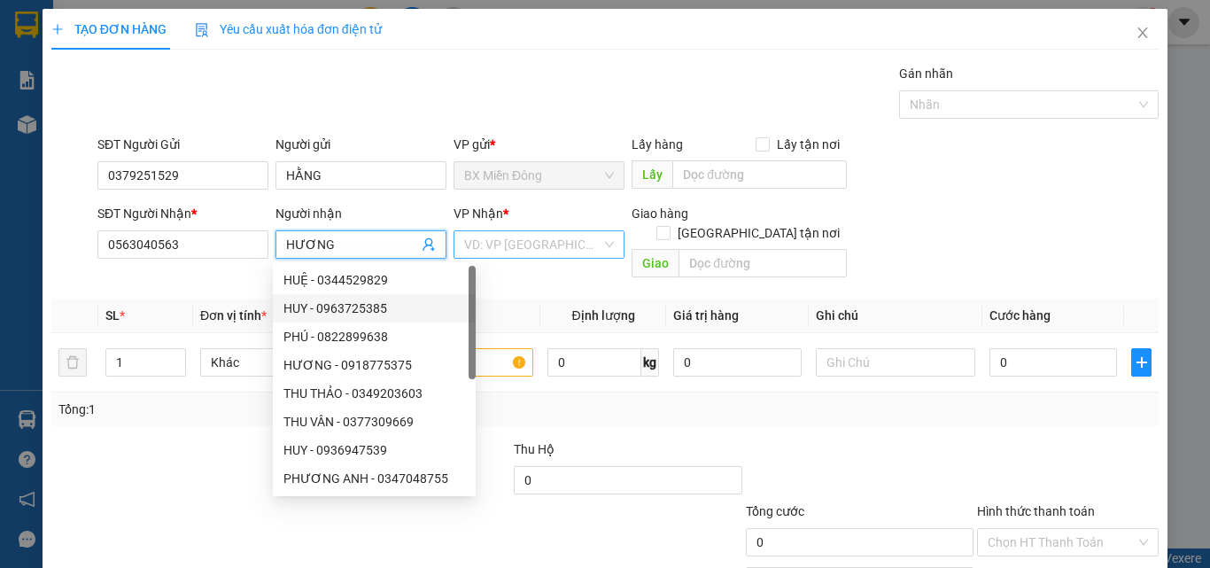
type input "HƯƠNG"
click at [514, 231] on input "search" at bounding box center [532, 244] width 137 height 27
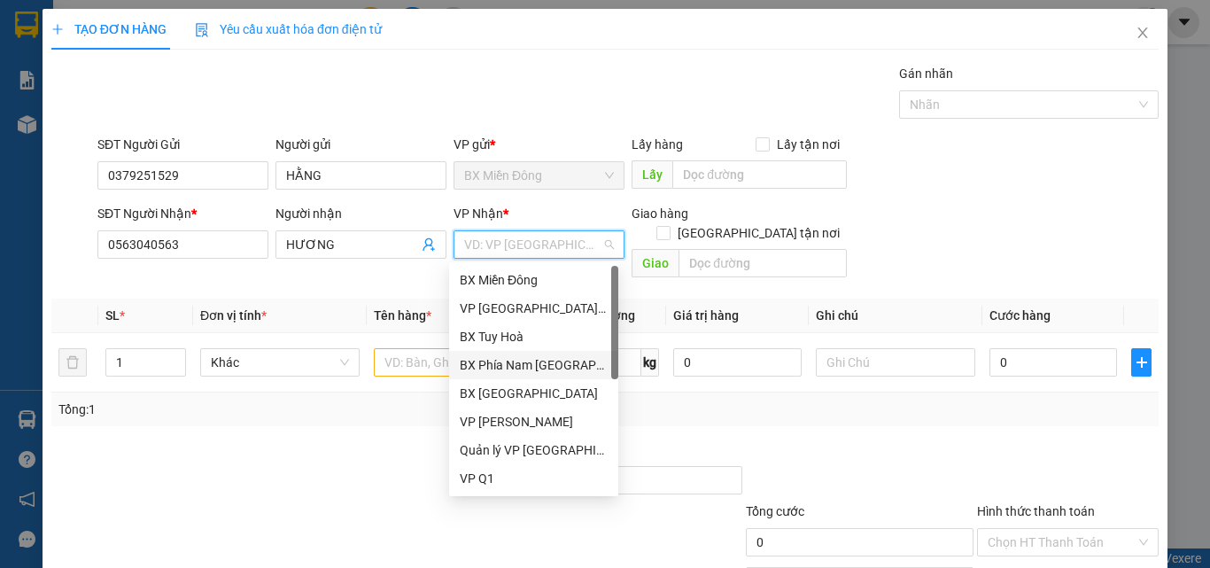
click at [516, 362] on div "BX Phía Nam [GEOGRAPHIC_DATA]" at bounding box center [534, 364] width 148 height 19
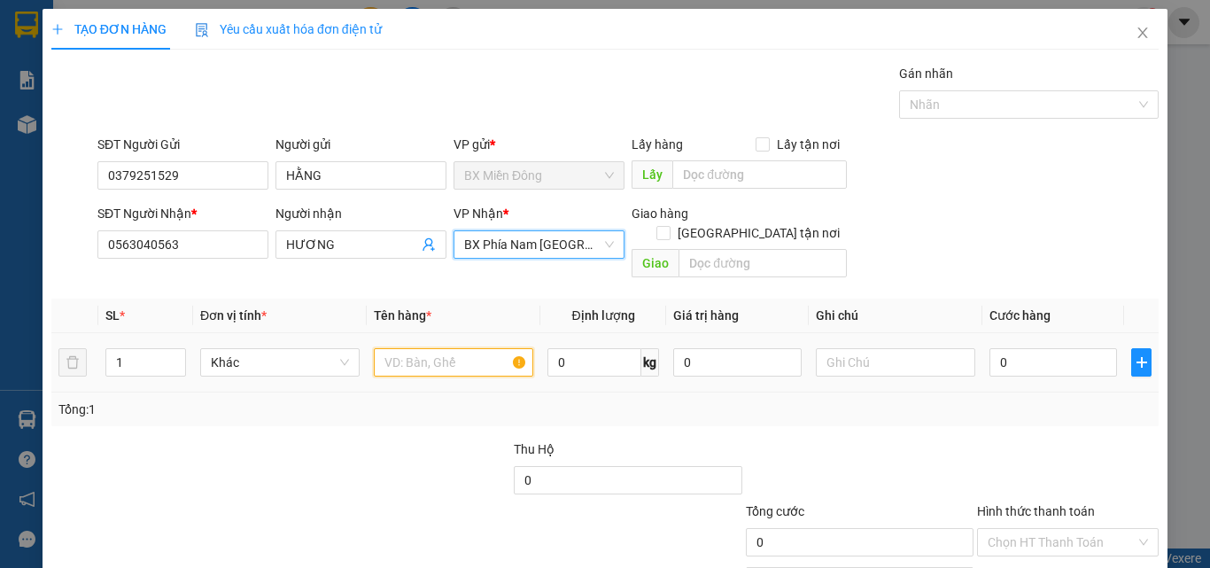
click at [422, 348] on input "text" at bounding box center [453, 362] width 159 height 28
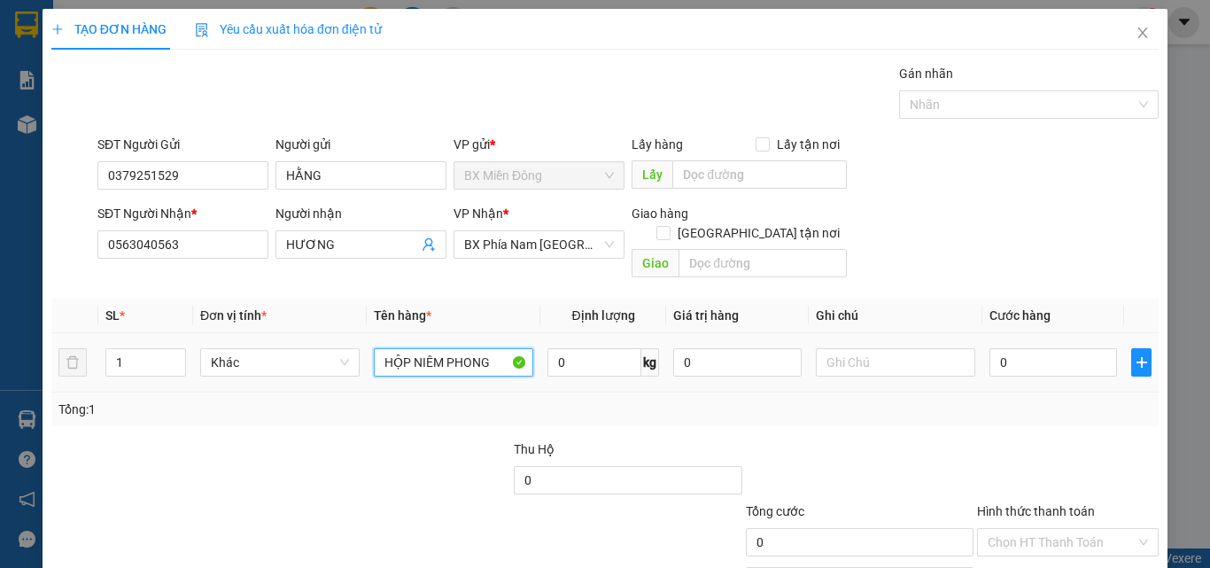
type input "HỘP NIÊM PHONG"
type input "SỐ XE 35203 - 0932402011"
type input "5"
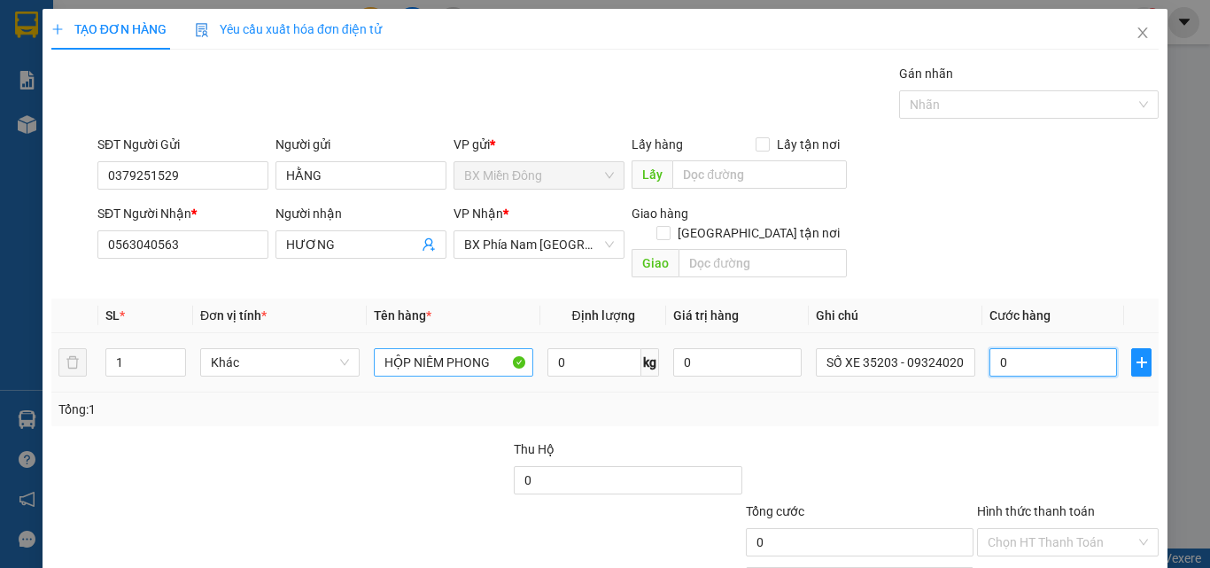
type input "5"
type input "50"
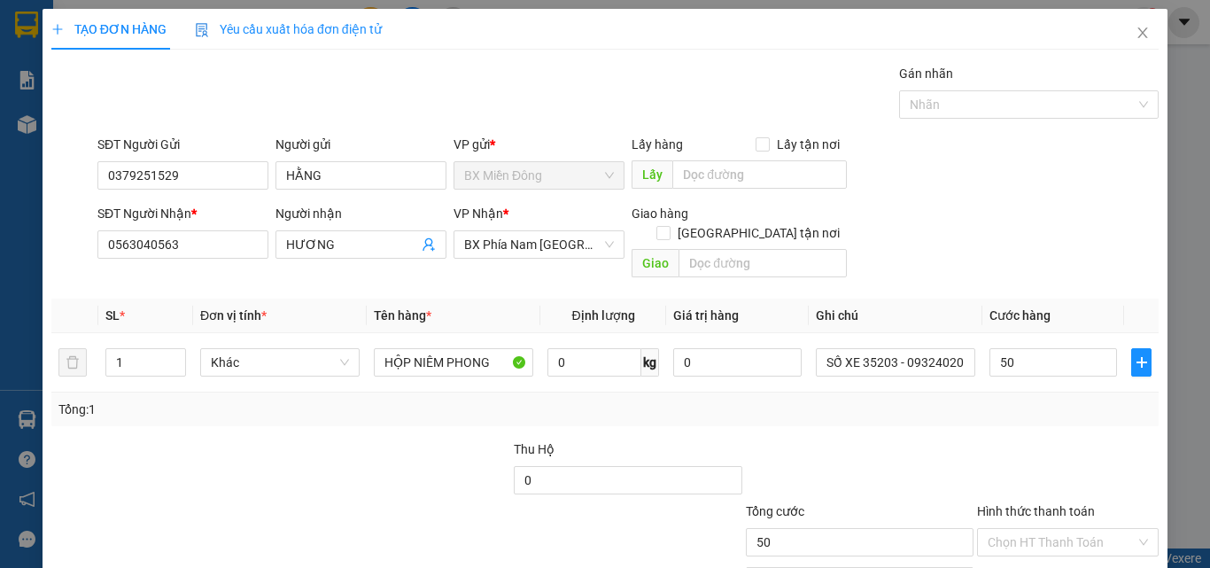
drag, startPoint x: 824, startPoint y: 470, endPoint x: 839, endPoint y: 458, distance: 19.0
click at [826, 468] on div at bounding box center [859, 470] width 231 height 62
type input "50.000"
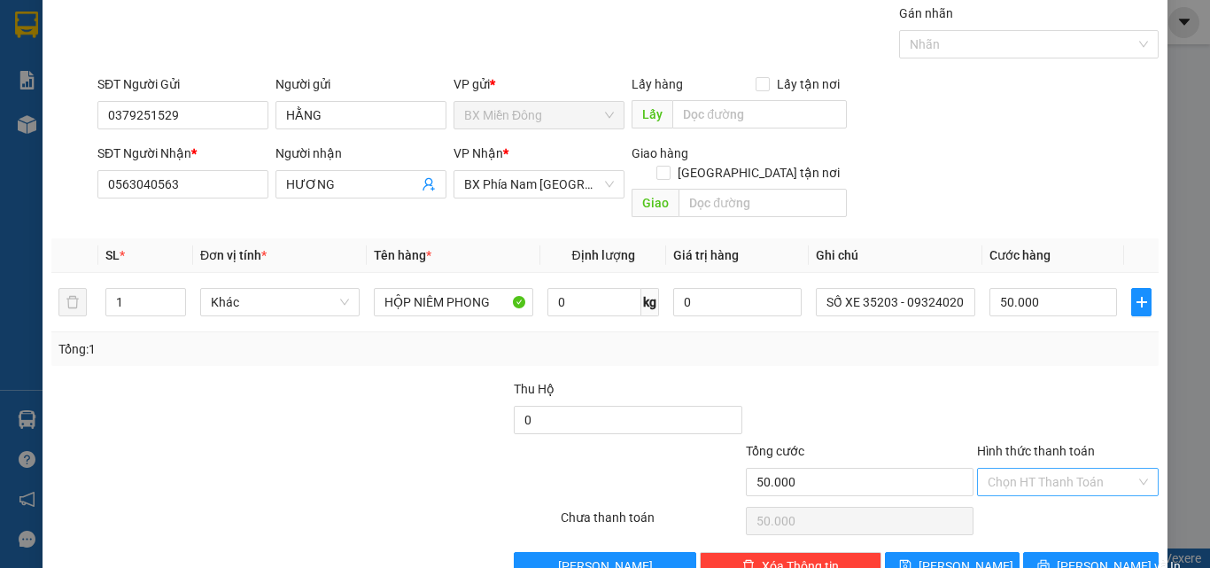
scroll to position [88, 0]
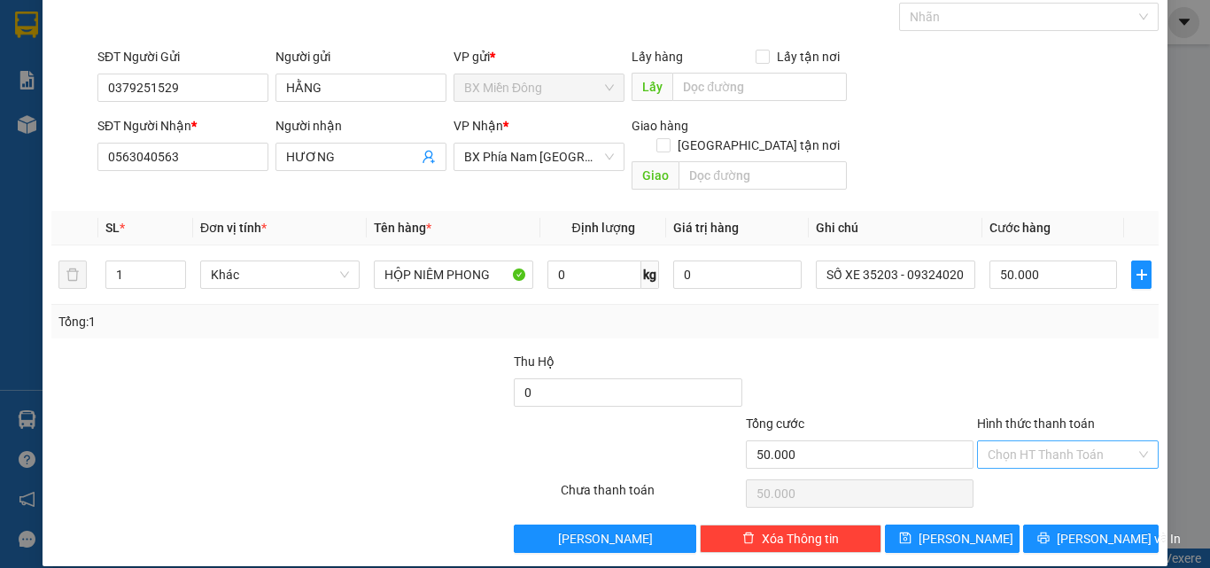
click at [1014, 441] on input "Hình thức thanh toán" at bounding box center [1062, 454] width 148 height 27
click at [1020, 470] on div "Tại văn phòng" at bounding box center [1057, 470] width 159 height 19
type input "0"
click at [1083, 529] on span "[PERSON_NAME] và In" at bounding box center [1119, 538] width 124 height 19
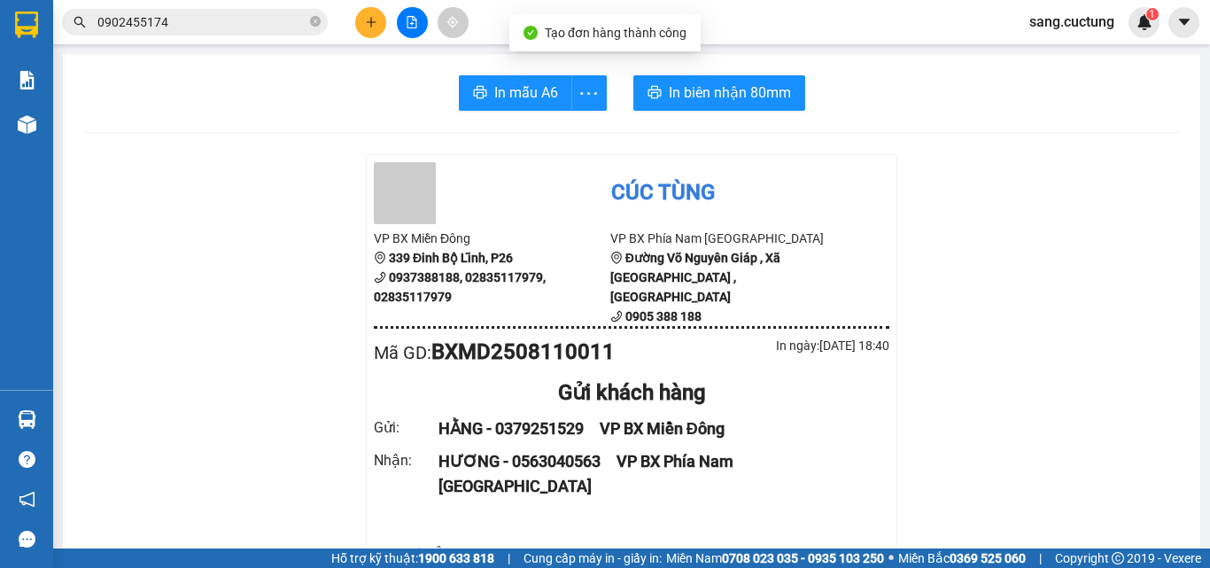
click at [692, 95] on span "In biên nhận 80mm" at bounding box center [730, 93] width 122 height 22
click at [378, 15] on div at bounding box center [412, 22] width 133 height 31
click at [371, 20] on icon "plus" at bounding box center [371, 22] width 12 height 12
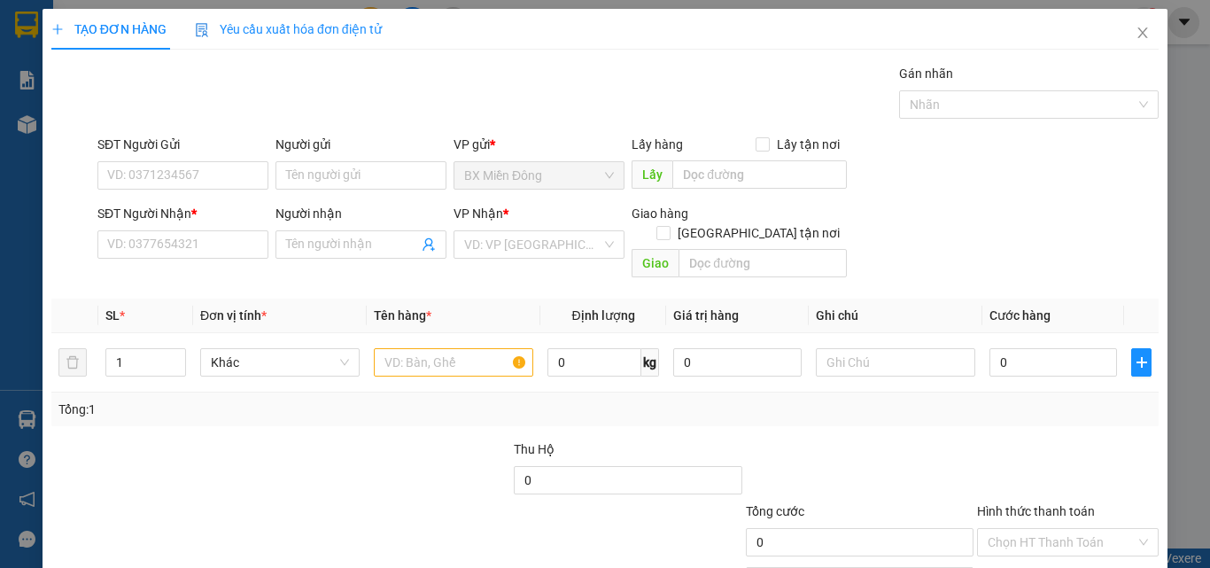
drag, startPoint x: 139, startPoint y: 149, endPoint x: 127, endPoint y: 208, distance: 60.6
click at [139, 151] on div "SĐT Người Gửi" at bounding box center [182, 144] width 171 height 19
click at [139, 161] on input "SĐT Người Gửi" at bounding box center [182, 175] width 171 height 28
click at [130, 186] on input "SĐT Người Gửi" at bounding box center [182, 175] width 171 height 28
type input "9"
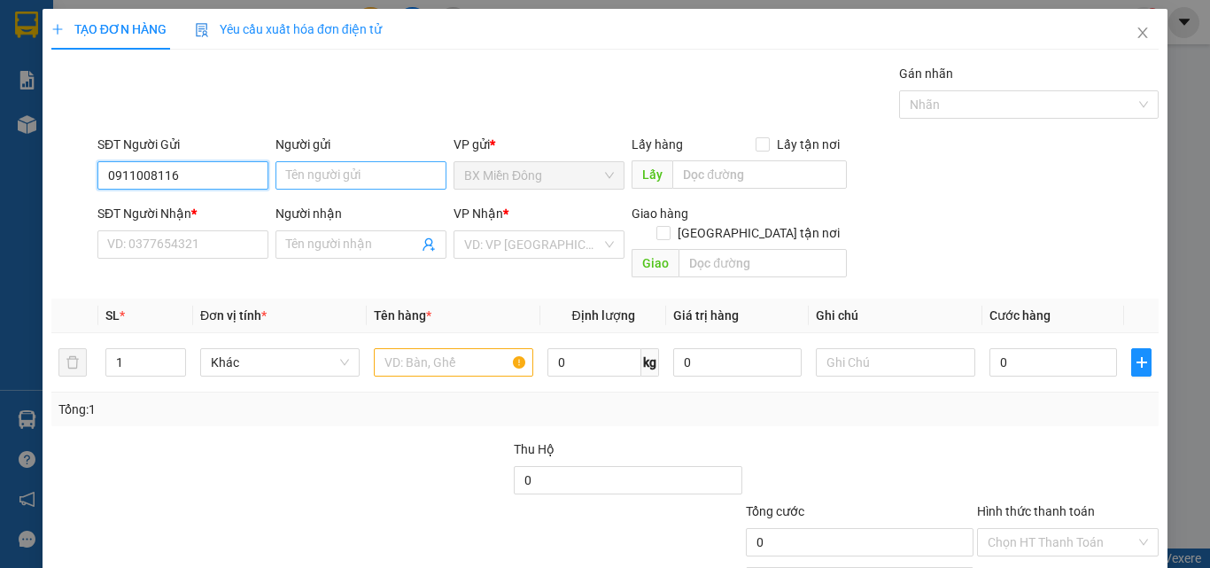
type input "0911008116"
click at [349, 166] on input "Người gửi" at bounding box center [361, 175] width 171 height 28
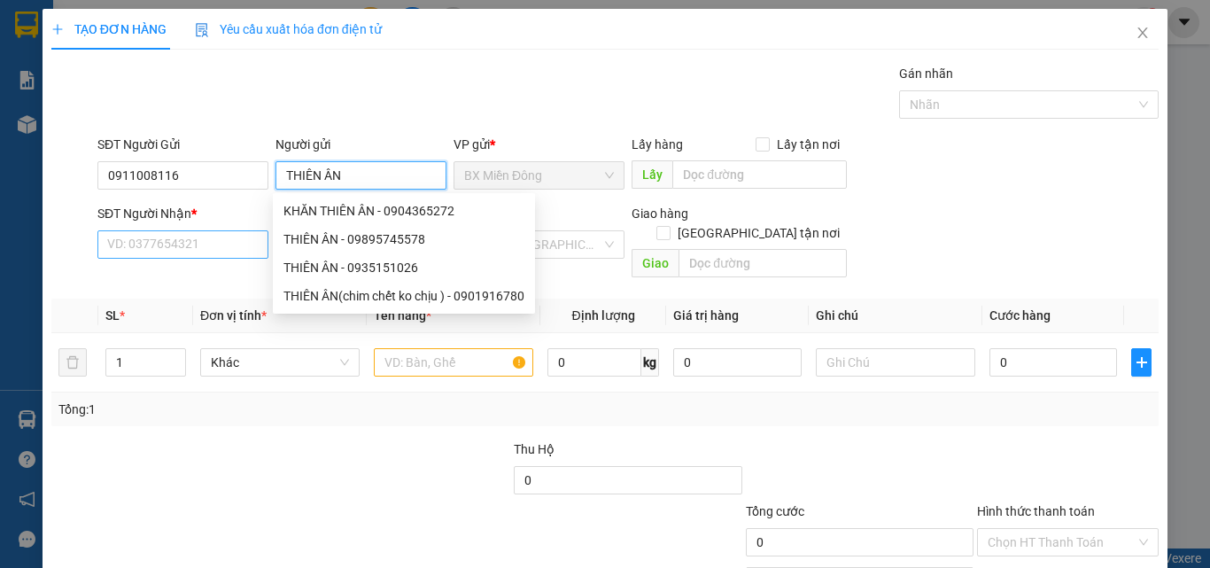
type input "THIÊN ÂN"
click at [180, 255] on input "SĐT Người Nhận *" at bounding box center [182, 244] width 171 height 28
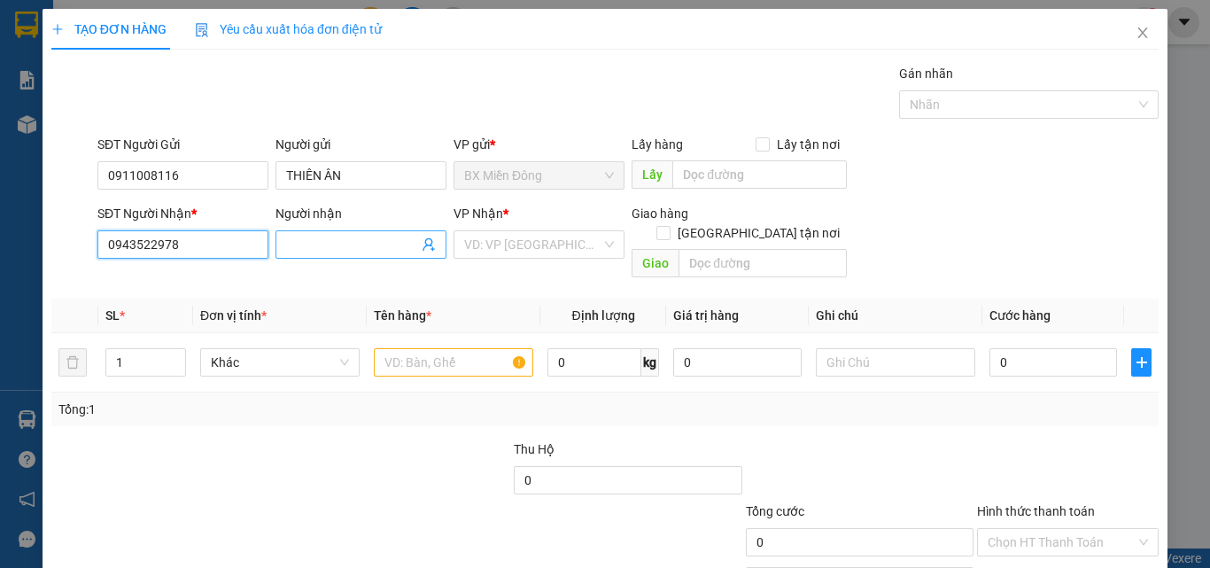
type input "0943522978"
click at [373, 245] on input "Người nhận" at bounding box center [352, 244] width 132 height 19
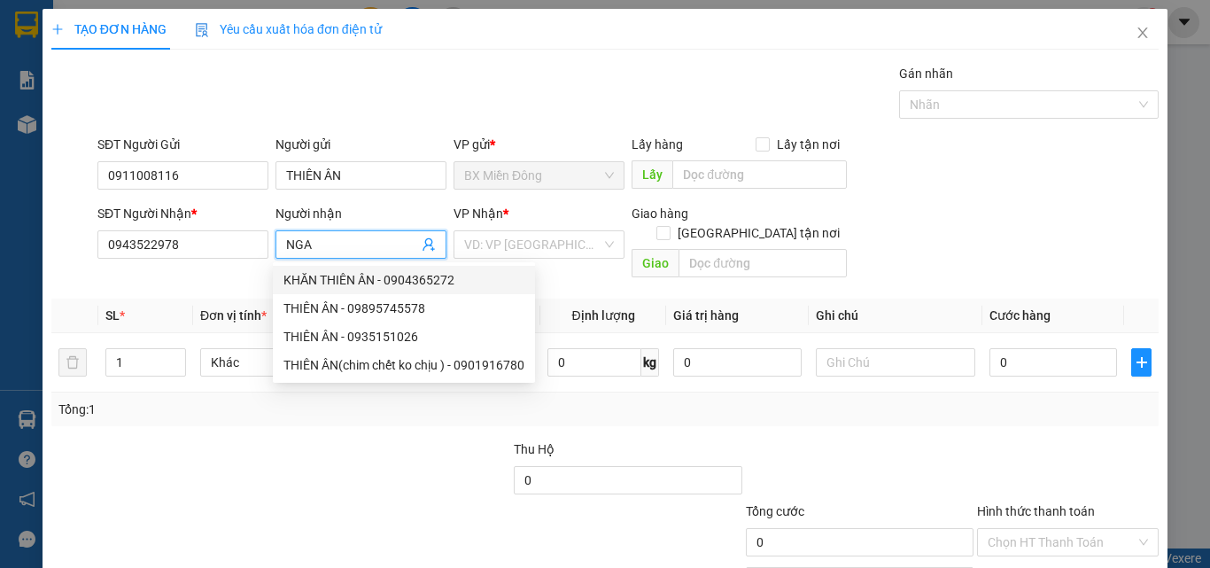
type input "NGA"
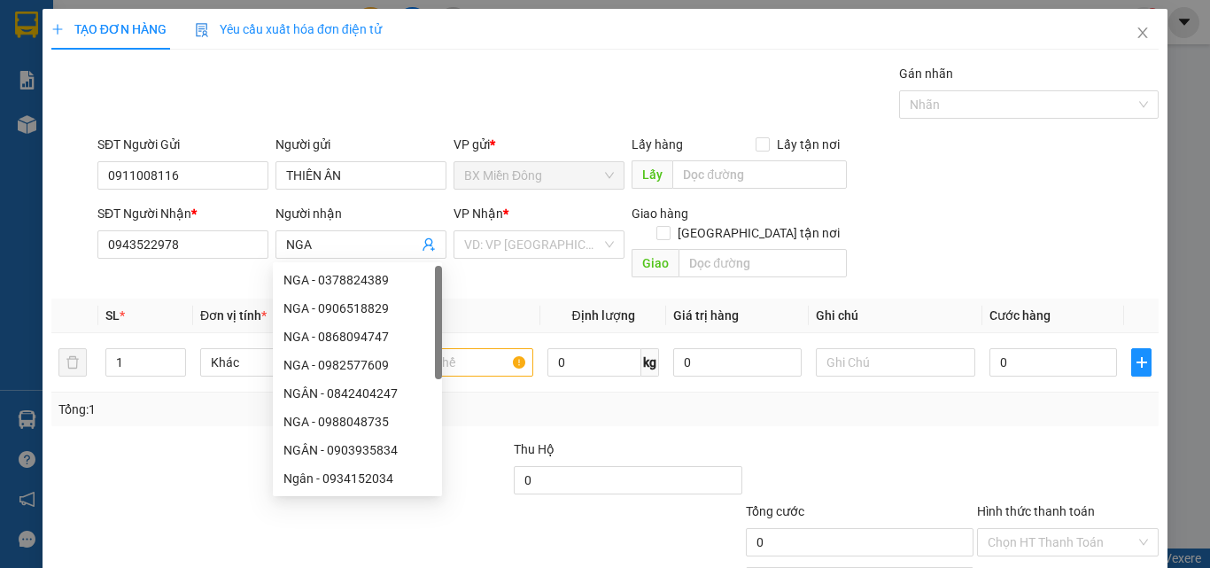
click at [532, 259] on div "VP Nhận * VD: VP [GEOGRAPHIC_DATA]" at bounding box center [539, 235] width 171 height 62
click at [536, 241] on input "search" at bounding box center [532, 244] width 137 height 27
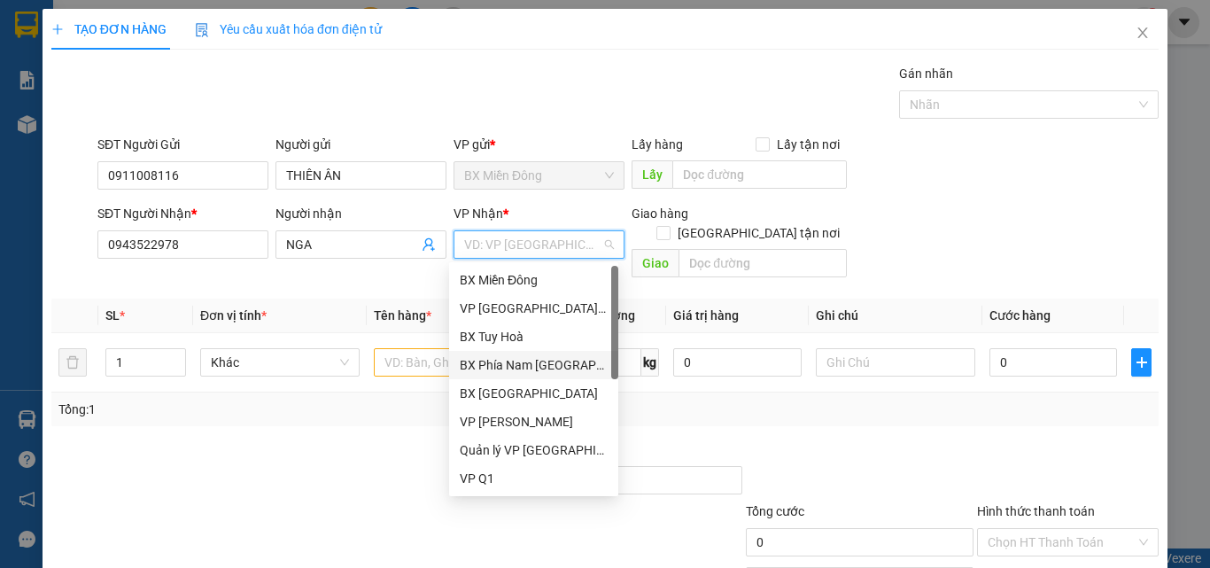
click at [514, 366] on div "BX Phía Nam [GEOGRAPHIC_DATA]" at bounding box center [534, 364] width 148 height 19
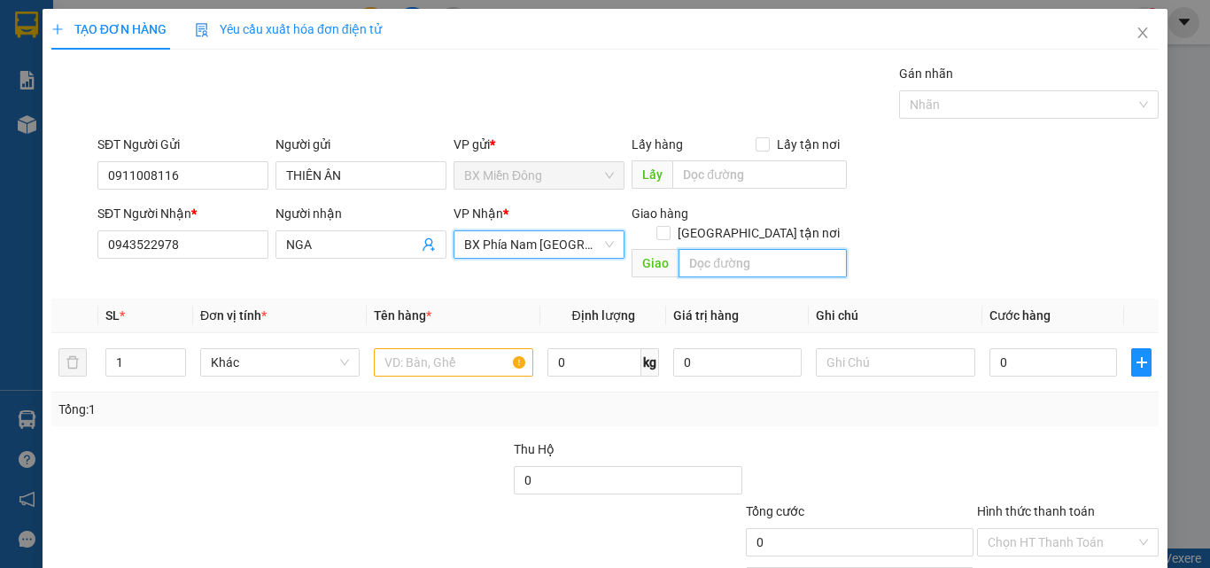
click at [711, 251] on input "text" at bounding box center [763, 263] width 168 height 28
type input "NGÃ 3 LẬP ĐỊNH"
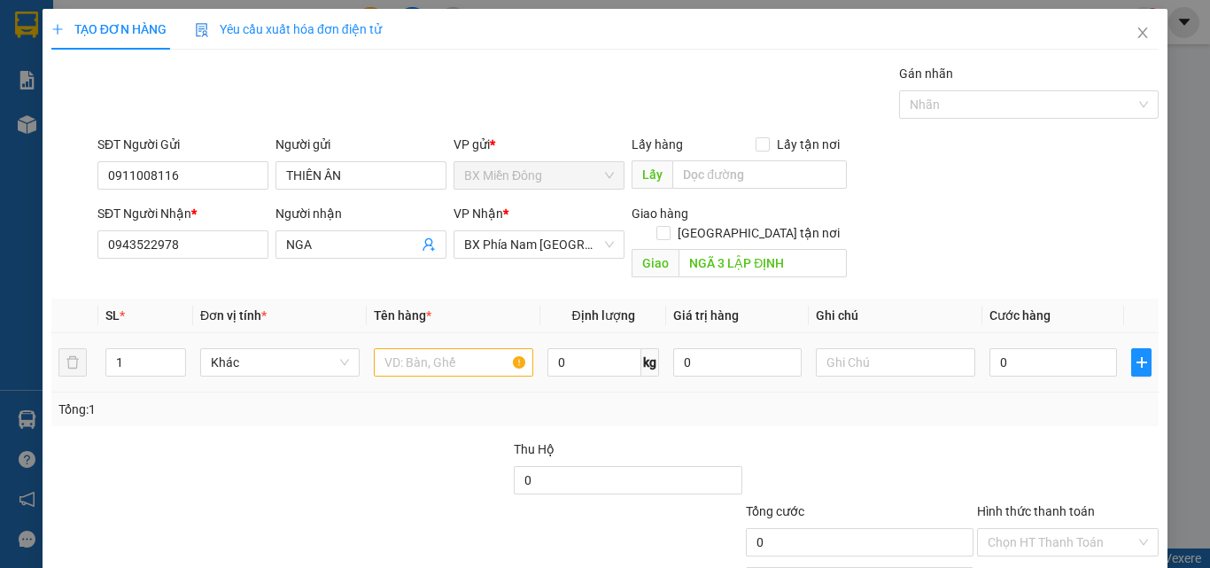
click at [450, 345] on div at bounding box center [453, 362] width 159 height 35
click at [438, 348] on input "text" at bounding box center [453, 362] width 159 height 28
click at [489, 348] on input "THÙNG NIÊM PHONGH" at bounding box center [453, 362] width 159 height 28
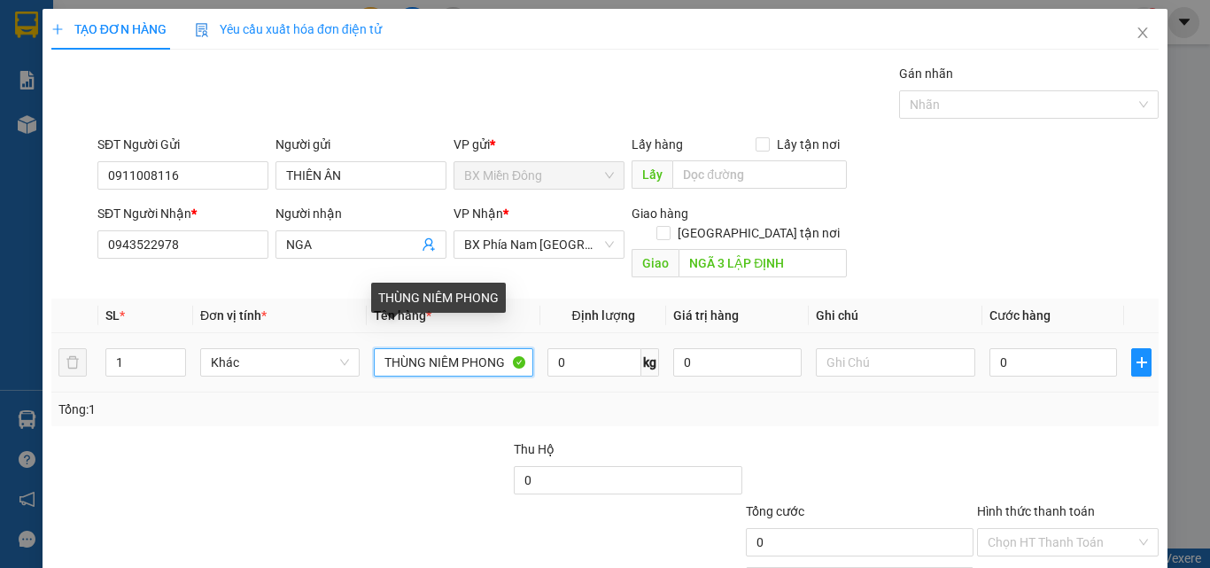
type input "THÙNG NIÊM PHONG"
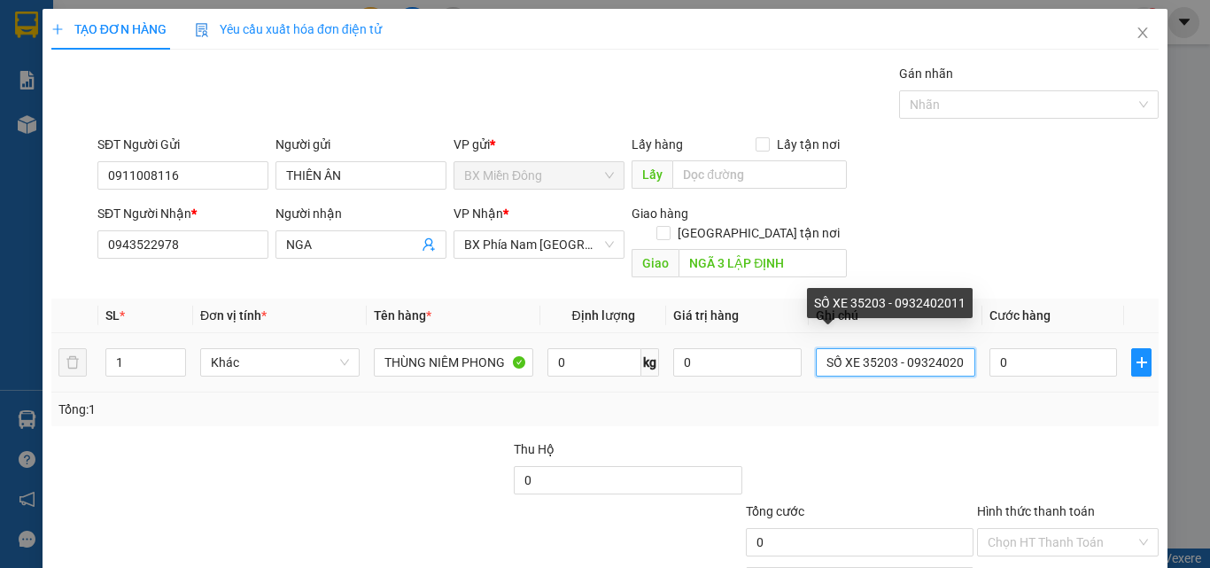
scroll to position [0, 12]
drag, startPoint x: 861, startPoint y: 346, endPoint x: 1021, endPoint y: 363, distance: 160.4
click at [1021, 363] on tr "1 Khác THÙNG NIÊM PHONG 0 kg 0 SỐ XE 35203 - 0932402011 0" at bounding box center [604, 362] width 1107 height 59
type input "SỐ XE 05960 - 0976300665"
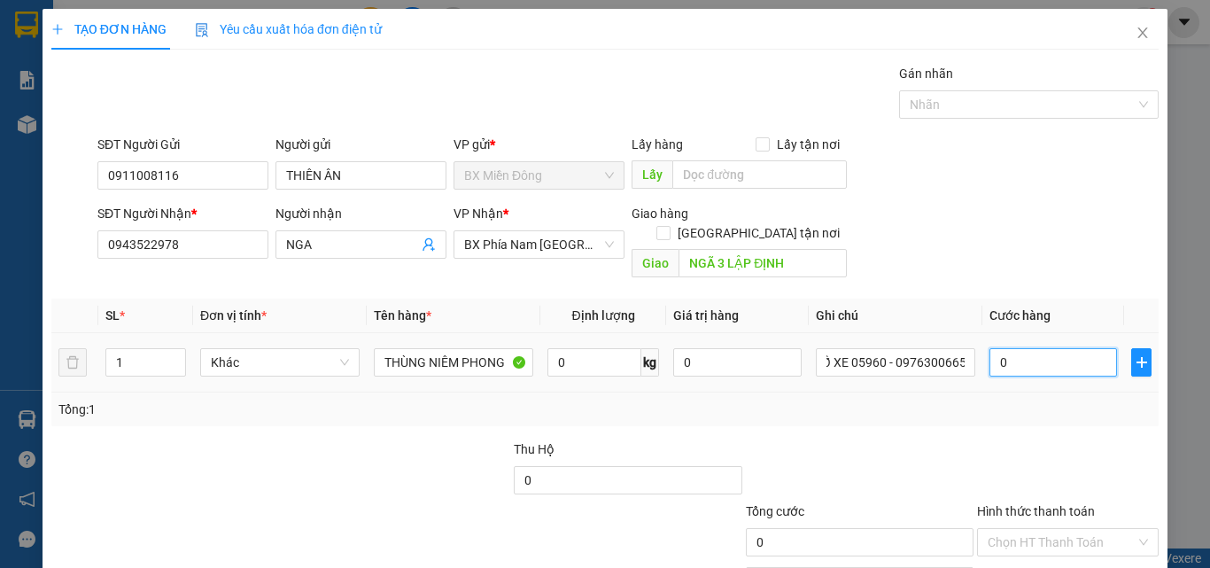
scroll to position [0, 0]
type input "7"
type input "70"
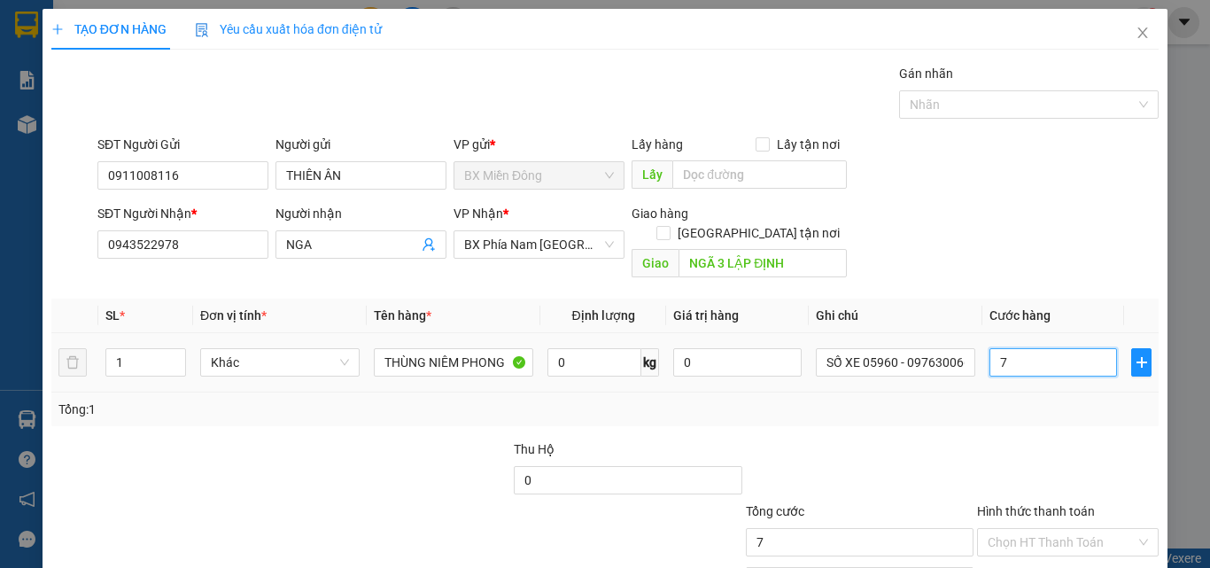
type input "70"
click at [1019, 366] on td "70" at bounding box center [1053, 362] width 142 height 59
type input "70.000"
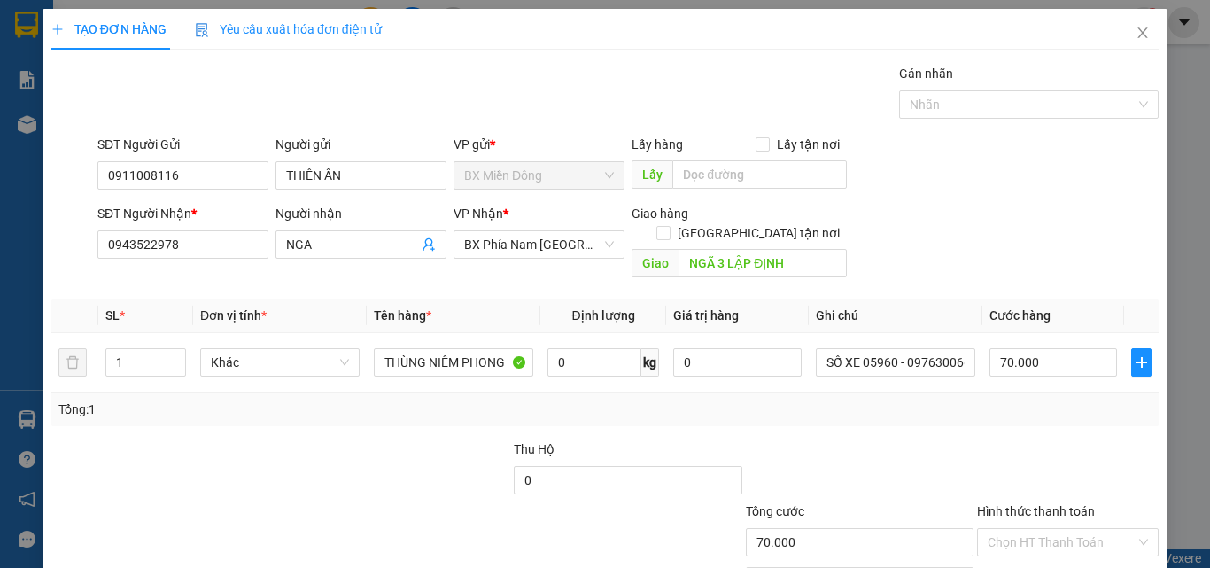
scroll to position [88, 0]
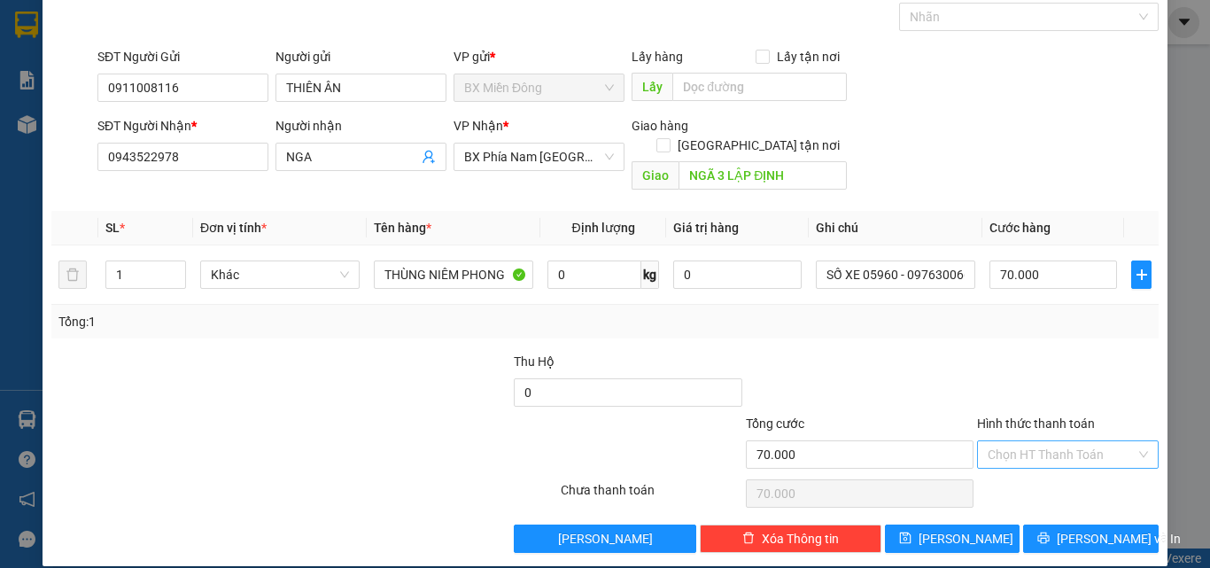
click at [1023, 441] on input "Hình thức thanh toán" at bounding box center [1062, 454] width 148 height 27
click at [1034, 472] on div "Tại văn phòng" at bounding box center [1057, 470] width 159 height 19
type input "0"
click at [1045, 524] on button "[PERSON_NAME] và In" at bounding box center [1091, 538] width 136 height 28
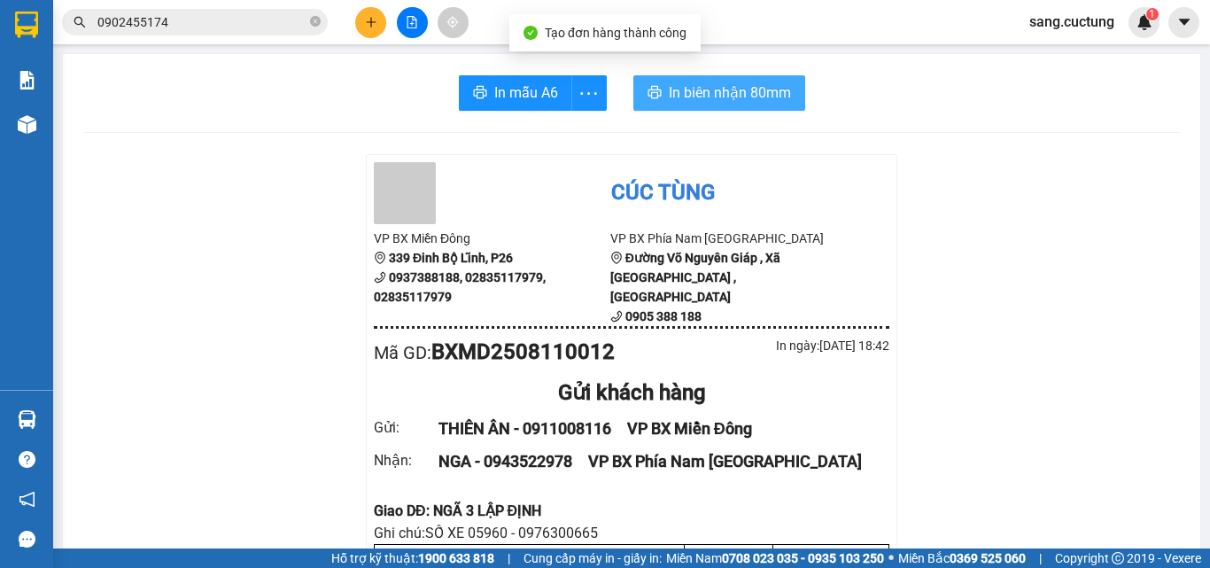
click at [683, 110] on button "In biên nhận 80mm" at bounding box center [719, 92] width 172 height 35
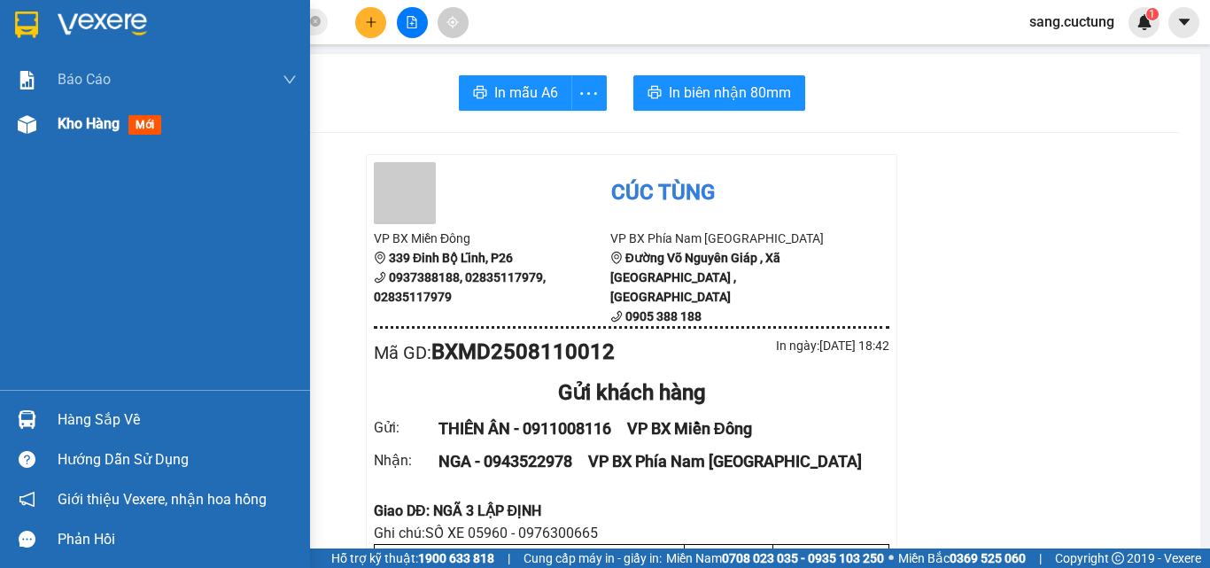
click at [36, 135] on div at bounding box center [27, 124] width 31 height 31
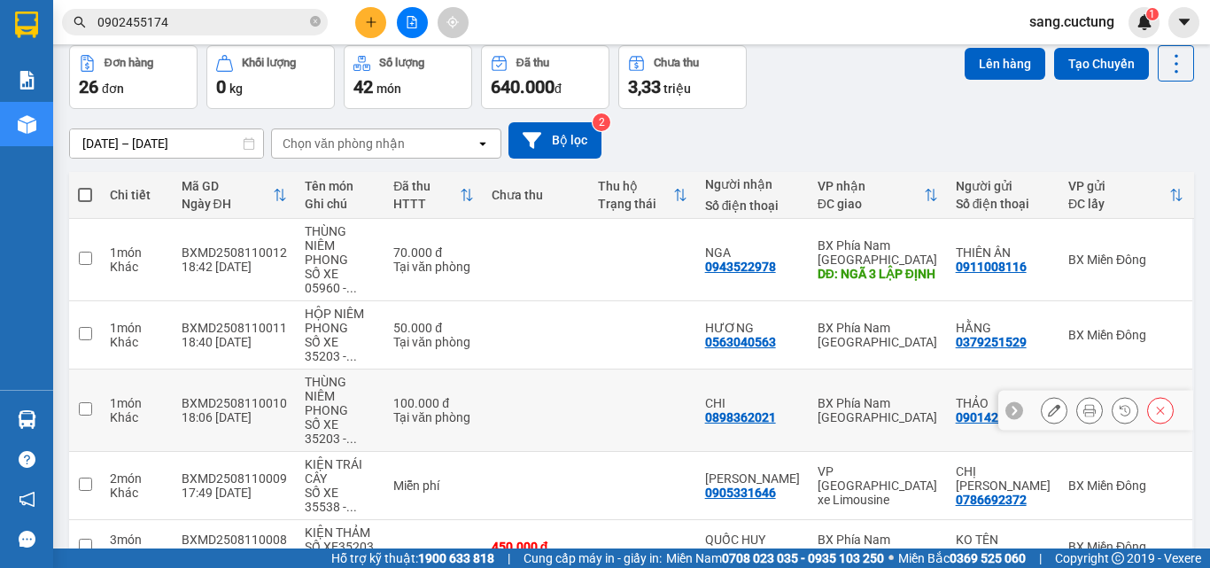
scroll to position [177, 0]
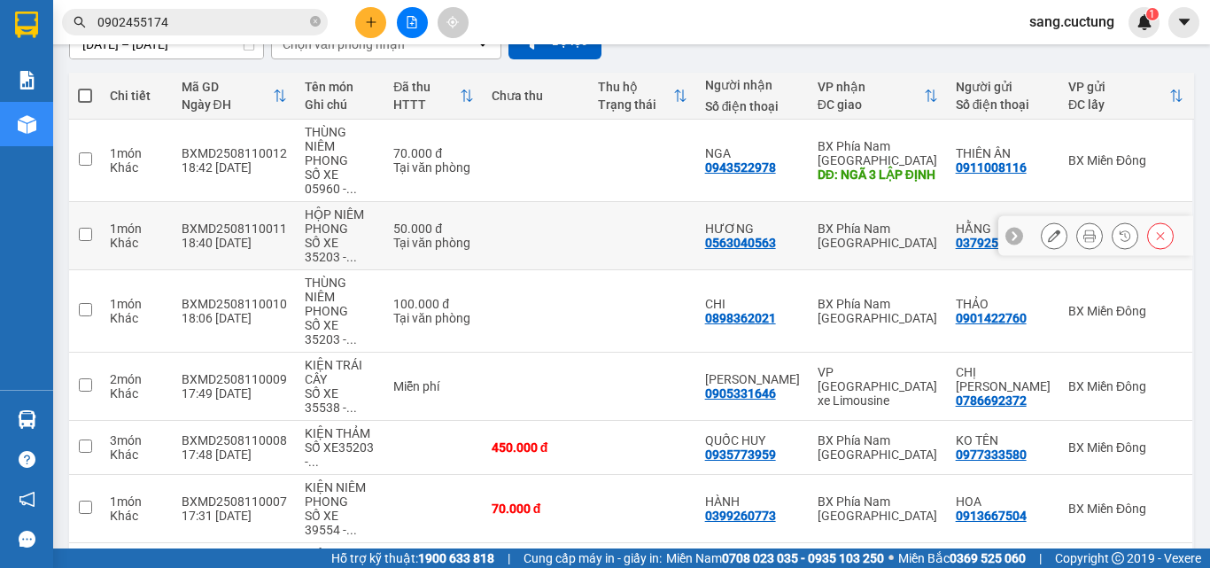
click at [1083, 234] on icon at bounding box center [1089, 235] width 12 height 12
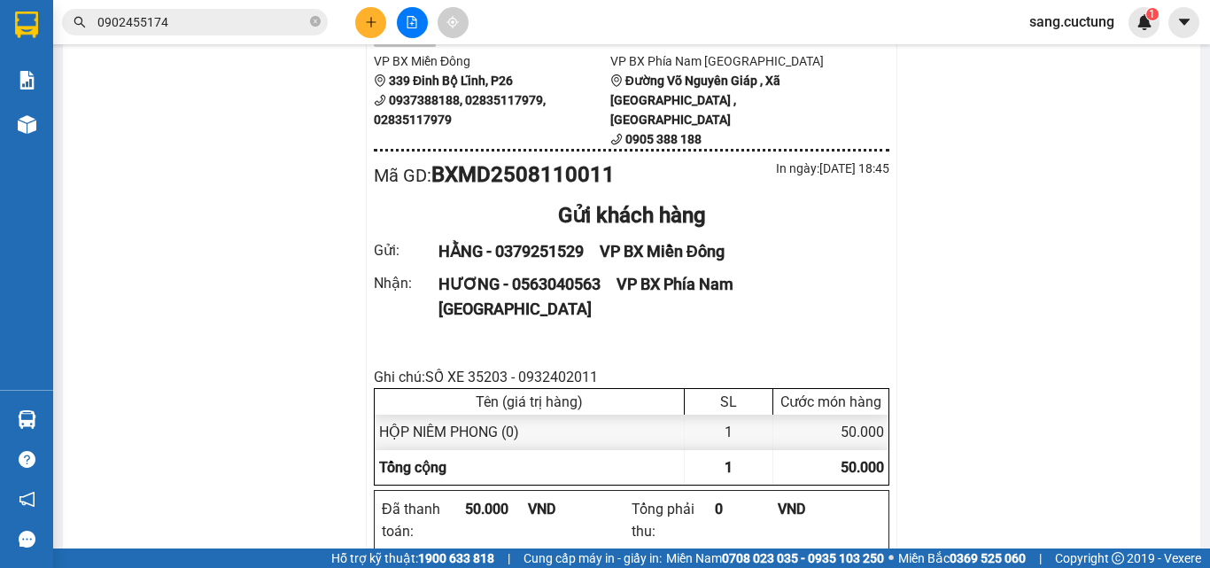
click at [370, 19] on icon "plus" at bounding box center [371, 22] width 12 height 12
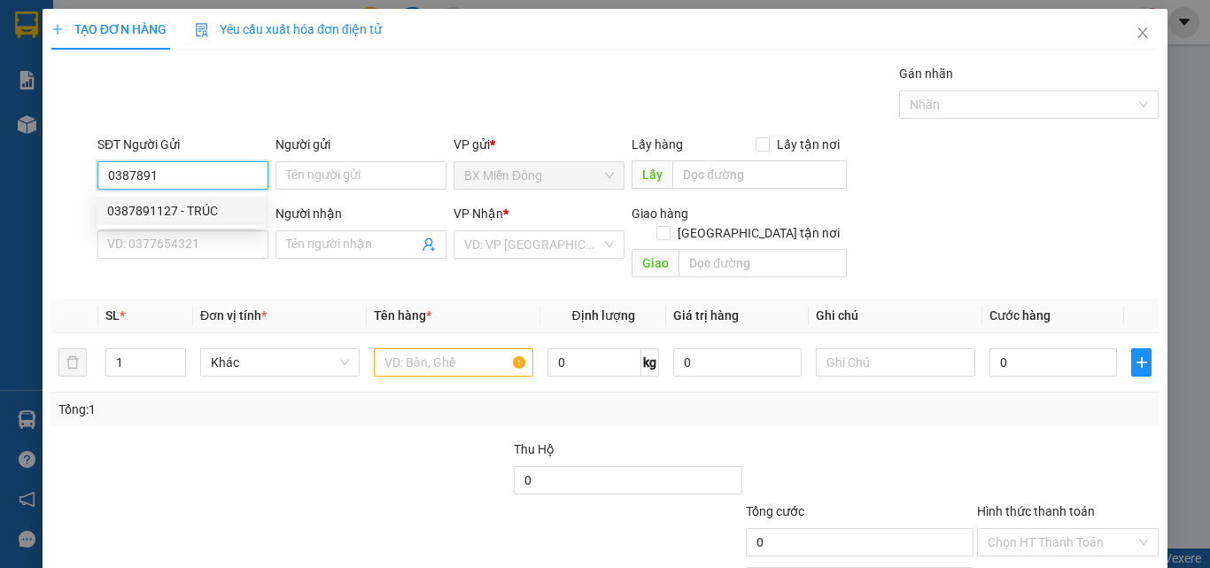
click at [167, 207] on div "0387891127 - TRÚC" at bounding box center [181, 210] width 148 height 19
type input "0387891127"
type input "TRÚC"
type input "0984239267"
type input "LÊ"
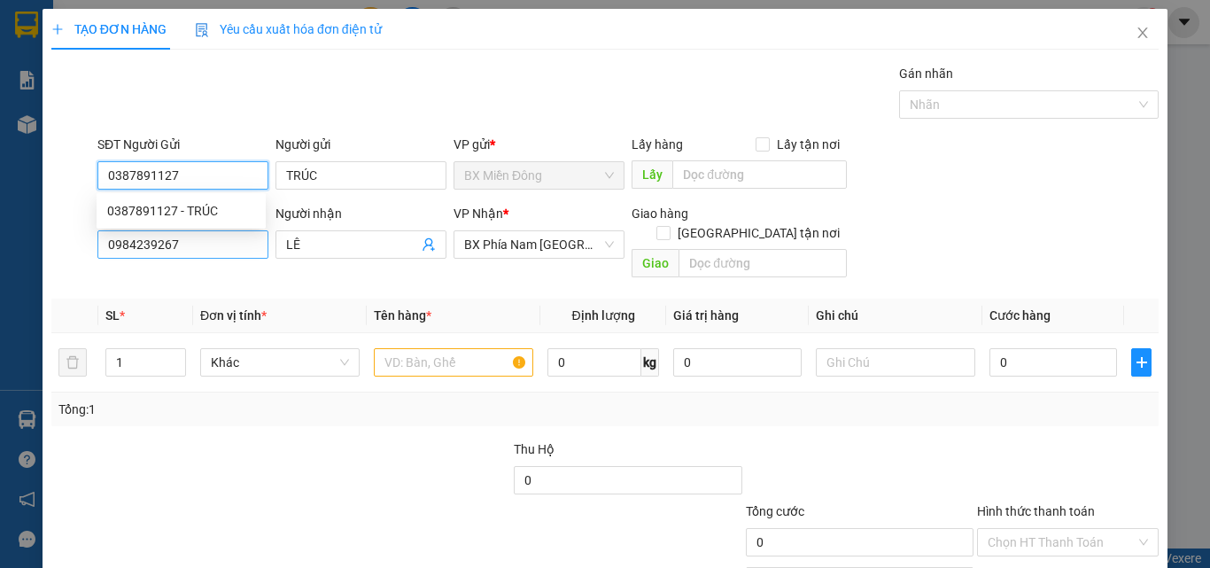
type input "50.000"
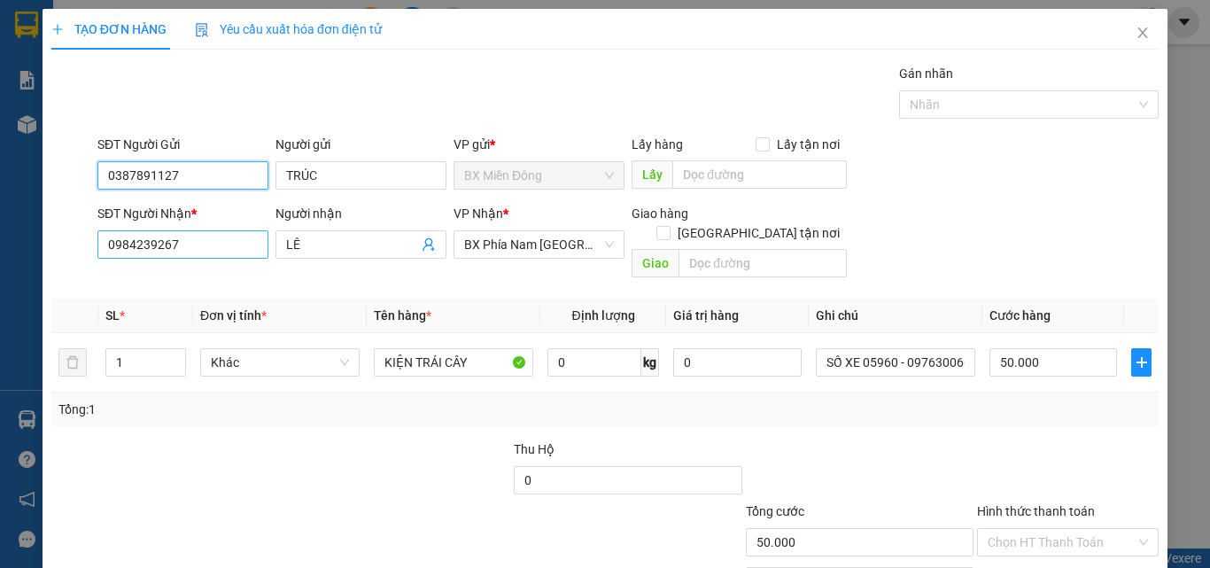
type input "0387891127"
click at [210, 255] on input "0984239267" at bounding box center [182, 244] width 171 height 28
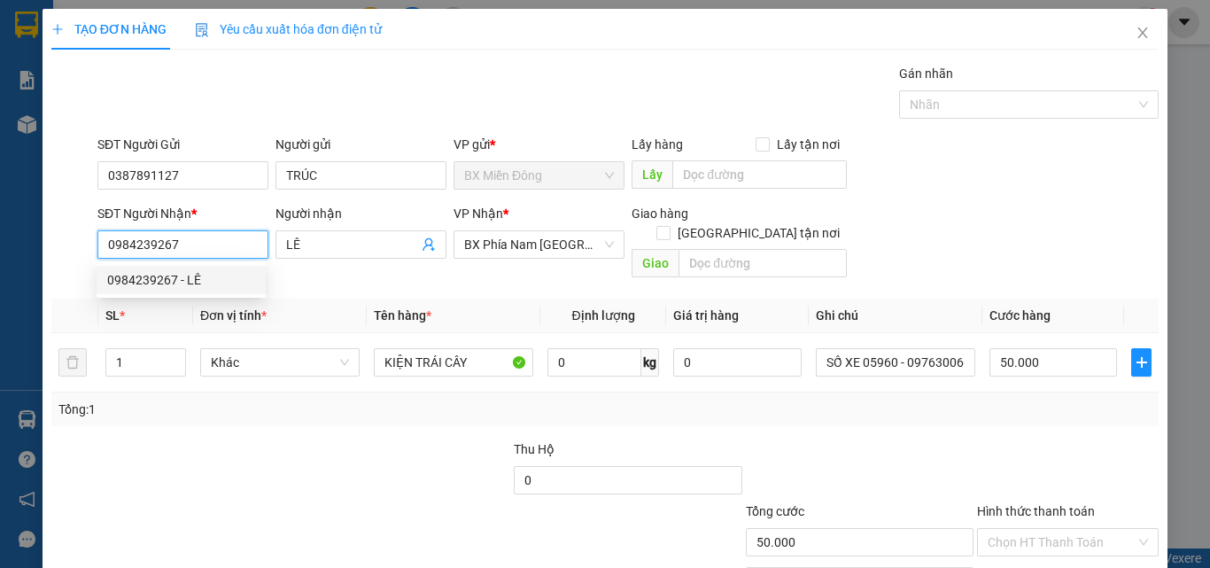
click at [197, 252] on input "0984239267" at bounding box center [182, 244] width 171 height 28
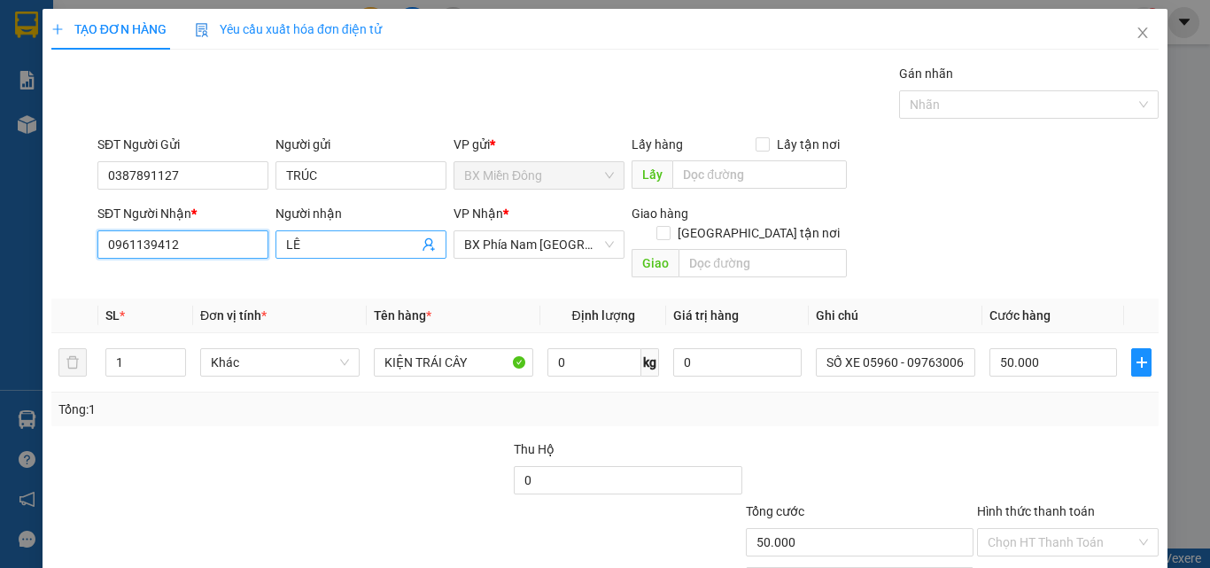
type input "0961139412"
click at [295, 238] on input "LÊ" at bounding box center [352, 244] width 132 height 19
drag, startPoint x: 338, startPoint y: 245, endPoint x: 425, endPoint y: 59, distance: 205.3
click at [425, 59] on div "TẠO ĐƠN HÀNG Yêu cầu xuất hóa đơn điện tử Transit Pickup Surcharge Ids Transit …" at bounding box center [604, 325] width 1107 height 632
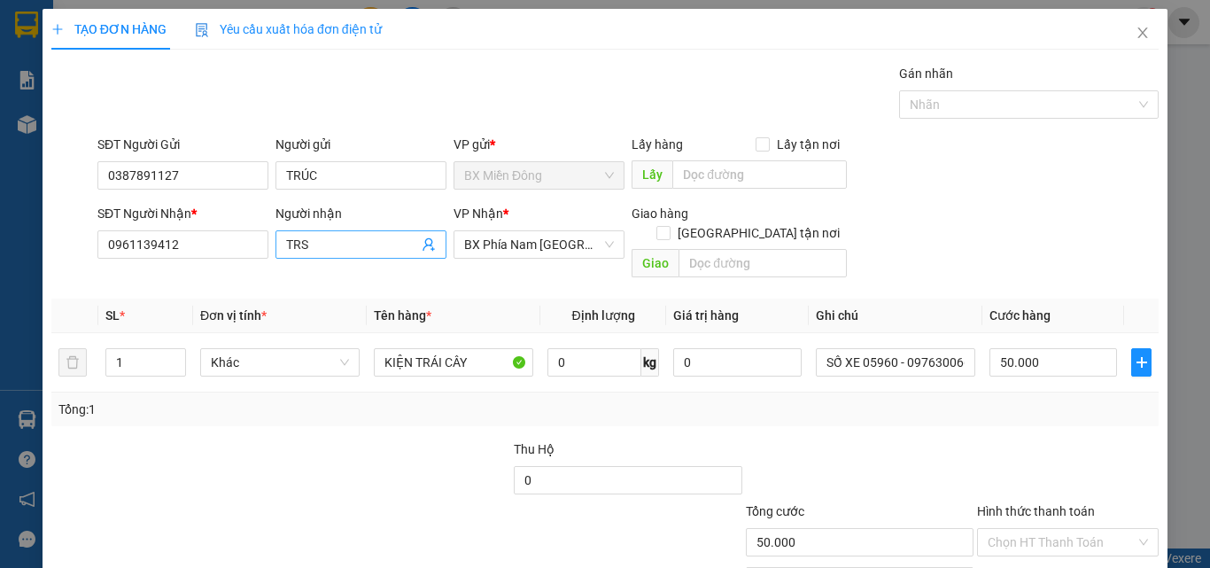
click at [346, 248] on input "TRS" at bounding box center [352, 244] width 132 height 19
type input "TRÍ"
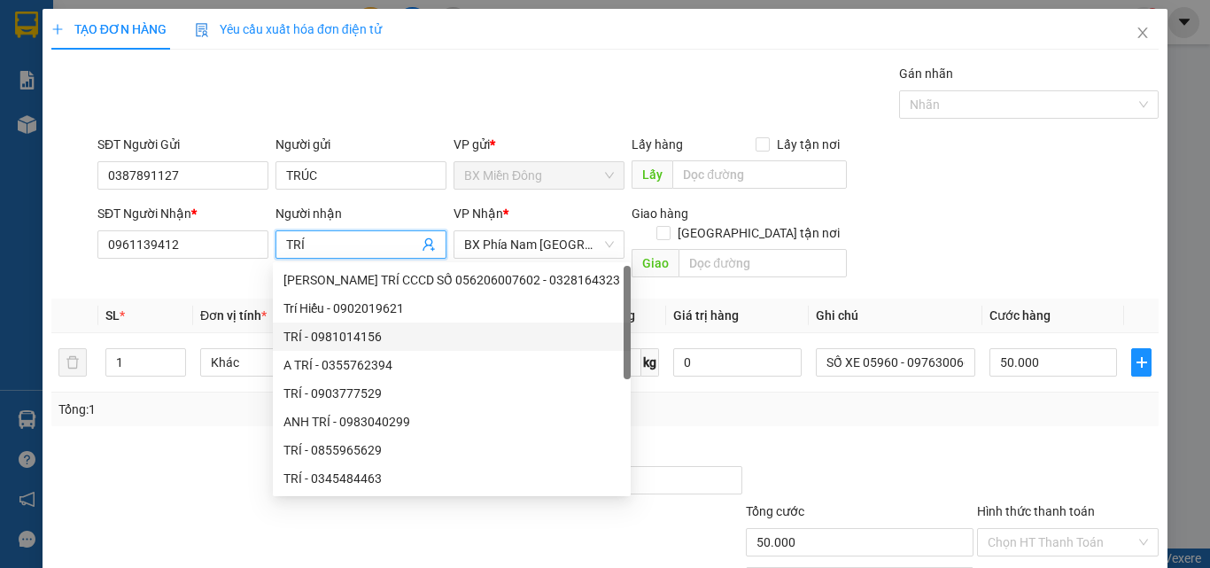
click at [431, 339] on div "TRÍ - 0981014156" at bounding box center [451, 336] width 337 height 19
type input "0981014156"
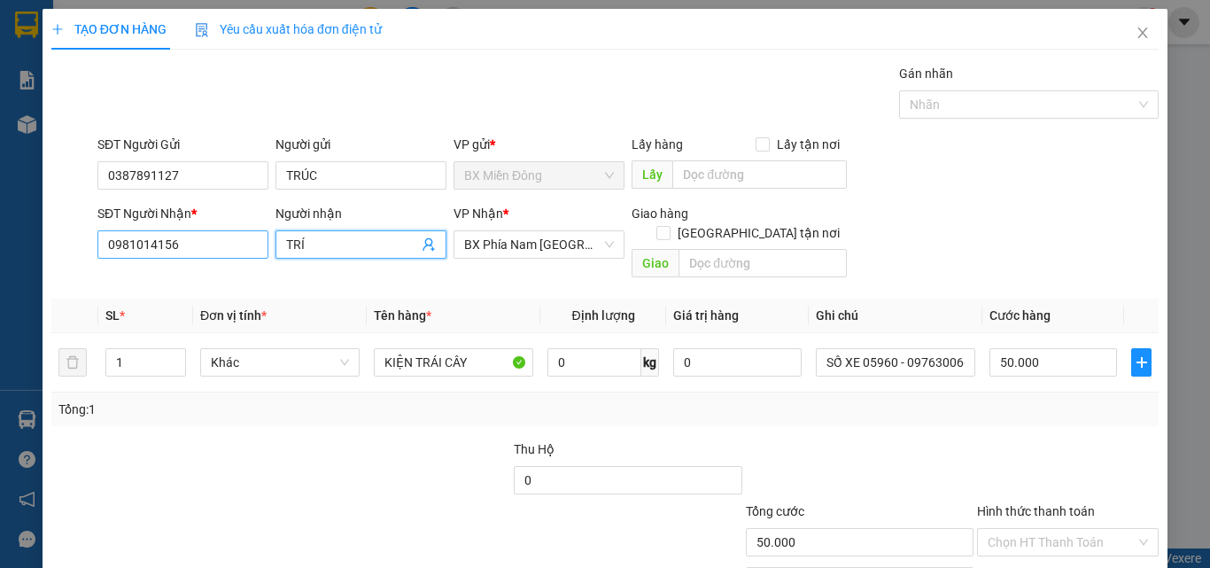
type input "TRÍ"
click at [198, 247] on input "0981014156" at bounding box center [182, 244] width 171 height 28
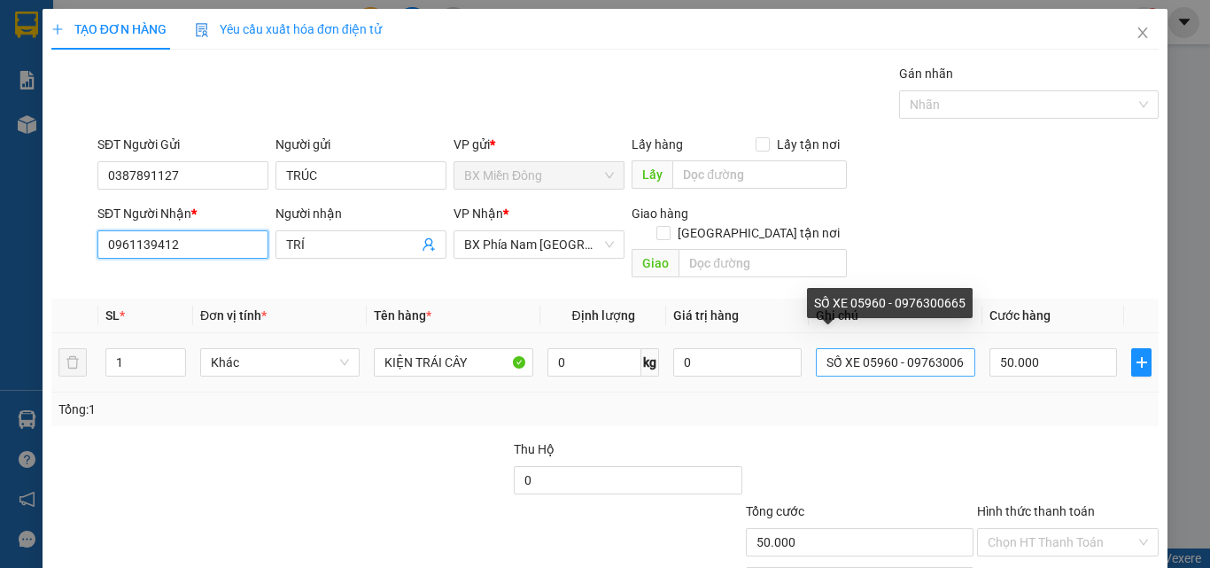
type input "0961139412"
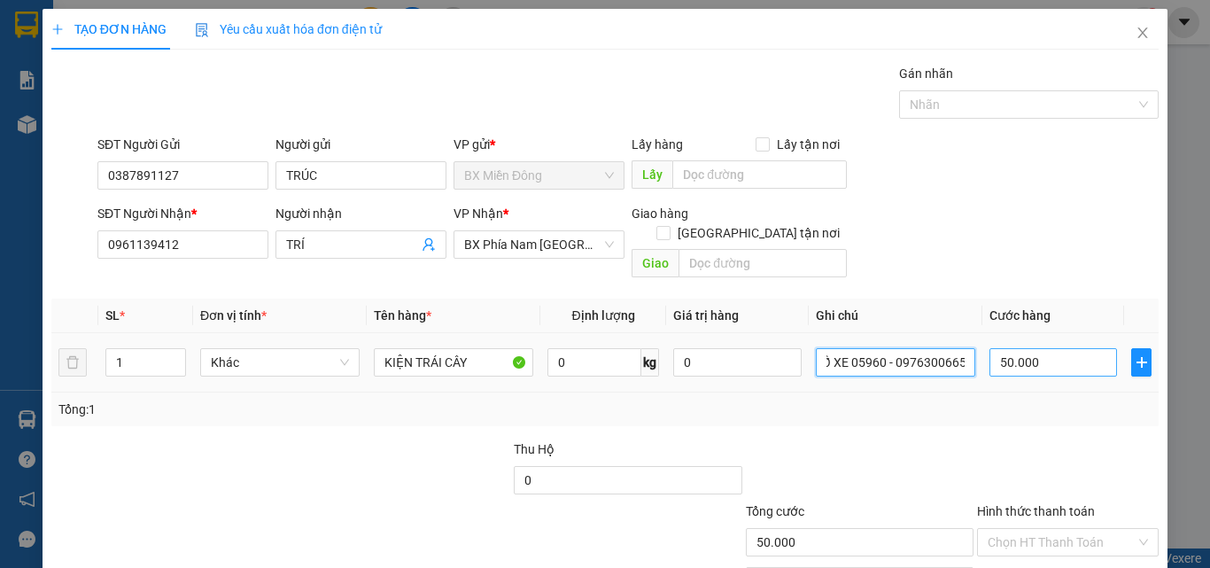
drag, startPoint x: 860, startPoint y: 344, endPoint x: 990, endPoint y: 349, distance: 129.5
click at [990, 349] on tr "1 Khác KIỆN TRÁI CÂY 0 kg 0 SỐ XE 05960 - 0976300665 50.000" at bounding box center [604, 362] width 1107 height 59
type input "SỐ XE 35538 - 0918890605"
click at [1011, 348] on input "50.000" at bounding box center [1054, 362] width 128 height 28
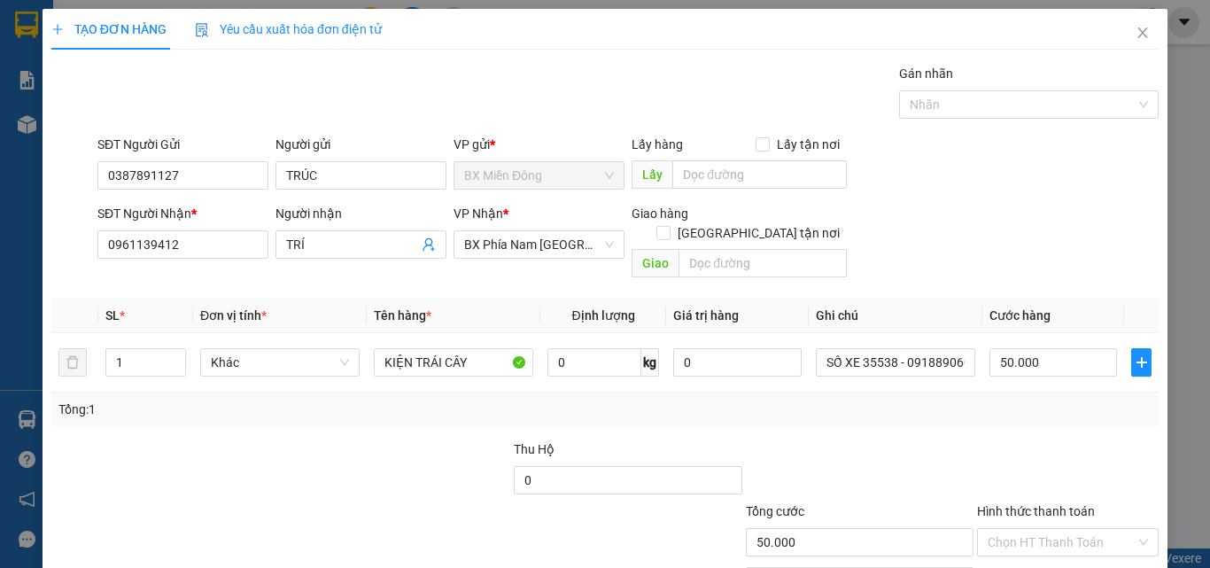
click at [1072, 439] on div at bounding box center [1067, 470] width 185 height 62
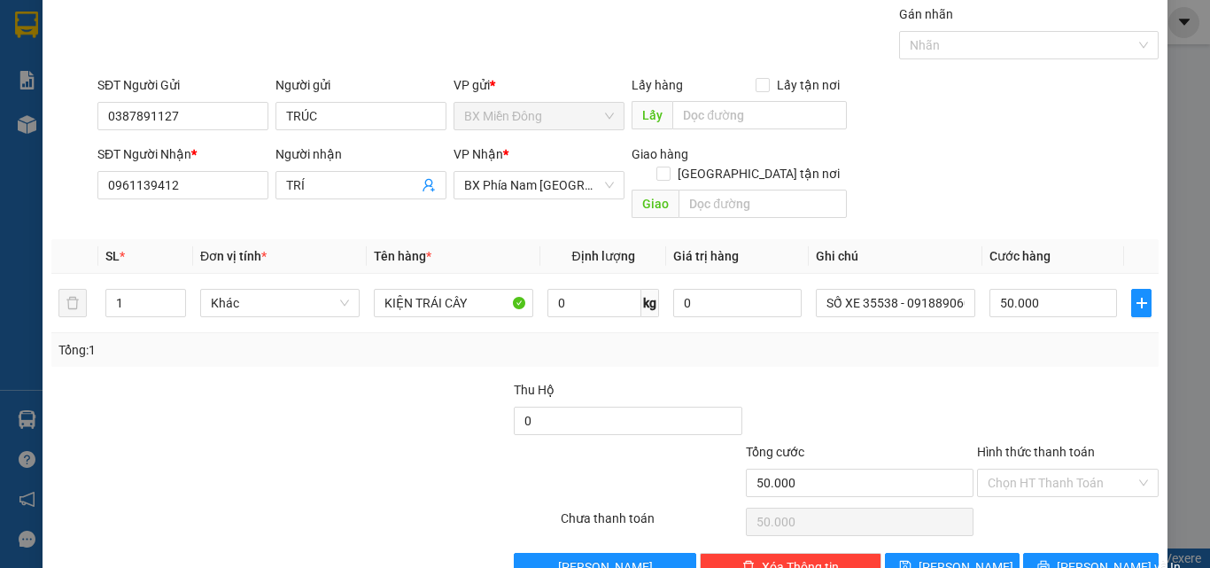
scroll to position [88, 0]
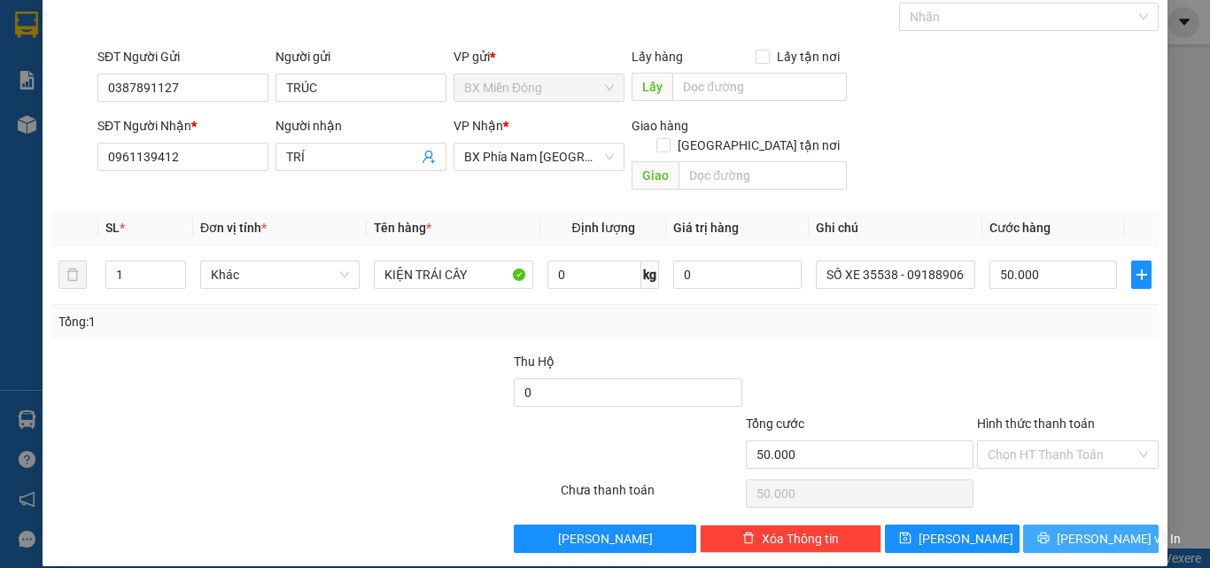
click at [1045, 524] on button "[PERSON_NAME] và In" at bounding box center [1091, 538] width 136 height 28
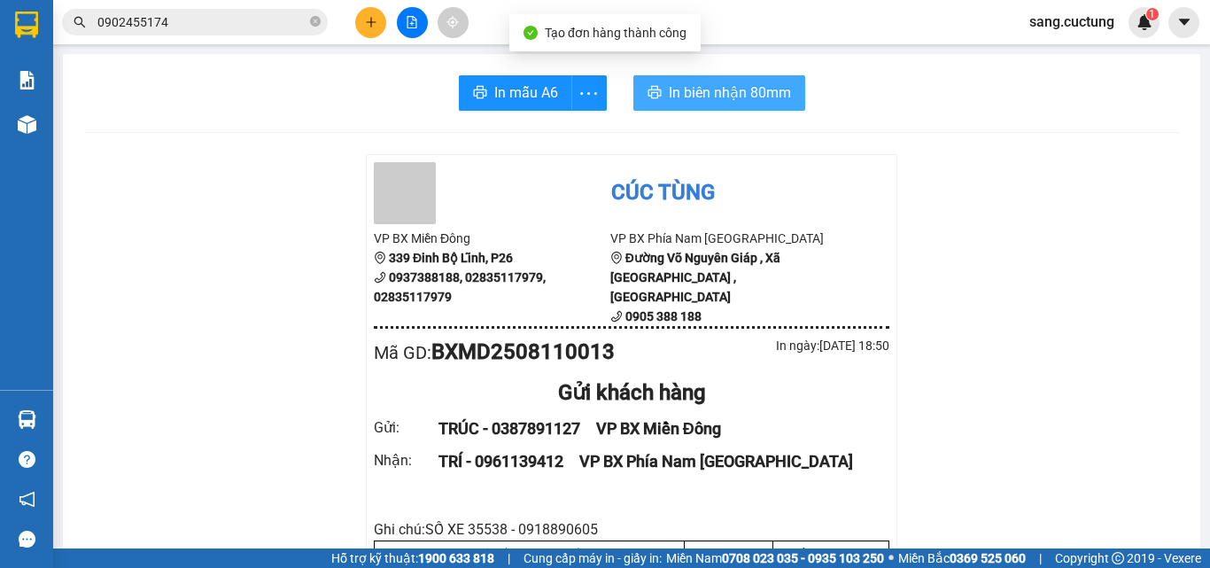
click at [669, 99] on span "In biên nhận 80mm" at bounding box center [730, 93] width 122 height 22
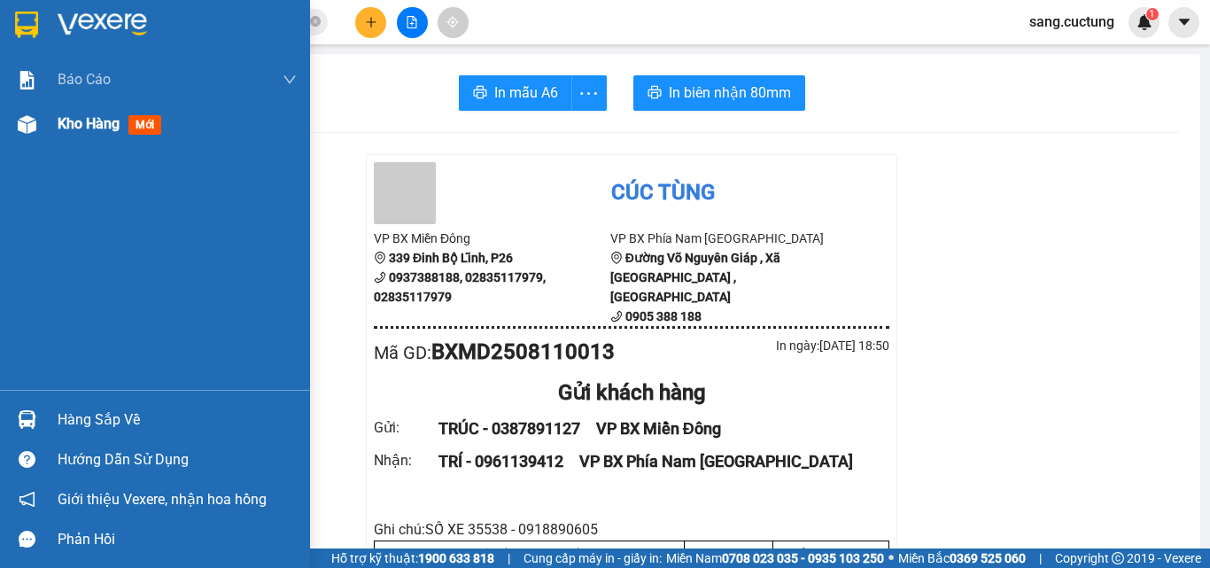
click at [33, 133] on img at bounding box center [27, 124] width 19 height 19
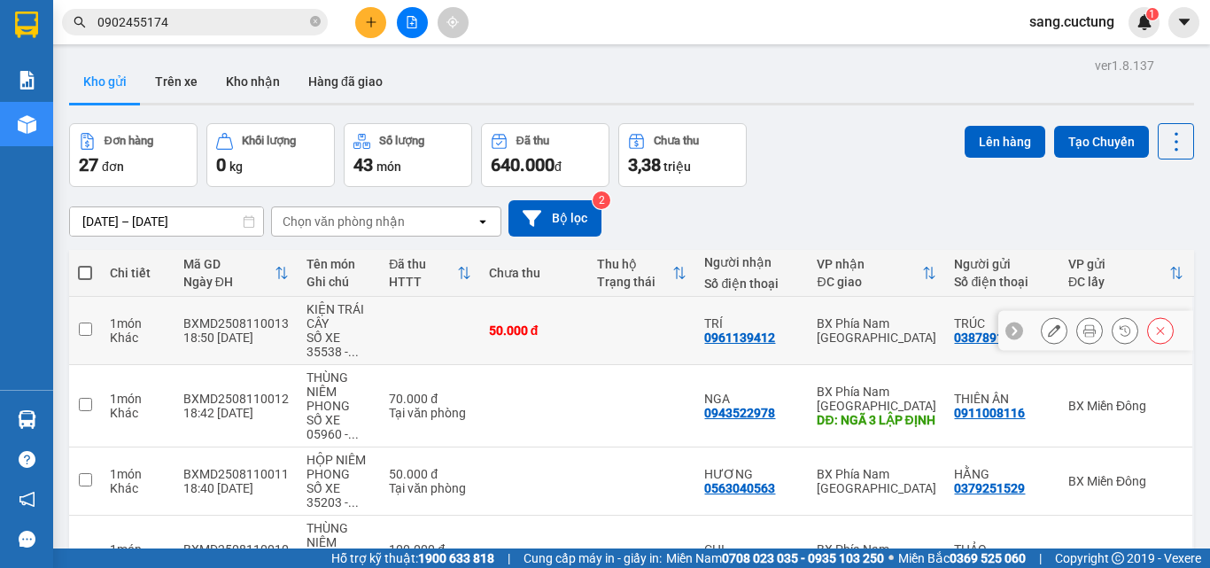
click at [1053, 331] on div at bounding box center [1054, 330] width 27 height 27
click at [1048, 330] on icon at bounding box center [1054, 330] width 12 height 12
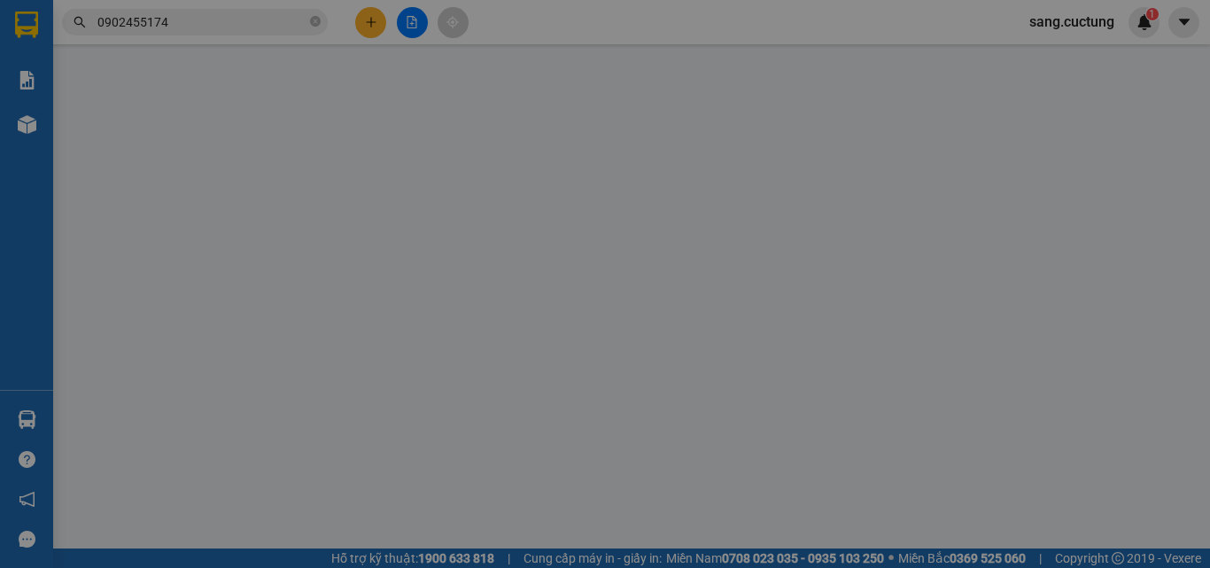
type input "0387891127"
type input "0961139412"
type input "50.000"
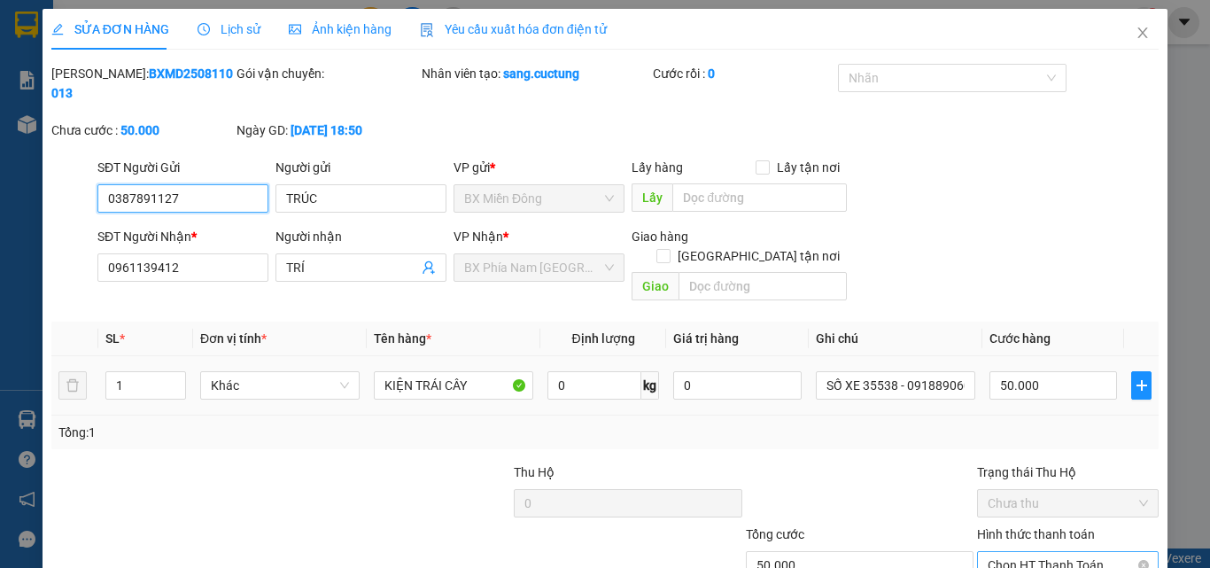
click at [1063, 552] on span "Chọn HT Thanh Toán" at bounding box center [1068, 565] width 160 height 27
click at [1021, 552] on div "Tại văn phòng" at bounding box center [1057, 561] width 159 height 19
drag, startPoint x: 1071, startPoint y: 524, endPoint x: 928, endPoint y: 463, distance: 155.7
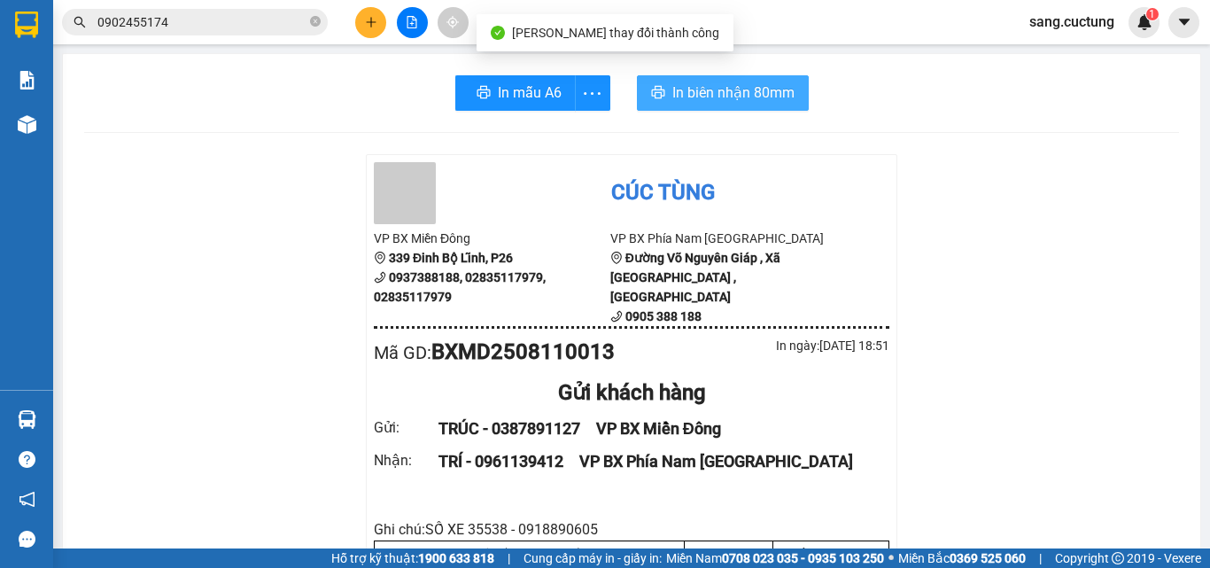
click at [730, 83] on span "In biên nhận 80mm" at bounding box center [733, 93] width 122 height 22
